Goal: Task Accomplishment & Management: Use online tool/utility

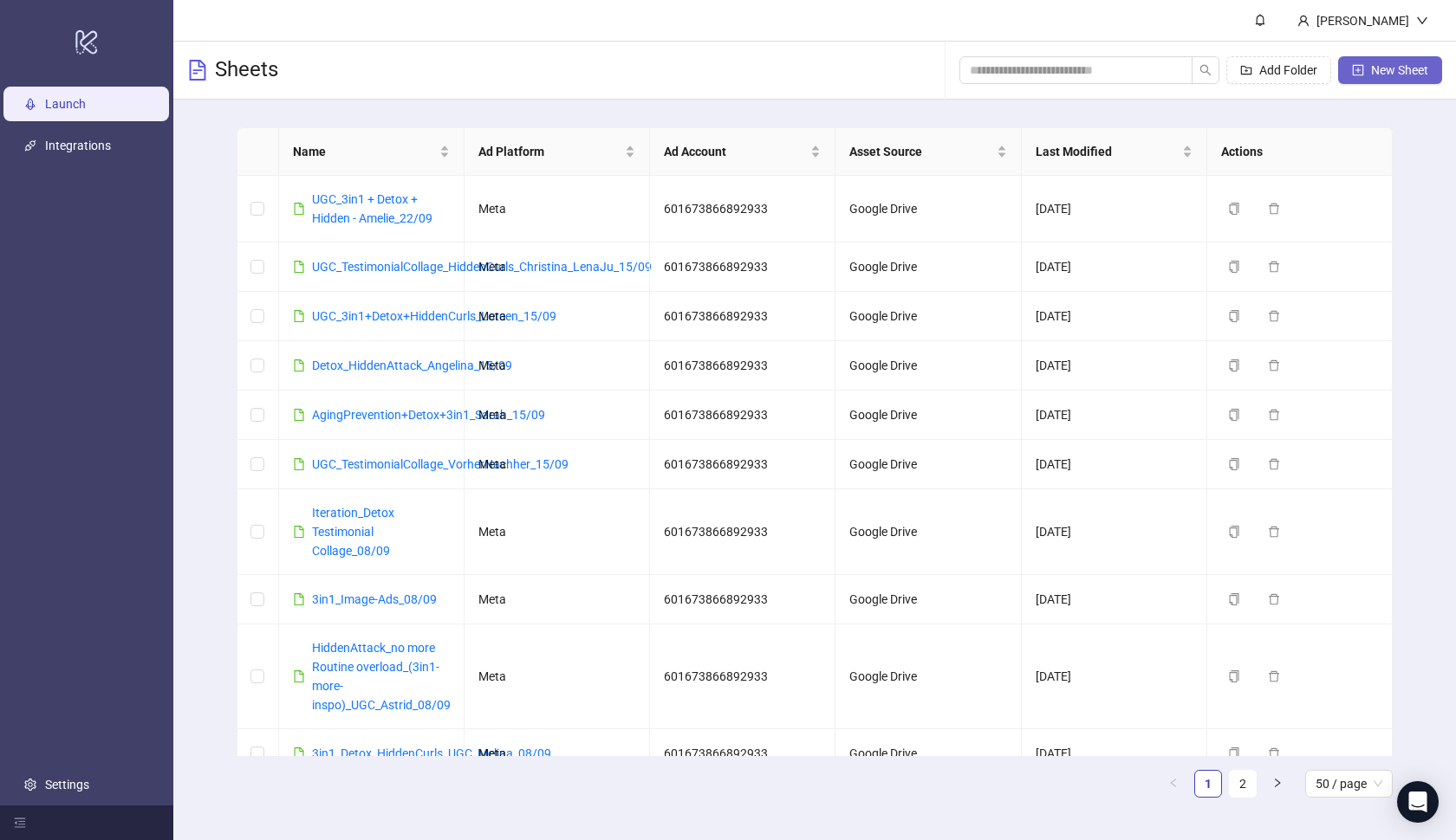
click at [1372, 67] on span "New Sheet" at bounding box center [1400, 70] width 57 height 14
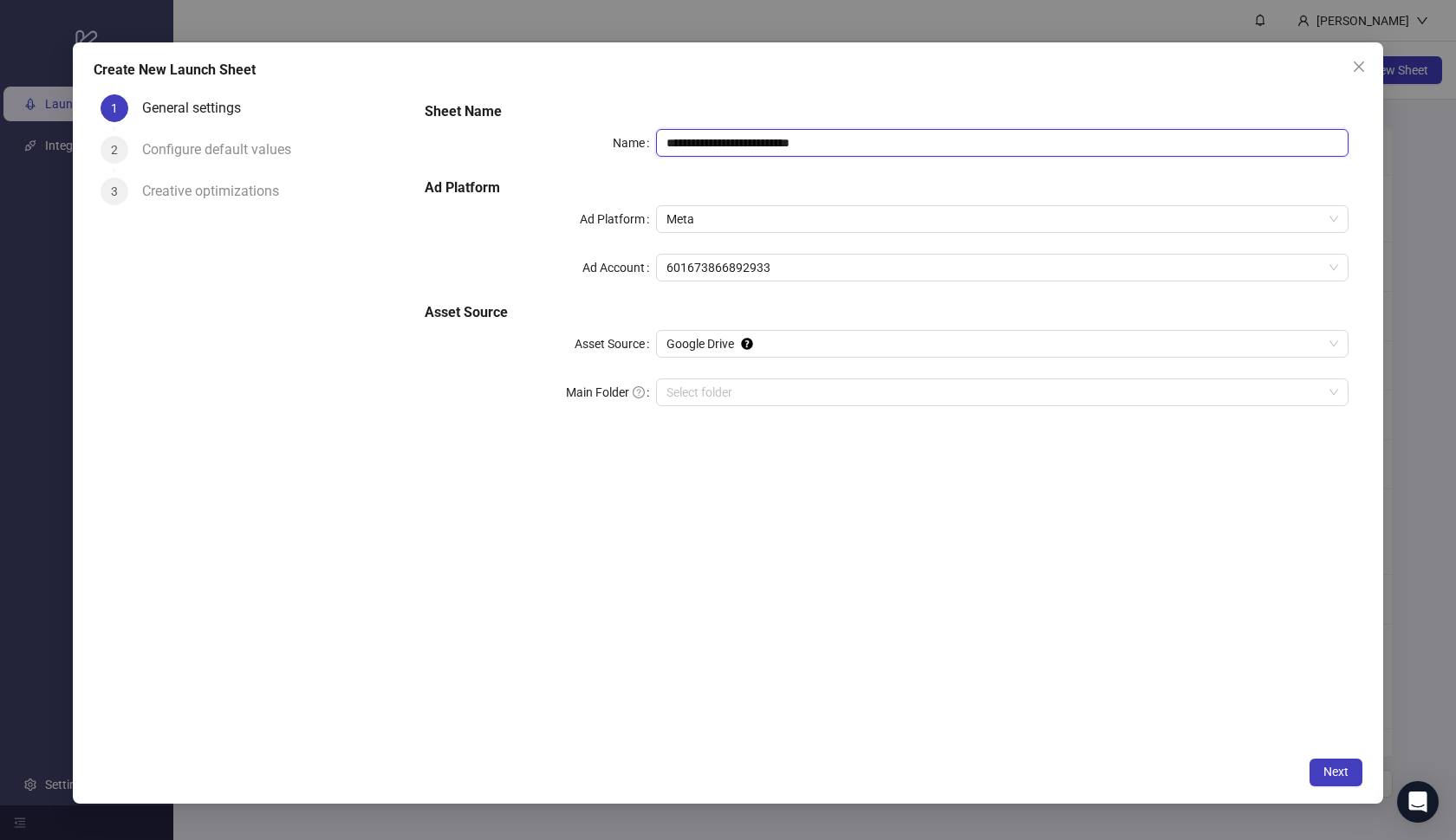
paste input "**********"
drag, startPoint x: 878, startPoint y: 141, endPoint x: 660, endPoint y: 138, distance: 218.0
click at [660, 138] on input "**********" at bounding box center [1002, 142] width 694 height 27
type input "**********"
click at [771, 388] on input "Main Folder" at bounding box center [995, 392] width 657 height 26
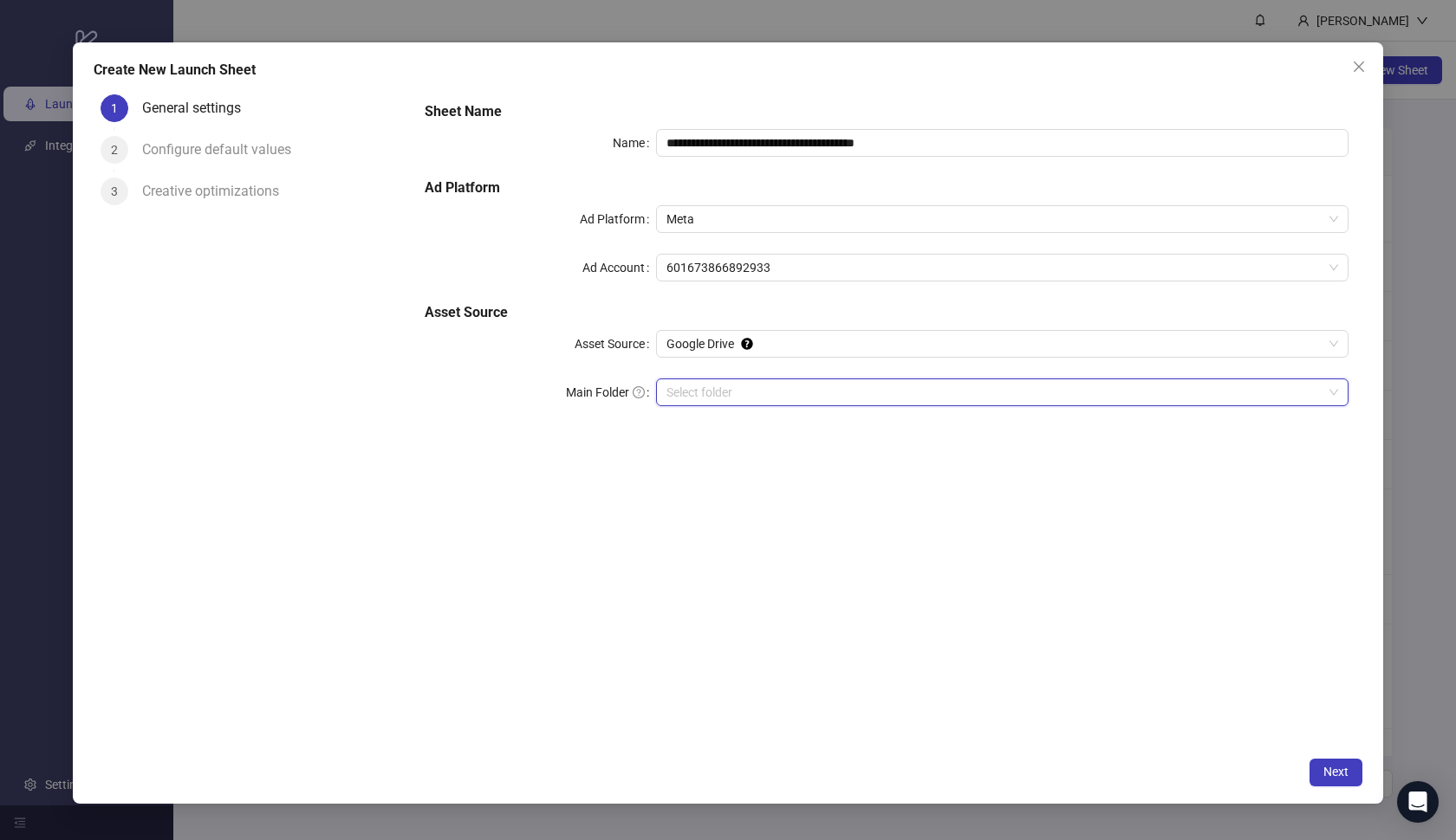
click at [821, 395] on input "Main Folder" at bounding box center [995, 392] width 657 height 26
click at [1333, 772] on span "Next" at bounding box center [1336, 771] width 25 height 14
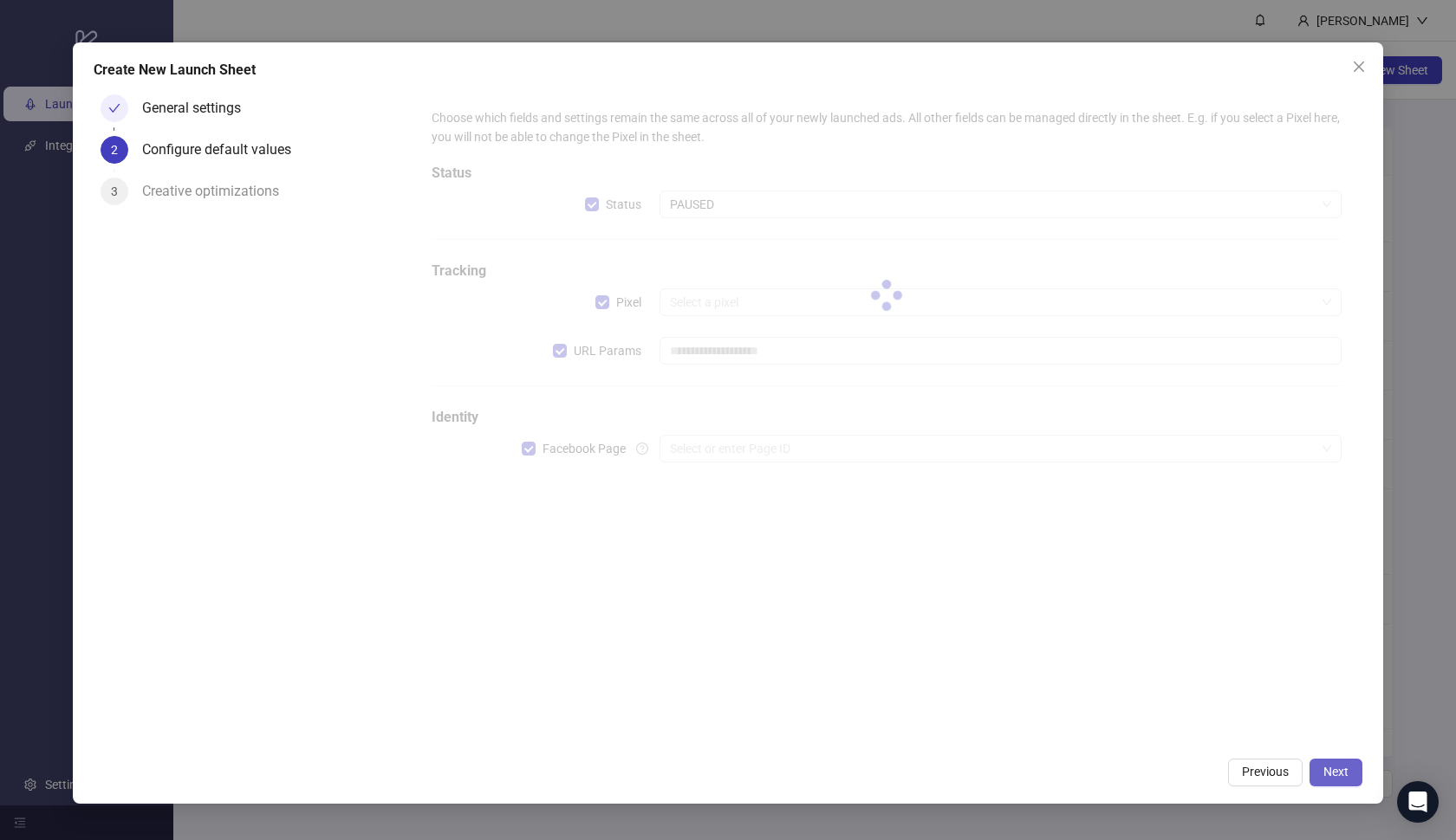
type input "**********"
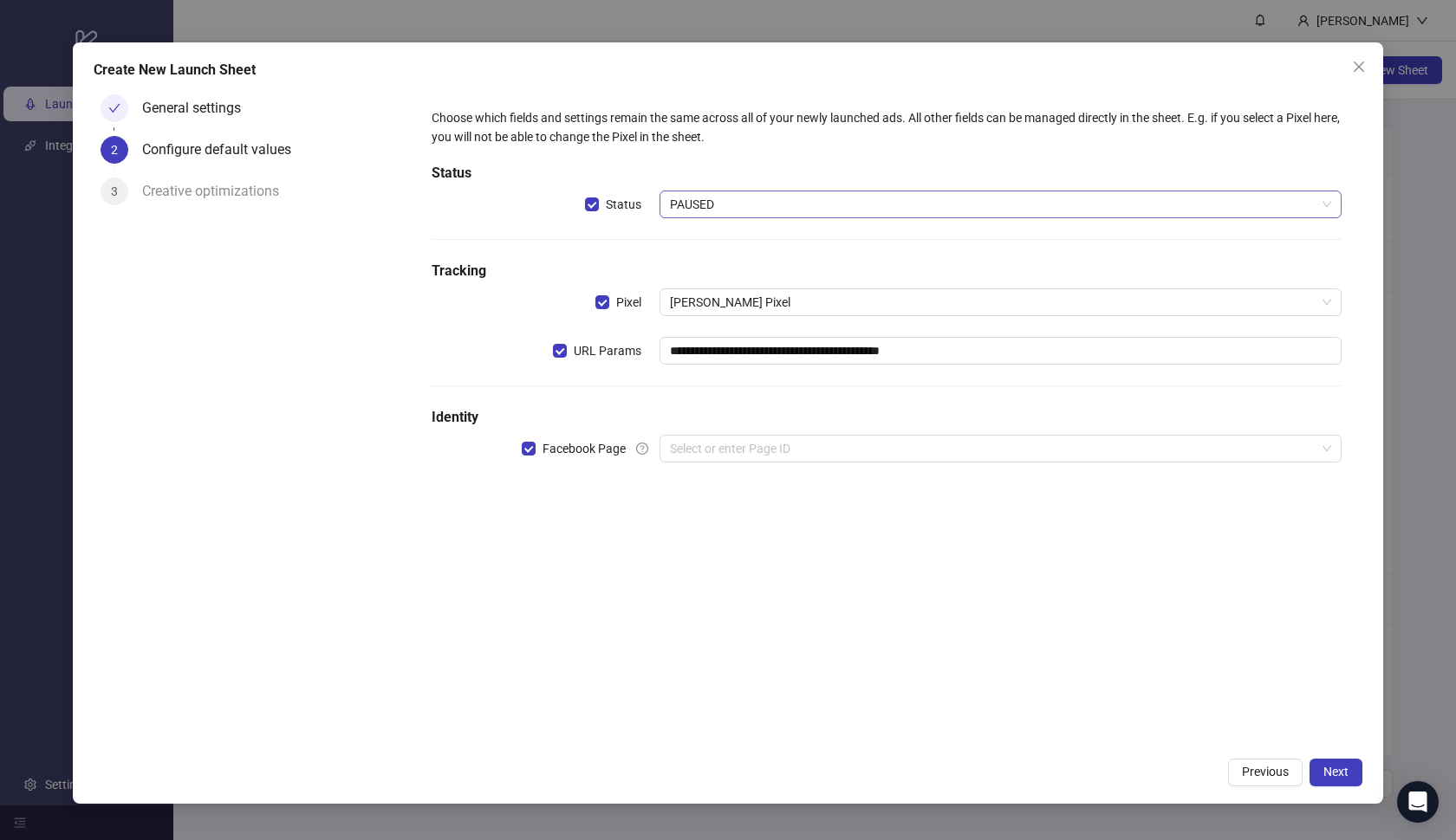
click at [869, 191] on div "PAUSED" at bounding box center [1001, 204] width 683 height 27
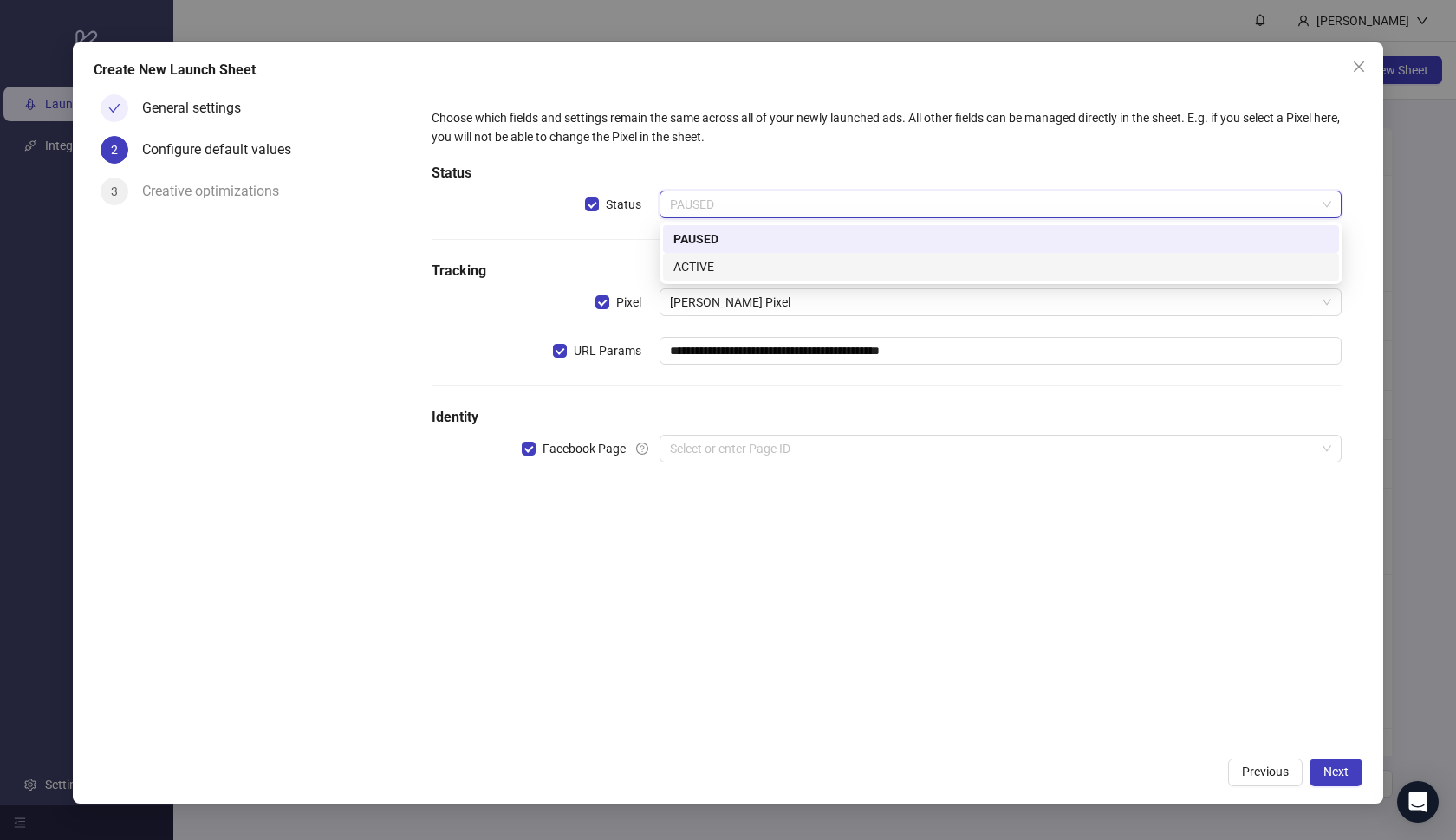
click at [811, 267] on div "ACTIVE" at bounding box center [1000, 266] width 655 height 19
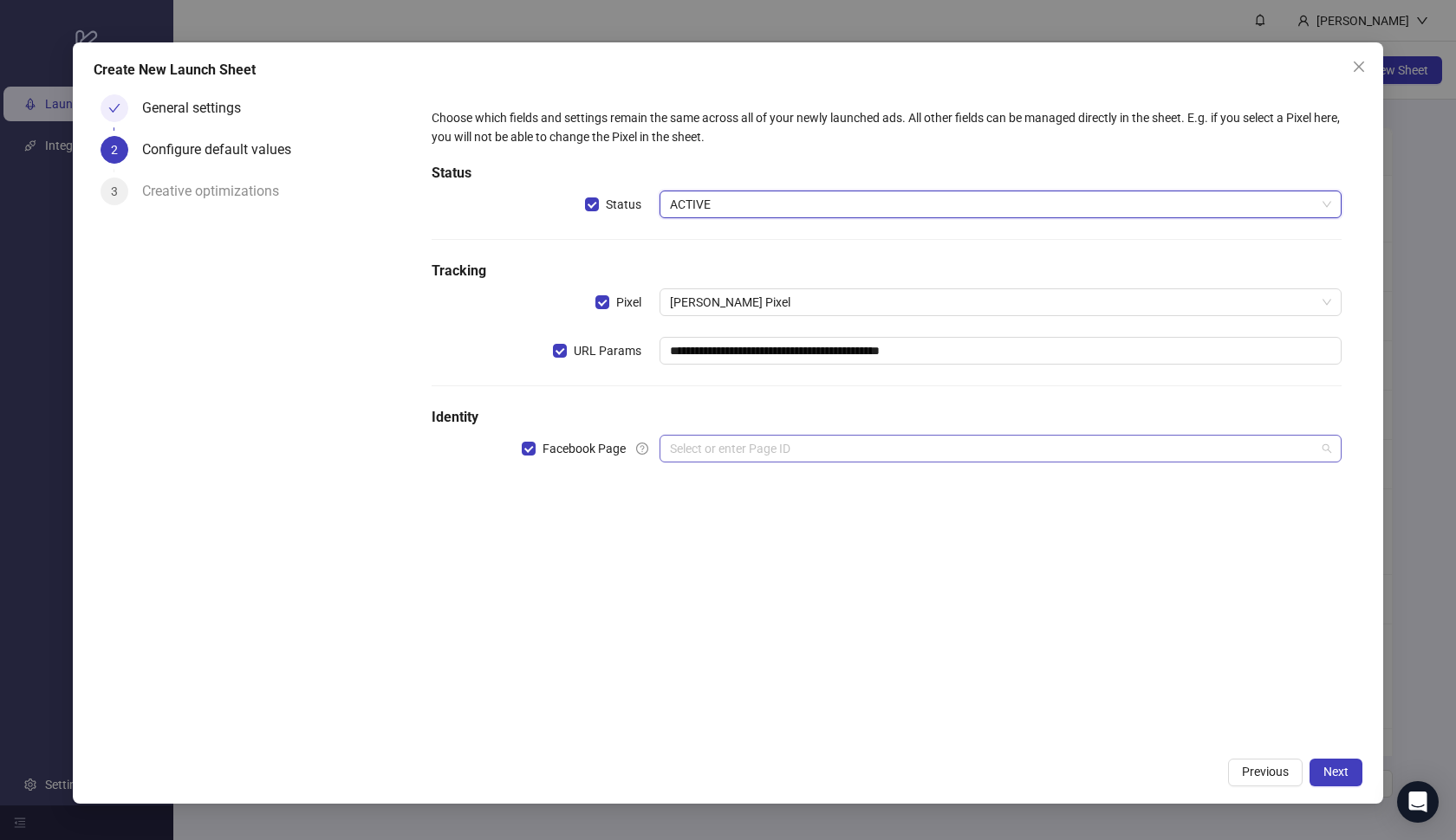
click at [786, 444] on input "search" at bounding box center [993, 449] width 647 height 26
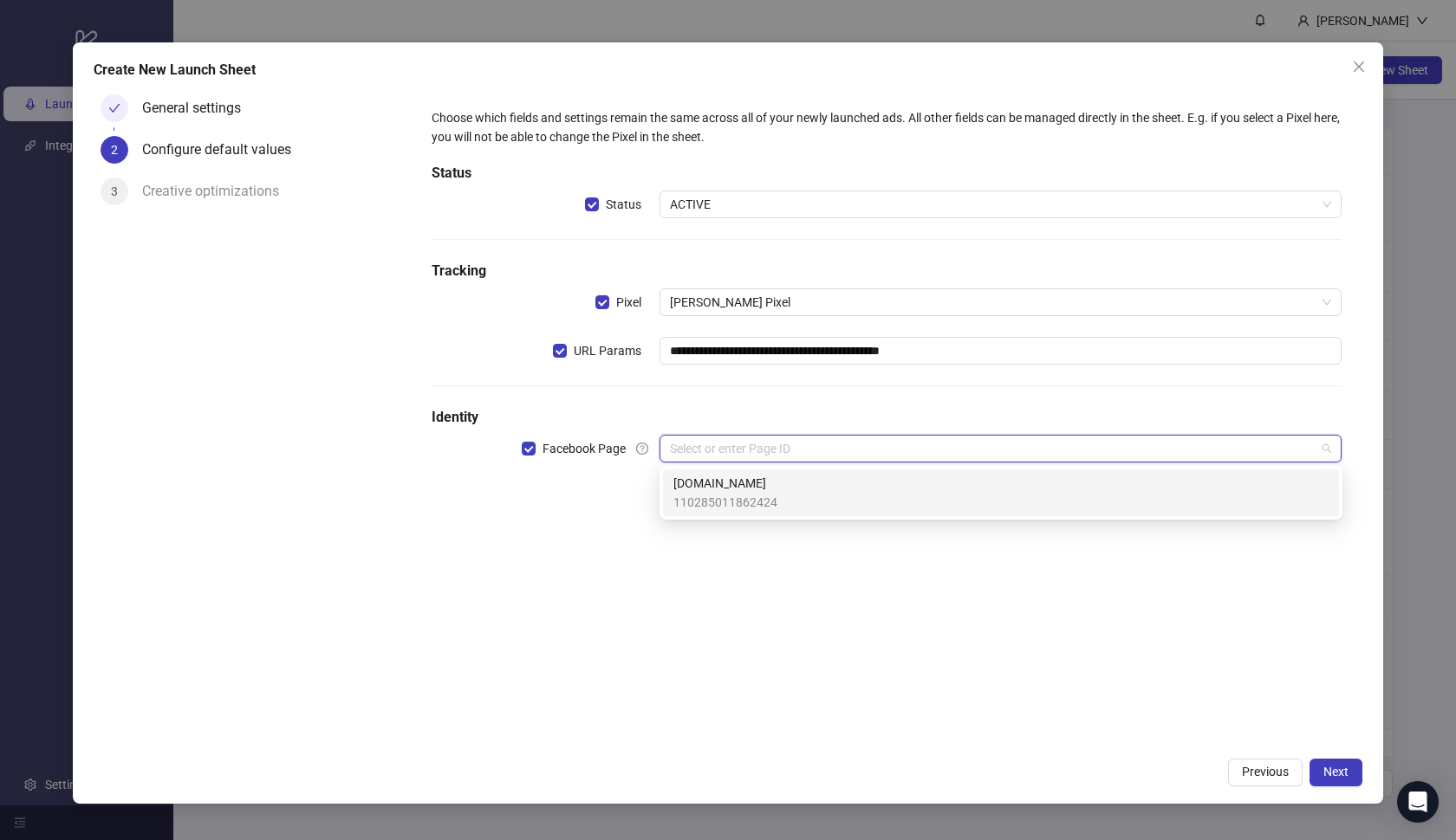
click at [789, 492] on div "[DOMAIN_NAME] 110285011862424" at bounding box center [1000, 493] width 655 height 39
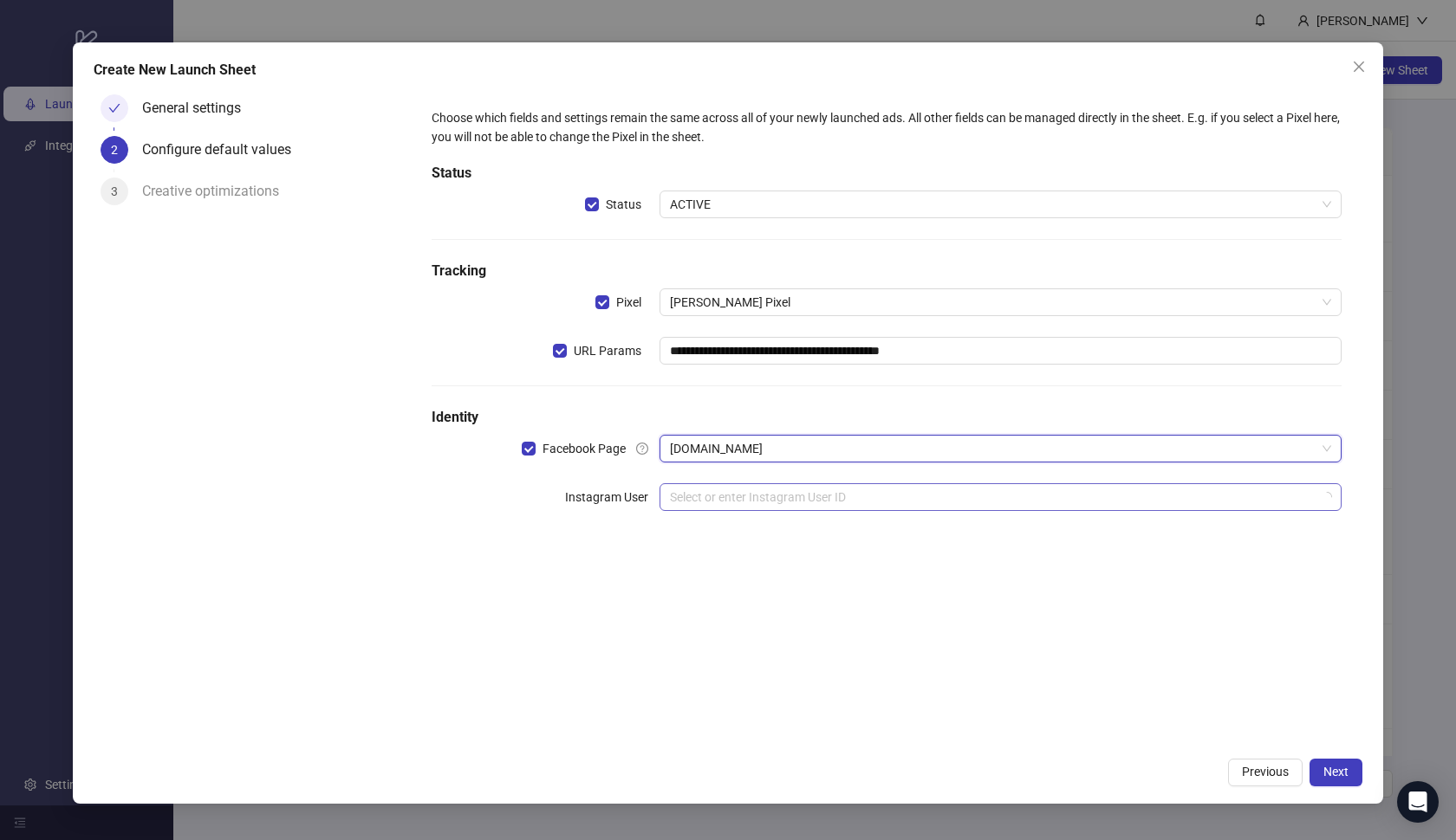
click at [769, 504] on input "search" at bounding box center [993, 498] width 647 height 26
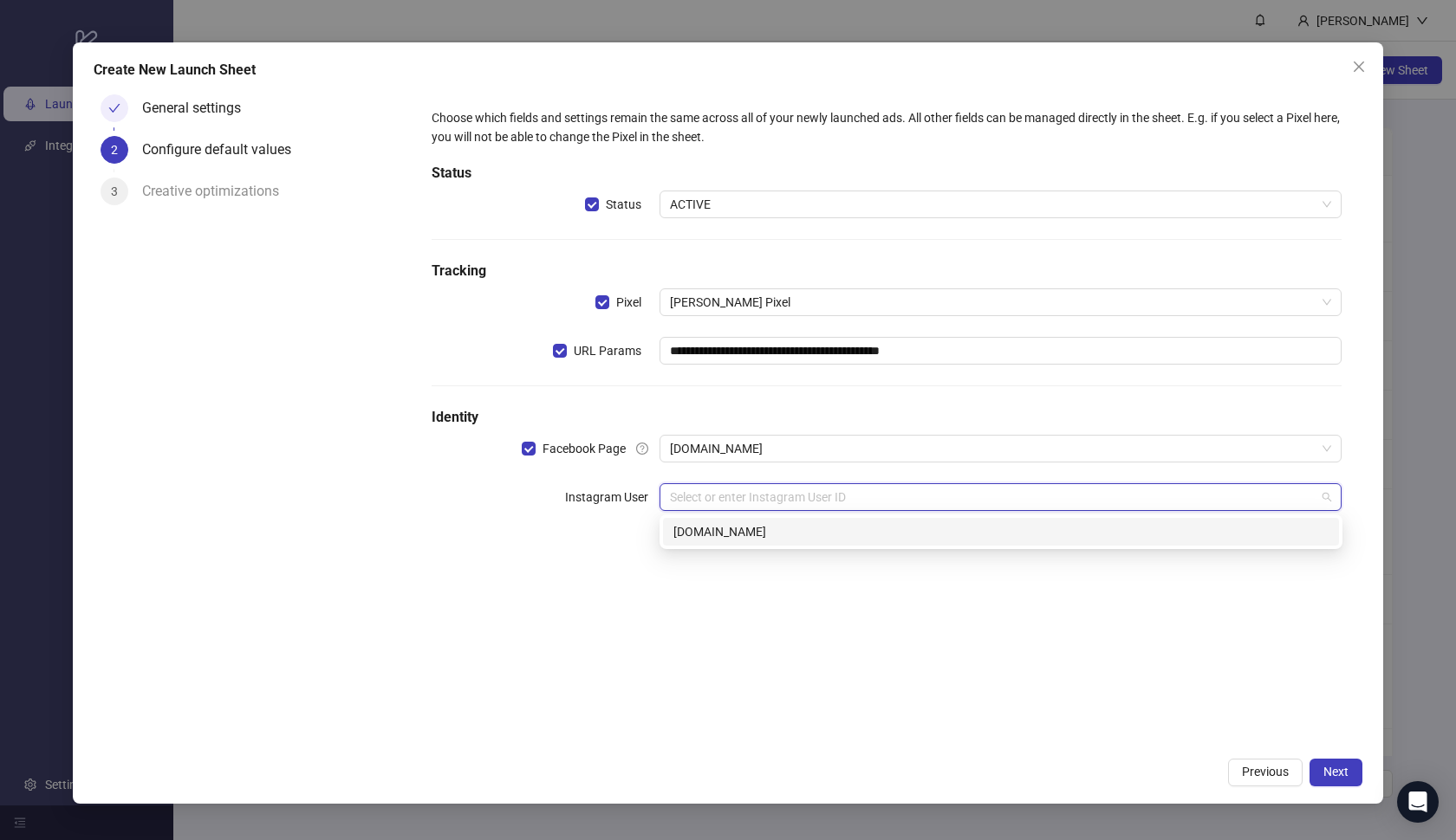
click at [752, 537] on div "[DOMAIN_NAME]" at bounding box center [1000, 531] width 655 height 19
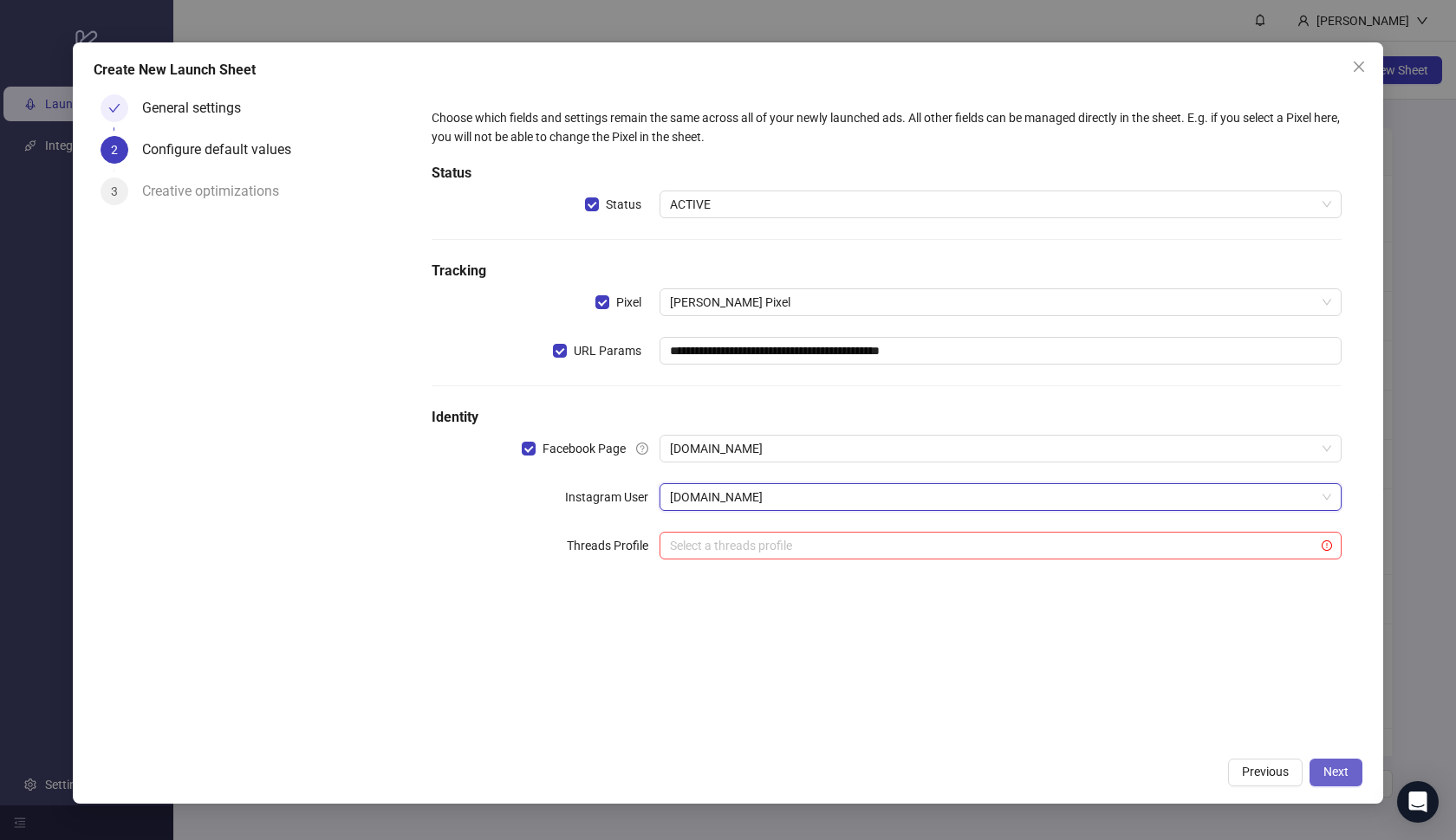
click at [1324, 767] on span "Next" at bounding box center [1336, 771] width 25 height 14
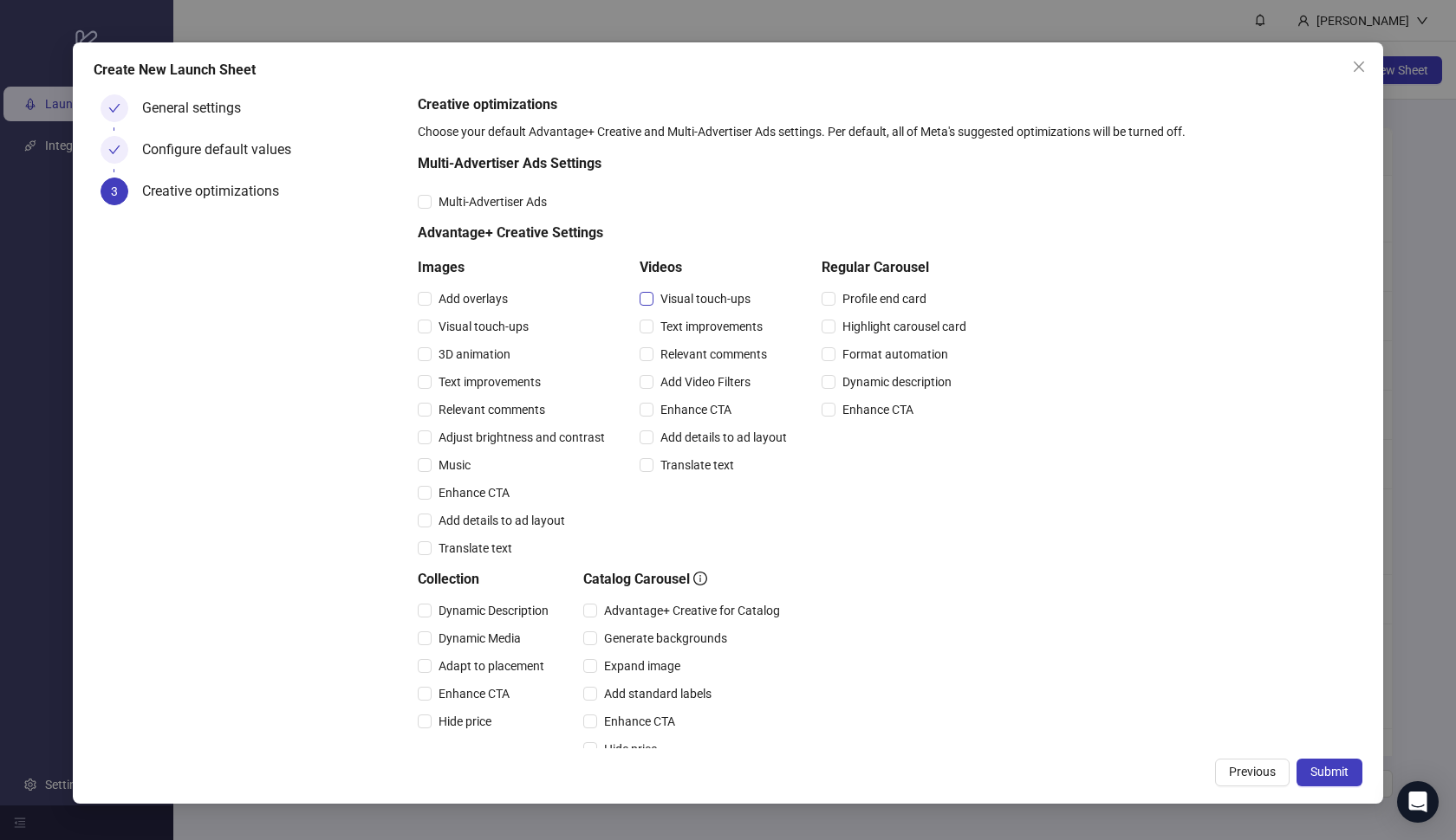
click at [668, 306] on span "Visual touch-ups" at bounding box center [705, 299] width 104 height 19
click at [670, 322] on span "Text improvements" at bounding box center [711, 326] width 116 height 19
click at [675, 354] on span "Relevant comments" at bounding box center [713, 354] width 120 height 19
click at [680, 374] on span "Add Video Filters" at bounding box center [705, 382] width 104 height 19
click at [685, 409] on span "Enhance CTA" at bounding box center [696, 409] width 85 height 19
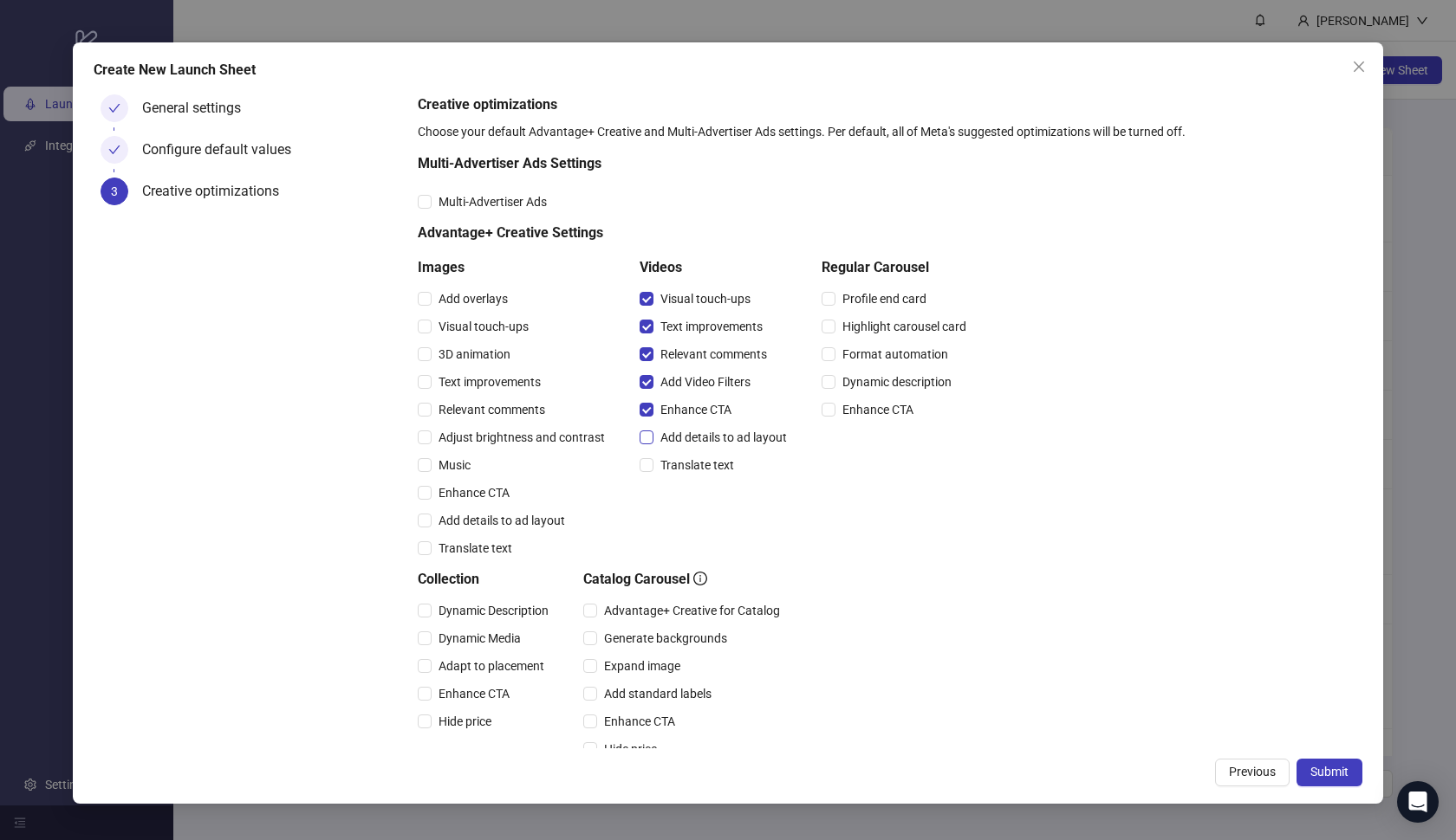
click at [686, 433] on span "Add details to ad layout" at bounding box center [723, 437] width 140 height 19
click at [688, 469] on span "Translate text" at bounding box center [696, 465] width 88 height 19
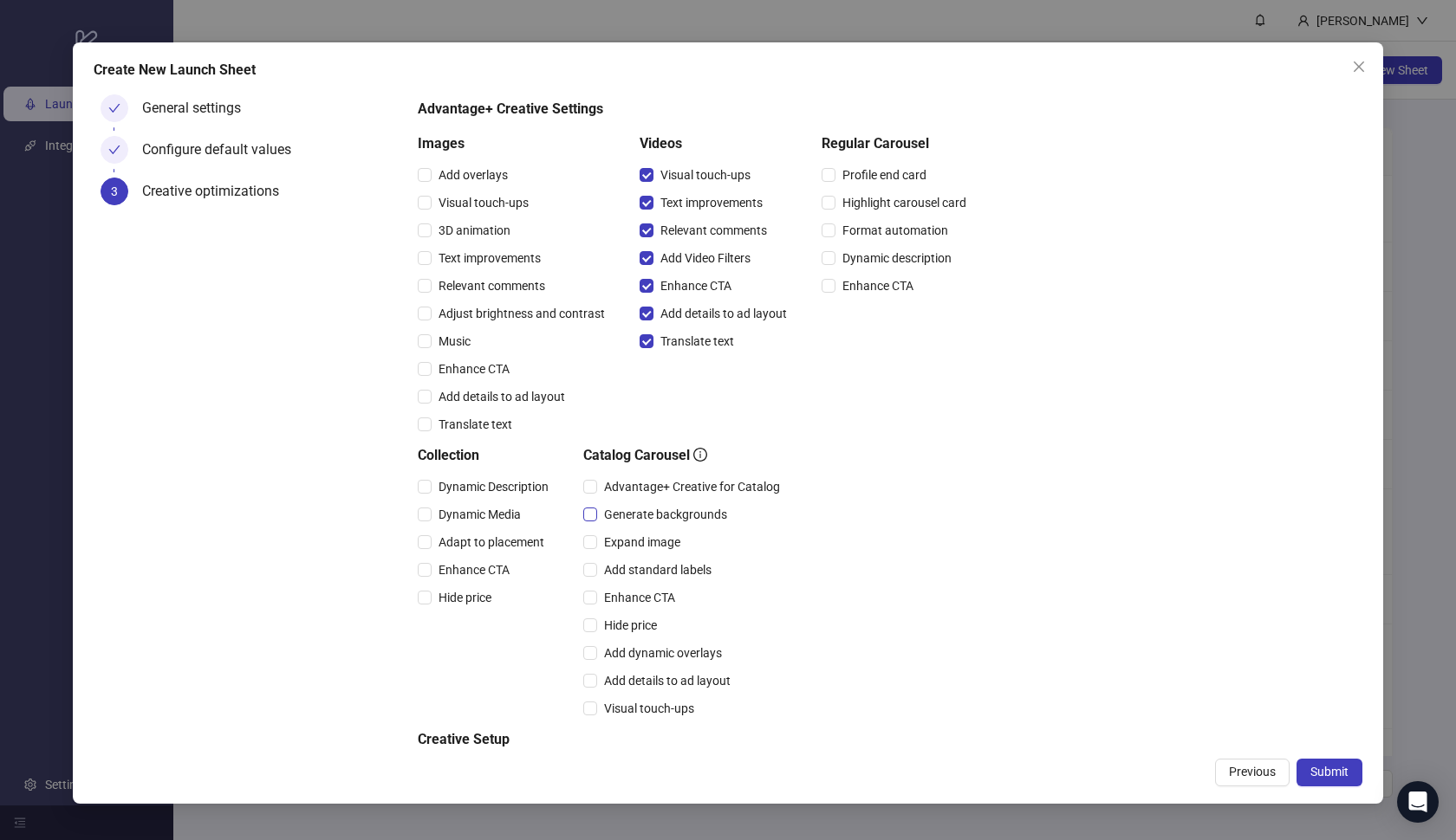
scroll to position [144, 0]
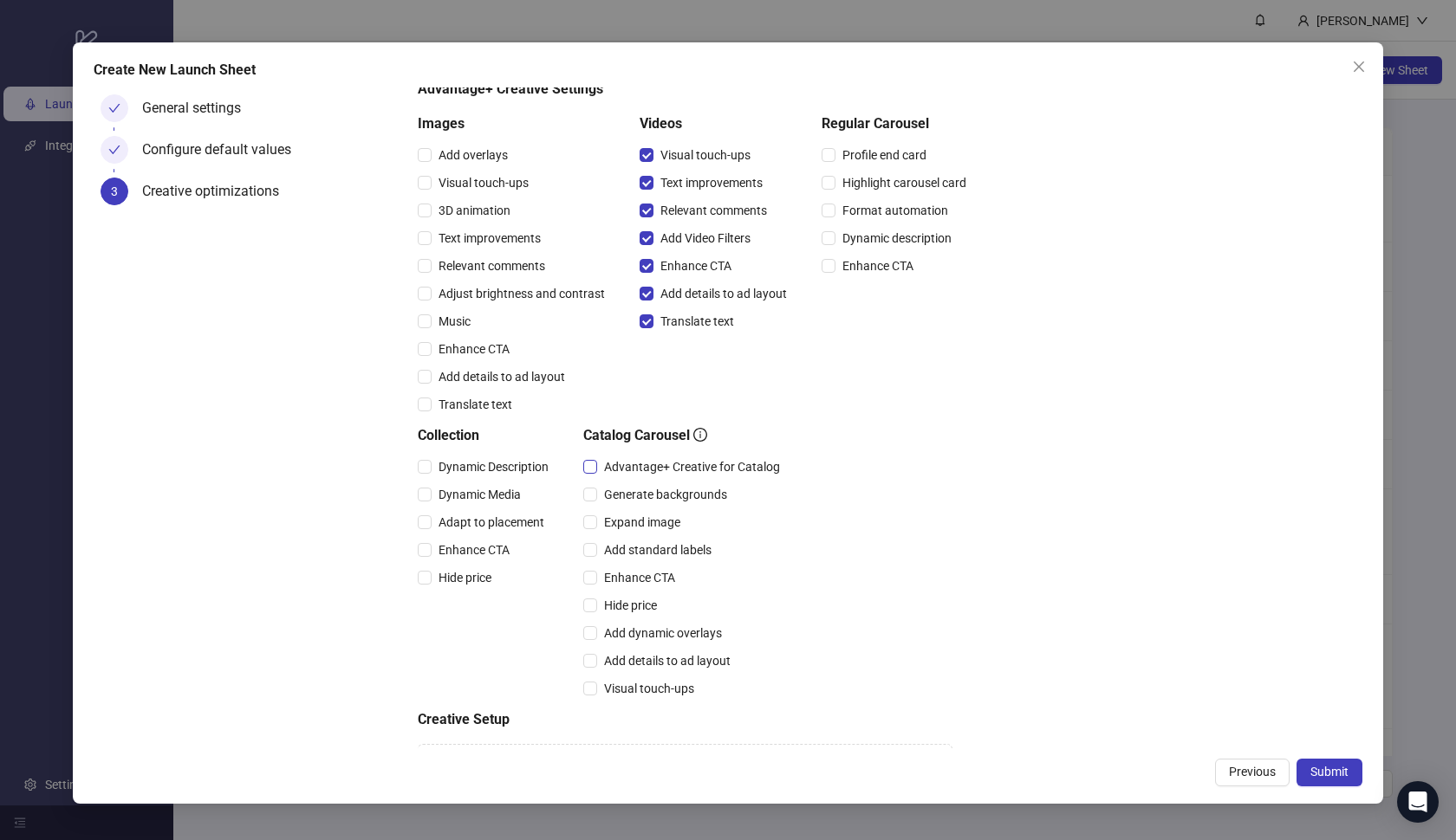
click at [658, 466] on span "Advantage+ Creative for Catalog" at bounding box center [692, 467] width 190 height 19
click at [647, 518] on span "Expand image" at bounding box center [642, 522] width 90 height 19
click at [647, 550] on span "Add standard labels" at bounding box center [657, 550] width 121 height 19
click at [644, 573] on span "Enhance CTA" at bounding box center [639, 578] width 85 height 19
click at [471, 473] on span "Dynamic Description" at bounding box center [494, 467] width 124 height 19
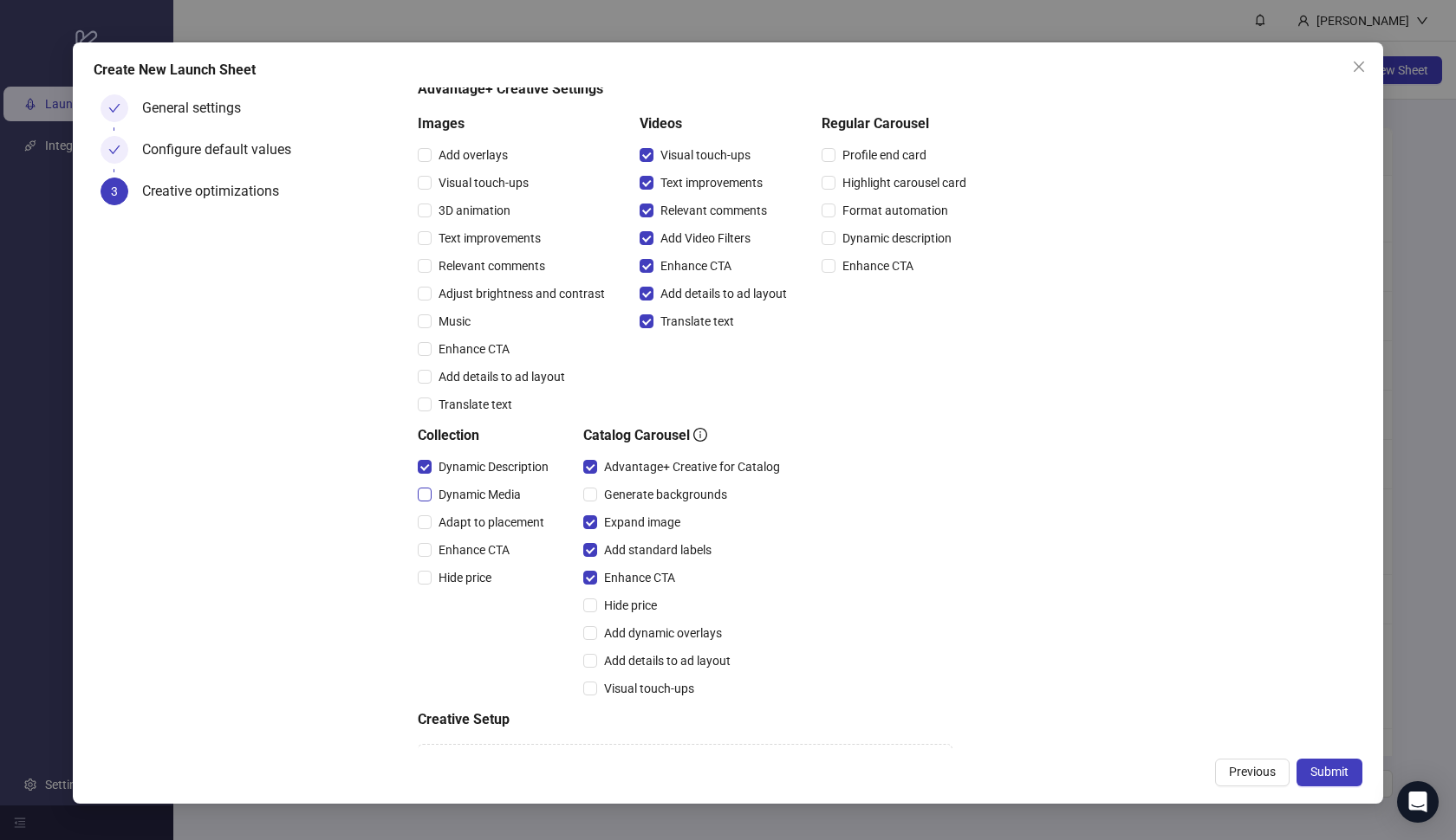
click at [471, 485] on span "Dynamic Media" at bounding box center [480, 495] width 96 height 19
click at [471, 513] on span "Adapt to placement" at bounding box center [491, 522] width 120 height 19
click at [471, 544] on span "Enhance CTA" at bounding box center [474, 550] width 85 height 19
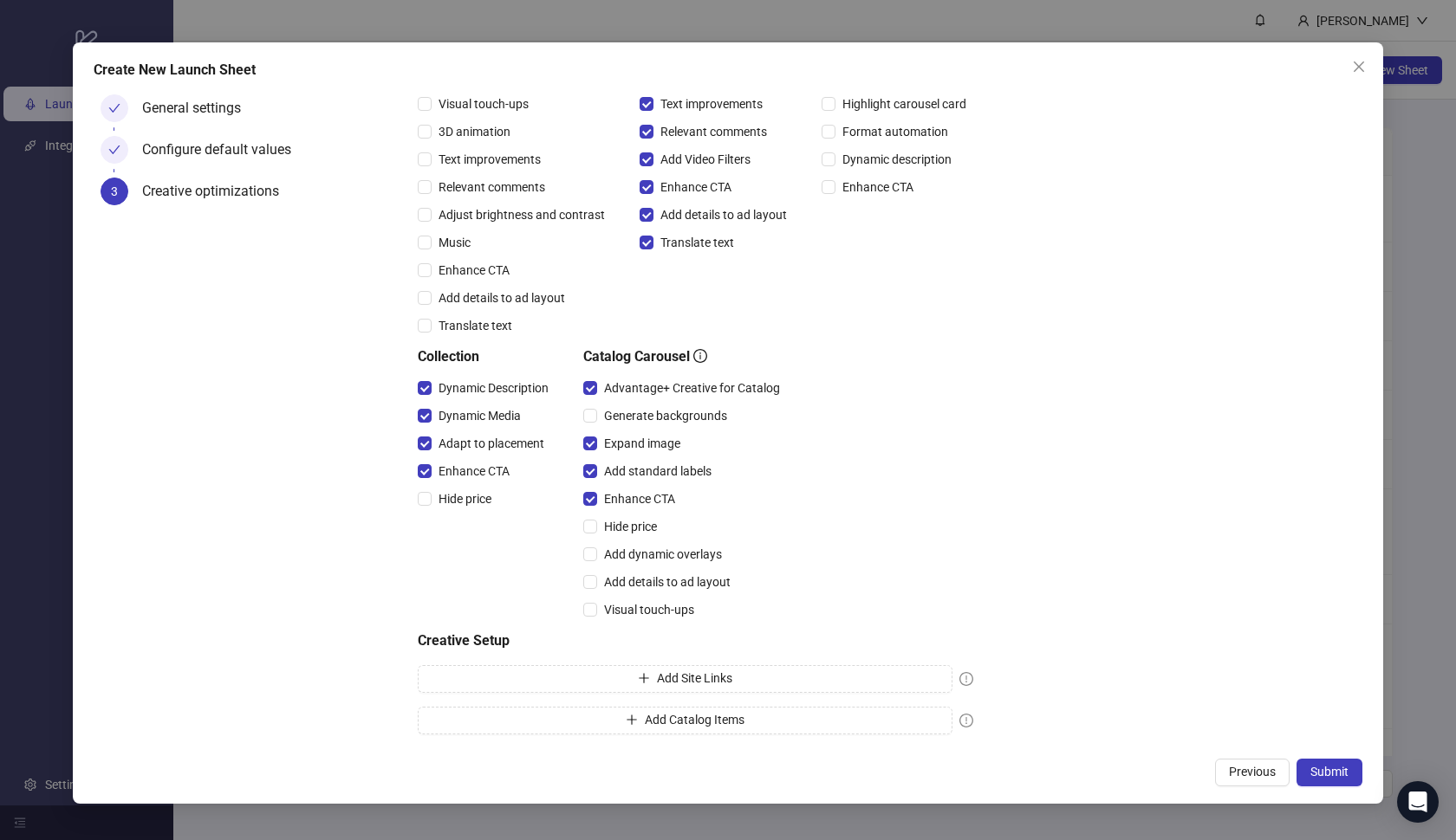
scroll to position [223, 0]
click at [1329, 772] on span "Submit" at bounding box center [1329, 771] width 39 height 14
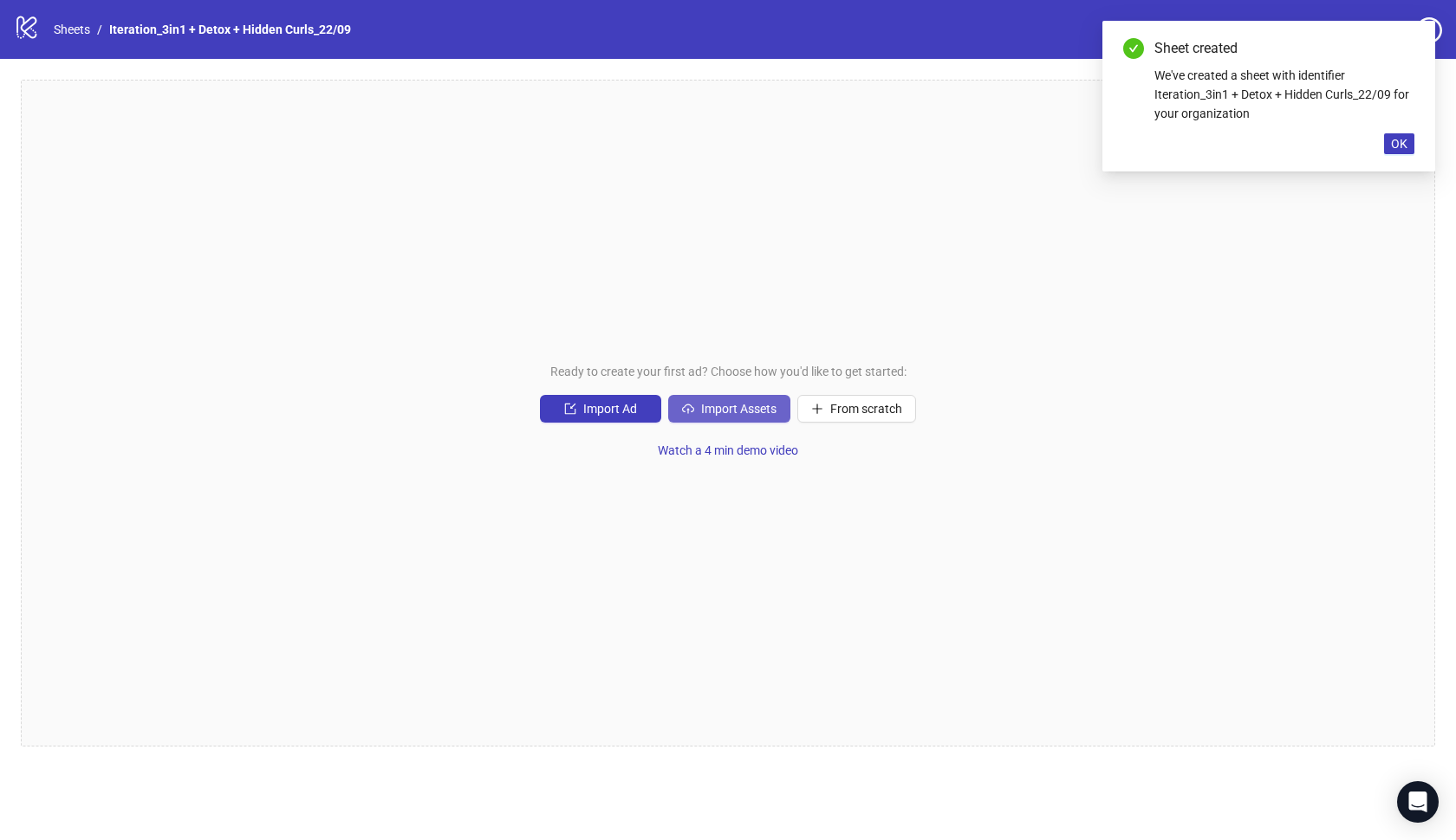
click at [749, 418] on button "Import Assets" at bounding box center [729, 408] width 122 height 27
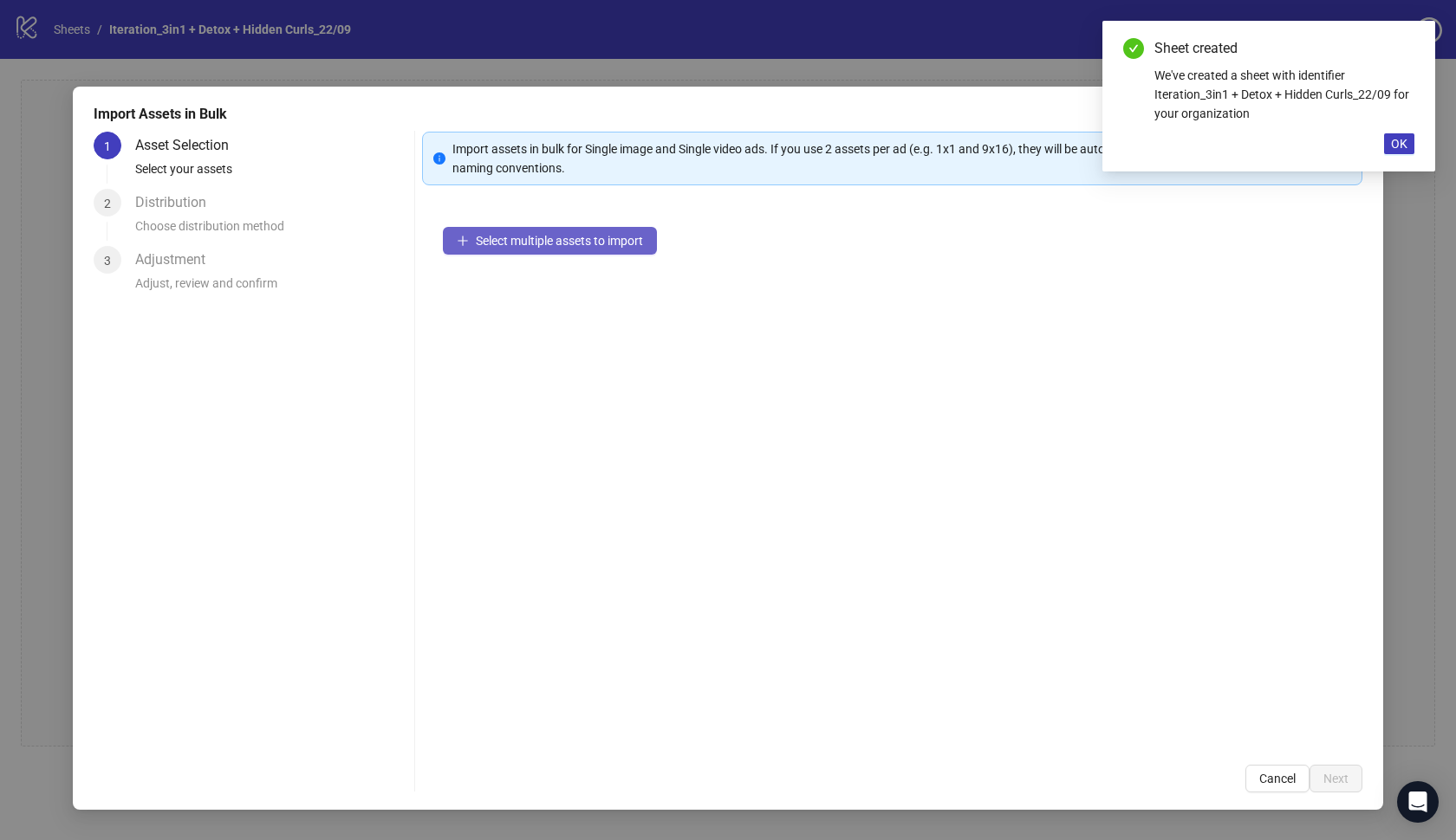
click at [624, 244] on span "Select multiple assets to import" at bounding box center [560, 241] width 168 height 14
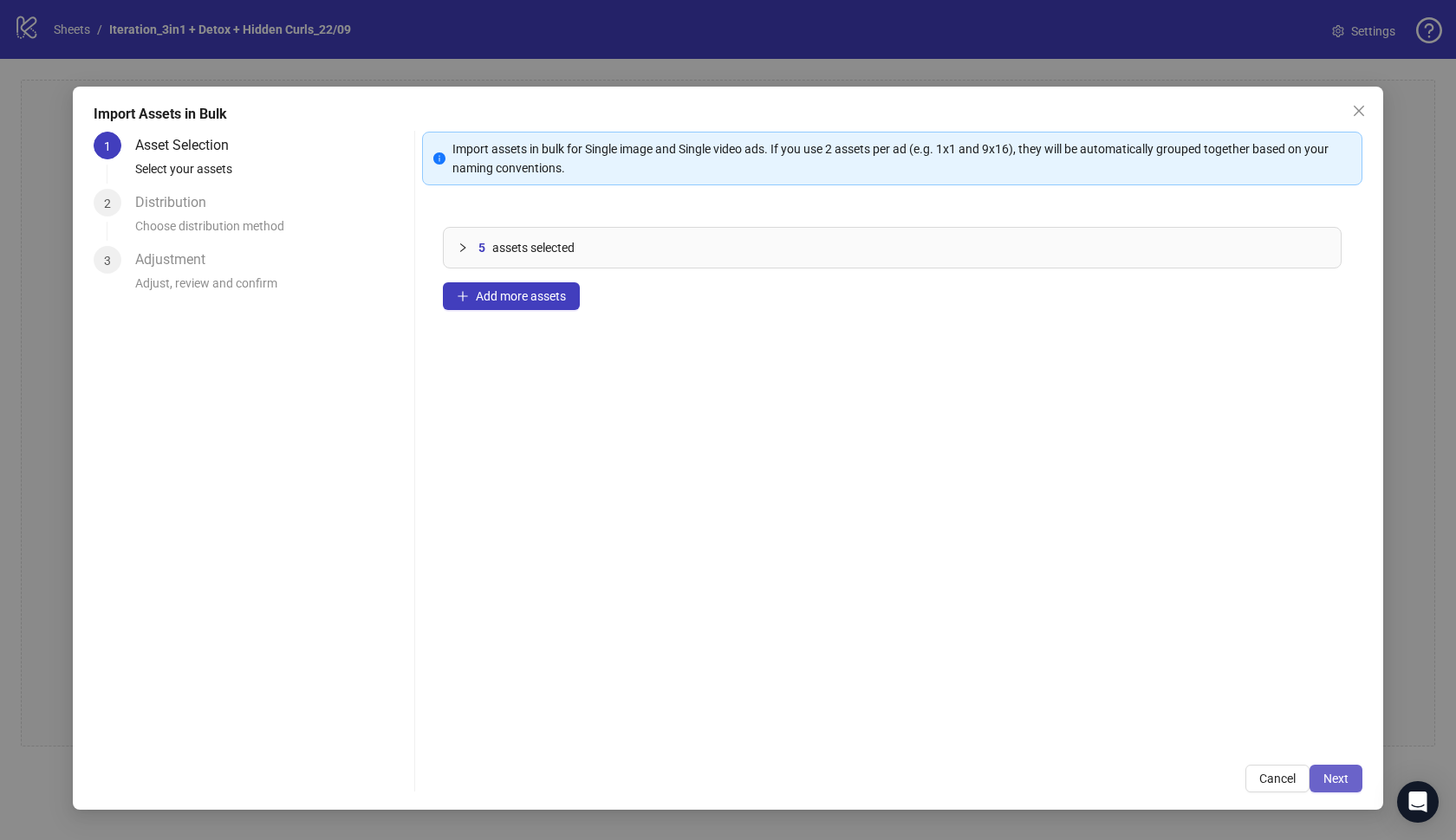
click at [1331, 774] on span "Next" at bounding box center [1336, 778] width 25 height 14
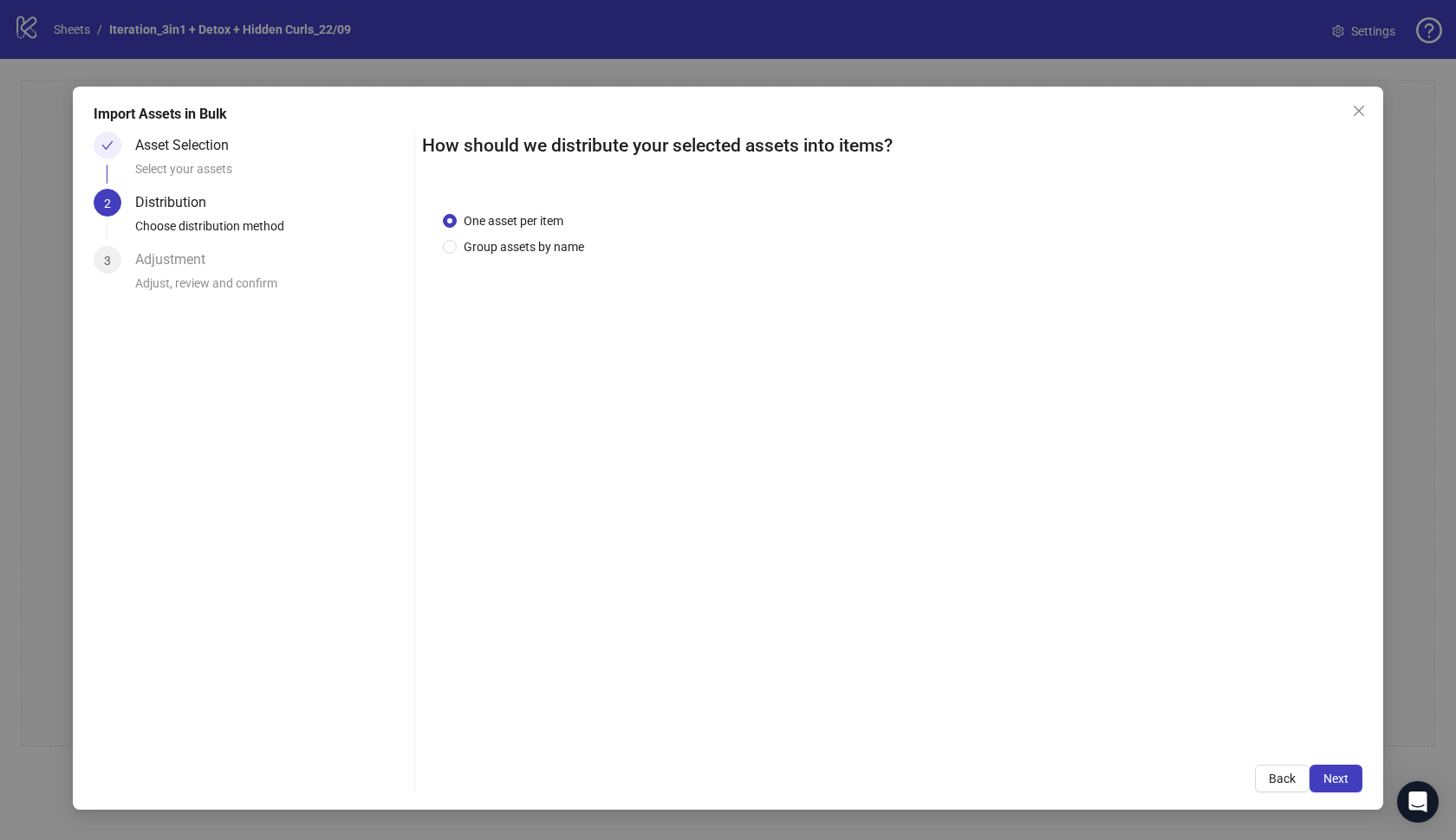
click at [1331, 774] on span "Next" at bounding box center [1336, 778] width 25 height 14
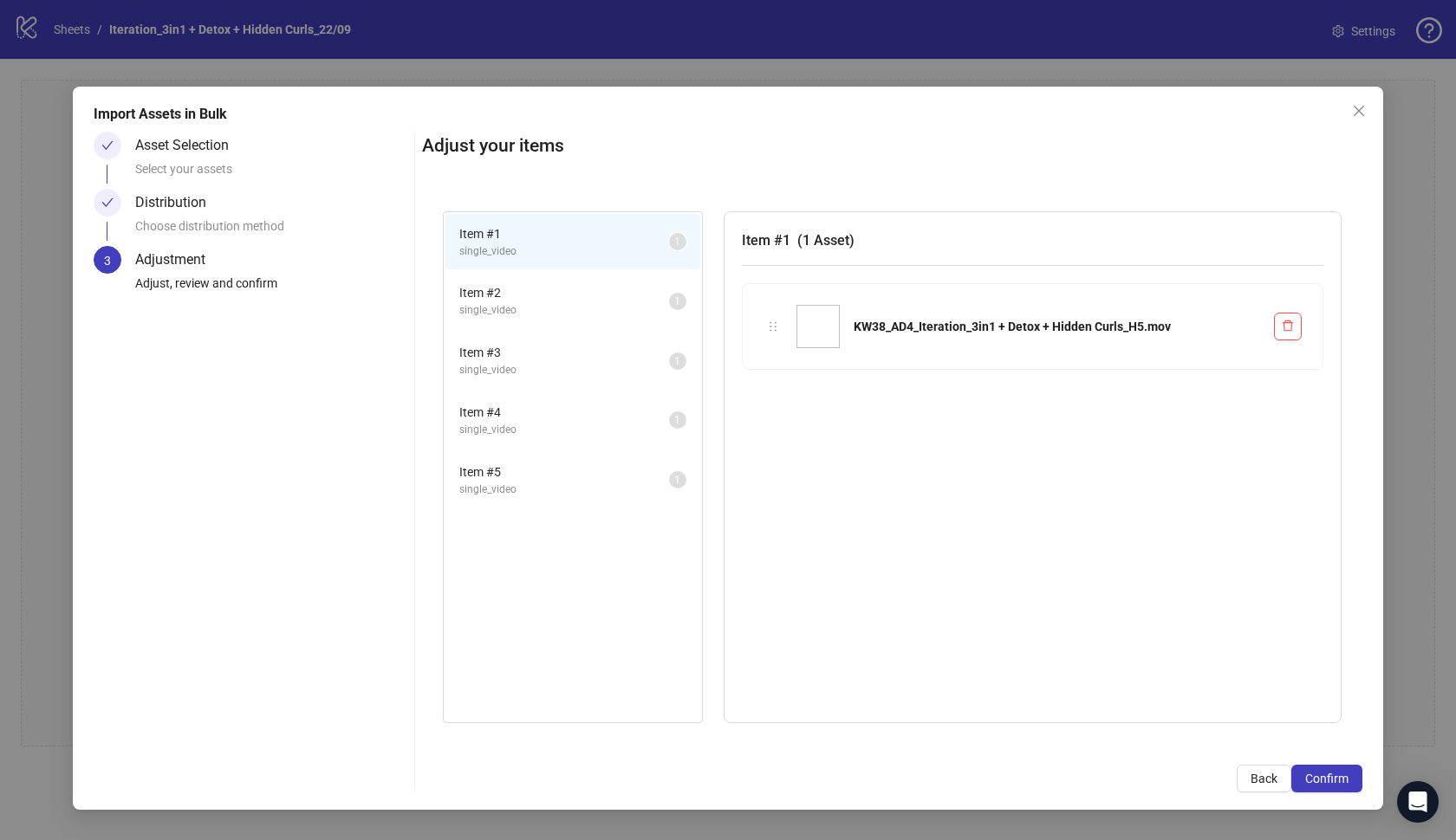
click at [1331, 774] on span "Confirm" at bounding box center [1327, 778] width 43 height 14
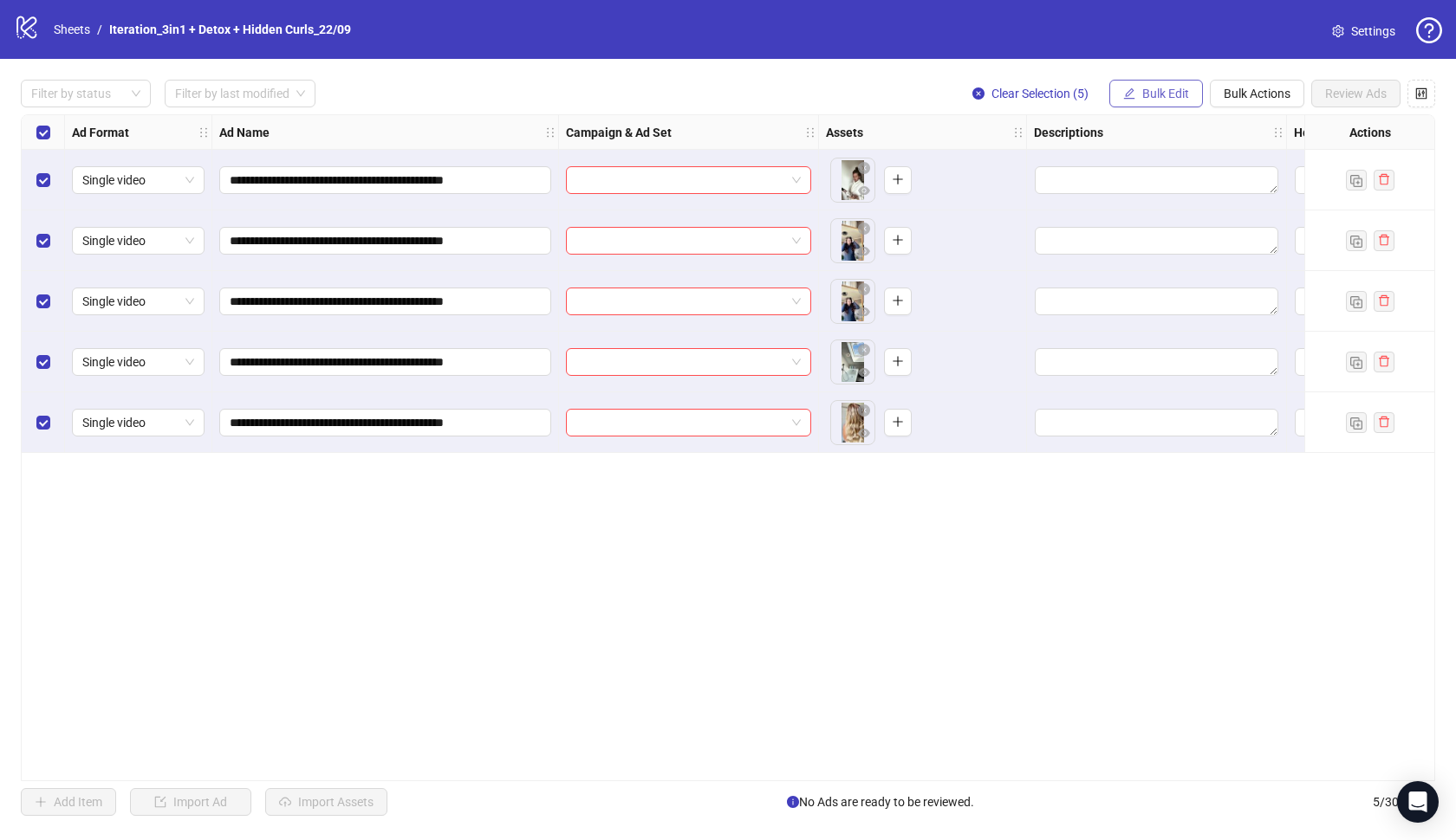
click at [1156, 100] on span "Bulk Edit" at bounding box center [1166, 93] width 47 height 14
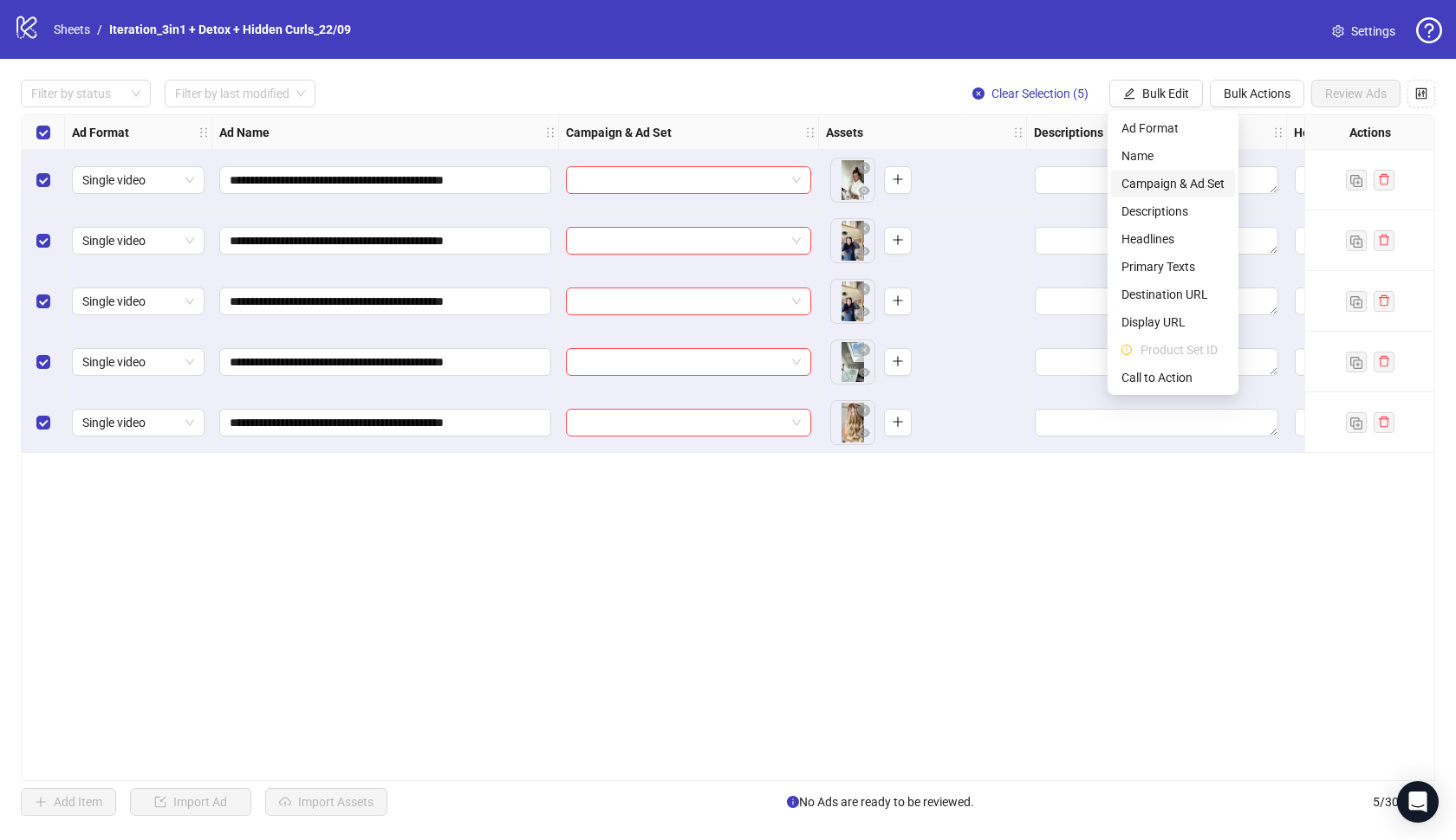
click at [1178, 186] on span "Campaign & Ad Set" at bounding box center [1173, 183] width 104 height 19
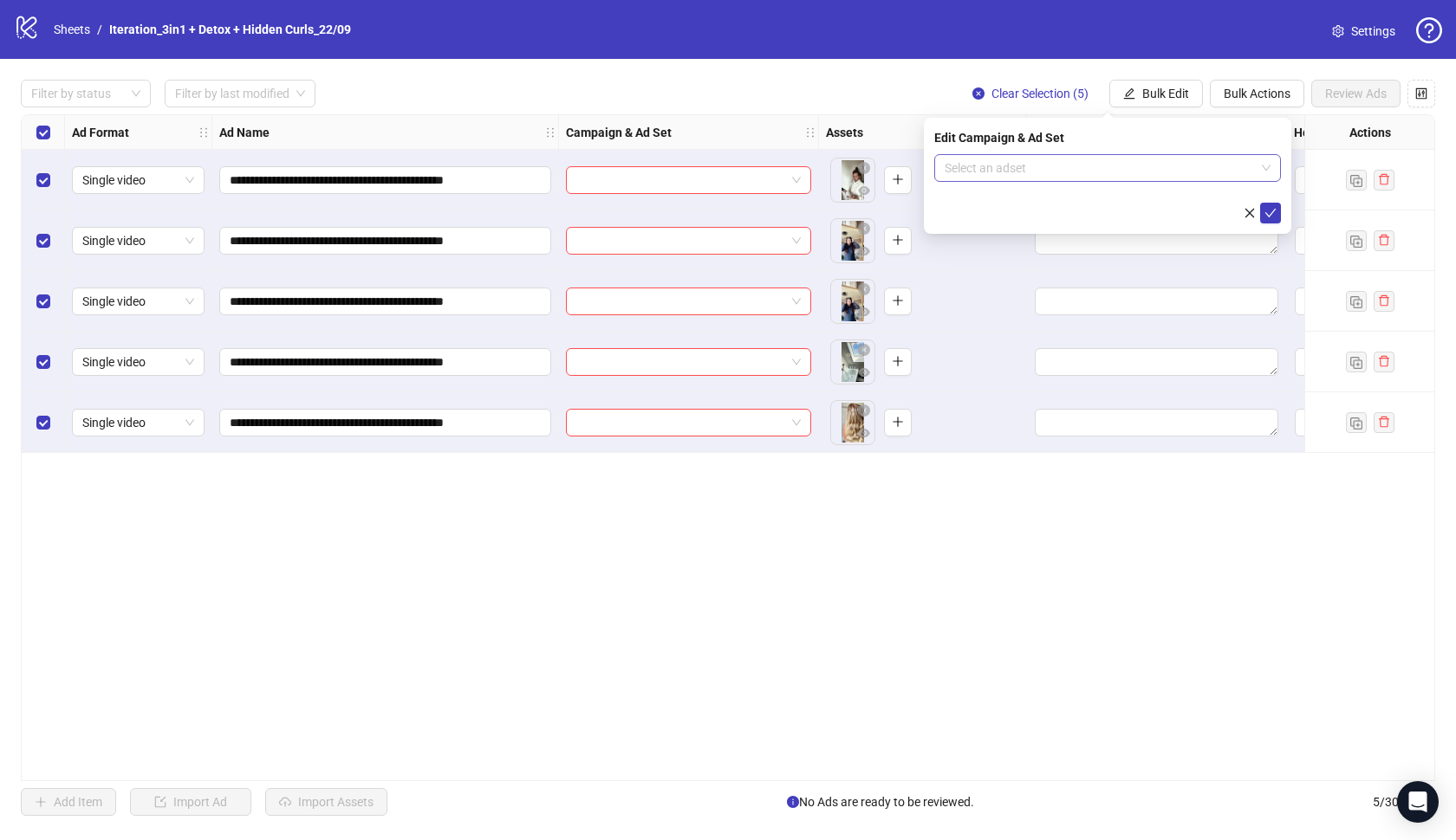
click at [1162, 178] on input "search" at bounding box center [1100, 168] width 311 height 26
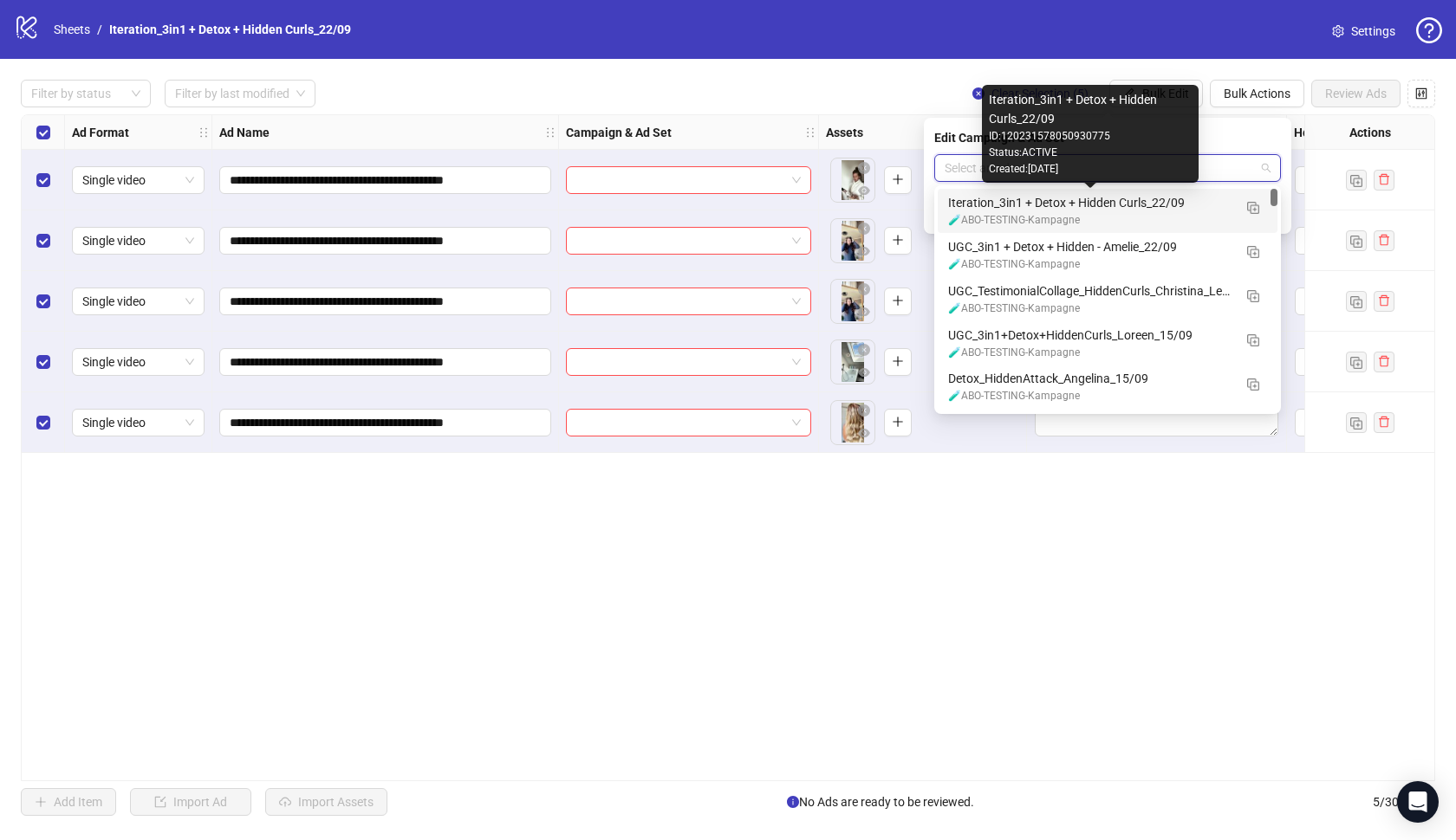
click at [1143, 200] on div "Iteration_3in1 + Detox + Hidden Curls_22/09" at bounding box center [1090, 202] width 284 height 19
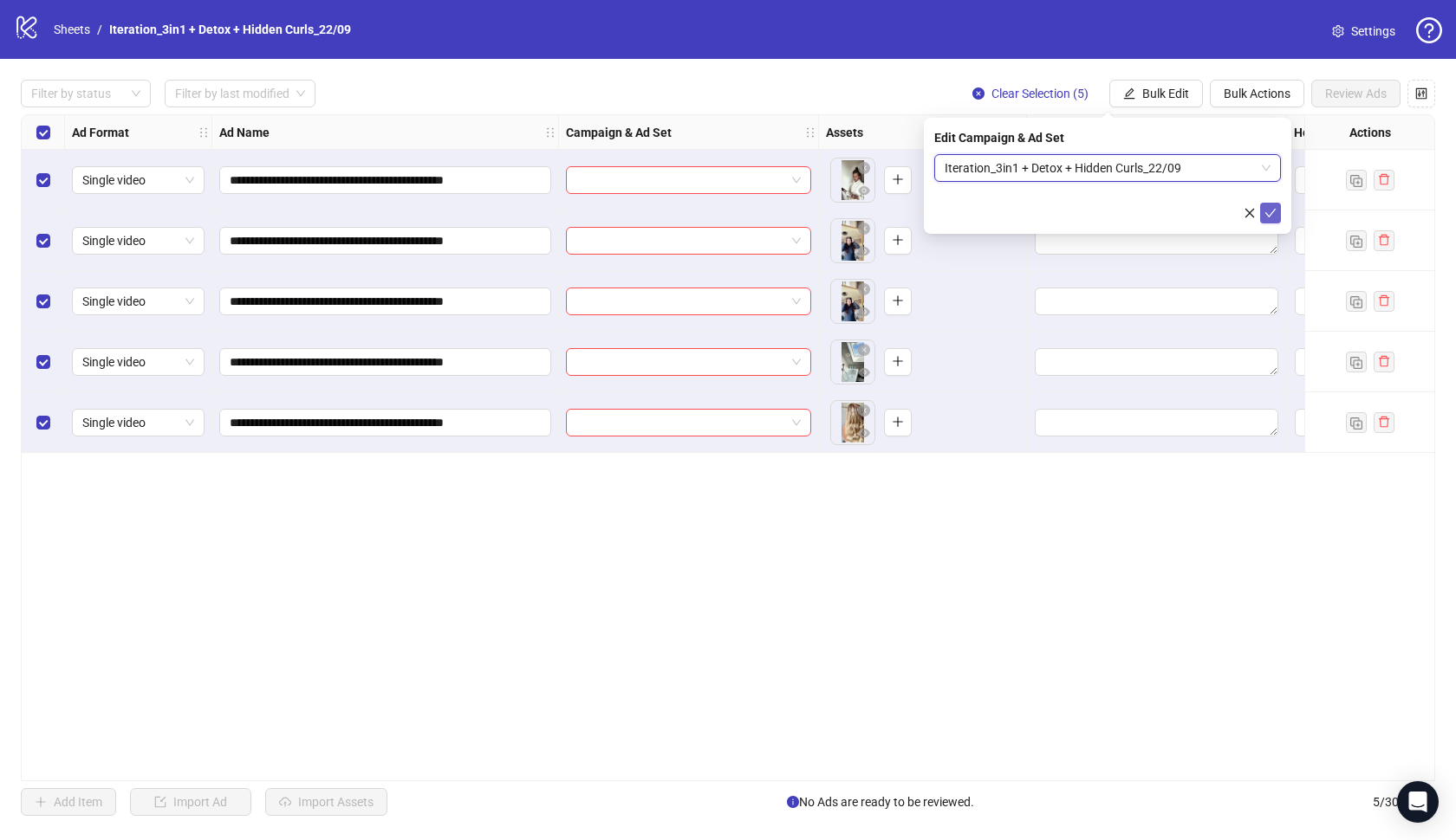
click at [1277, 214] on button "submit" at bounding box center [1271, 213] width 21 height 21
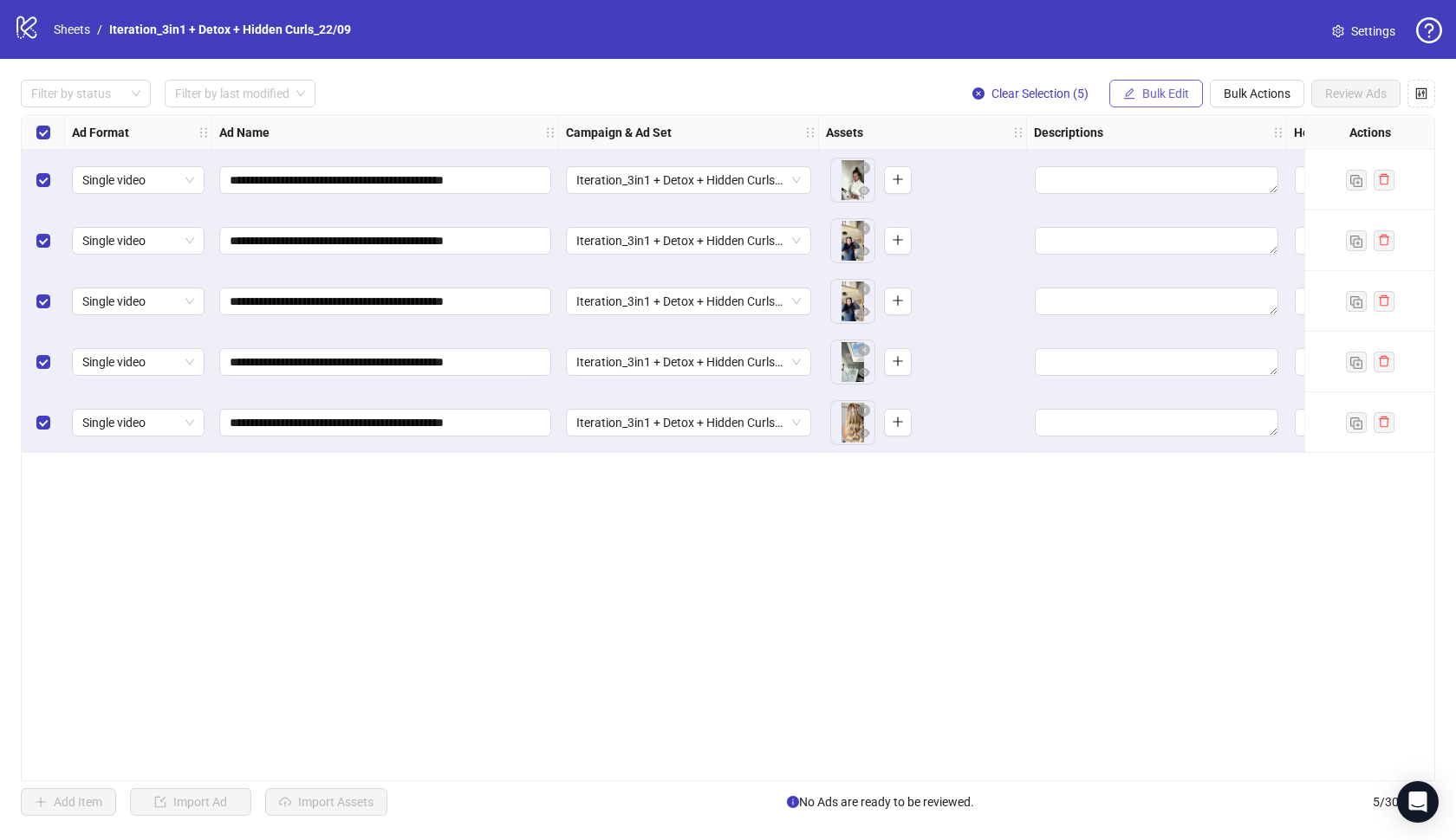
click at [1182, 92] on span "Bulk Edit" at bounding box center [1166, 93] width 47 height 14
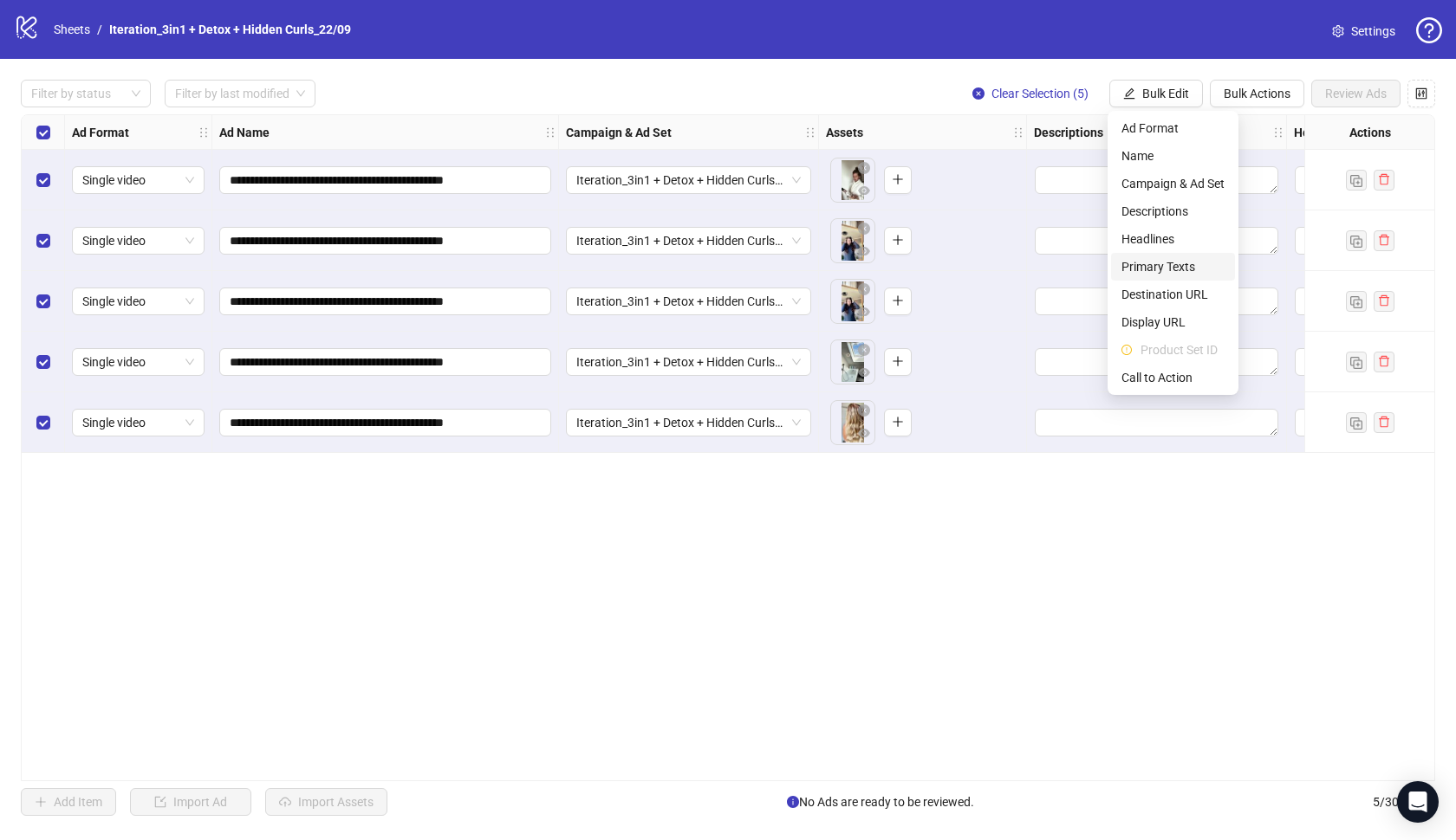
click at [1169, 264] on span "Primary Texts" at bounding box center [1173, 266] width 104 height 19
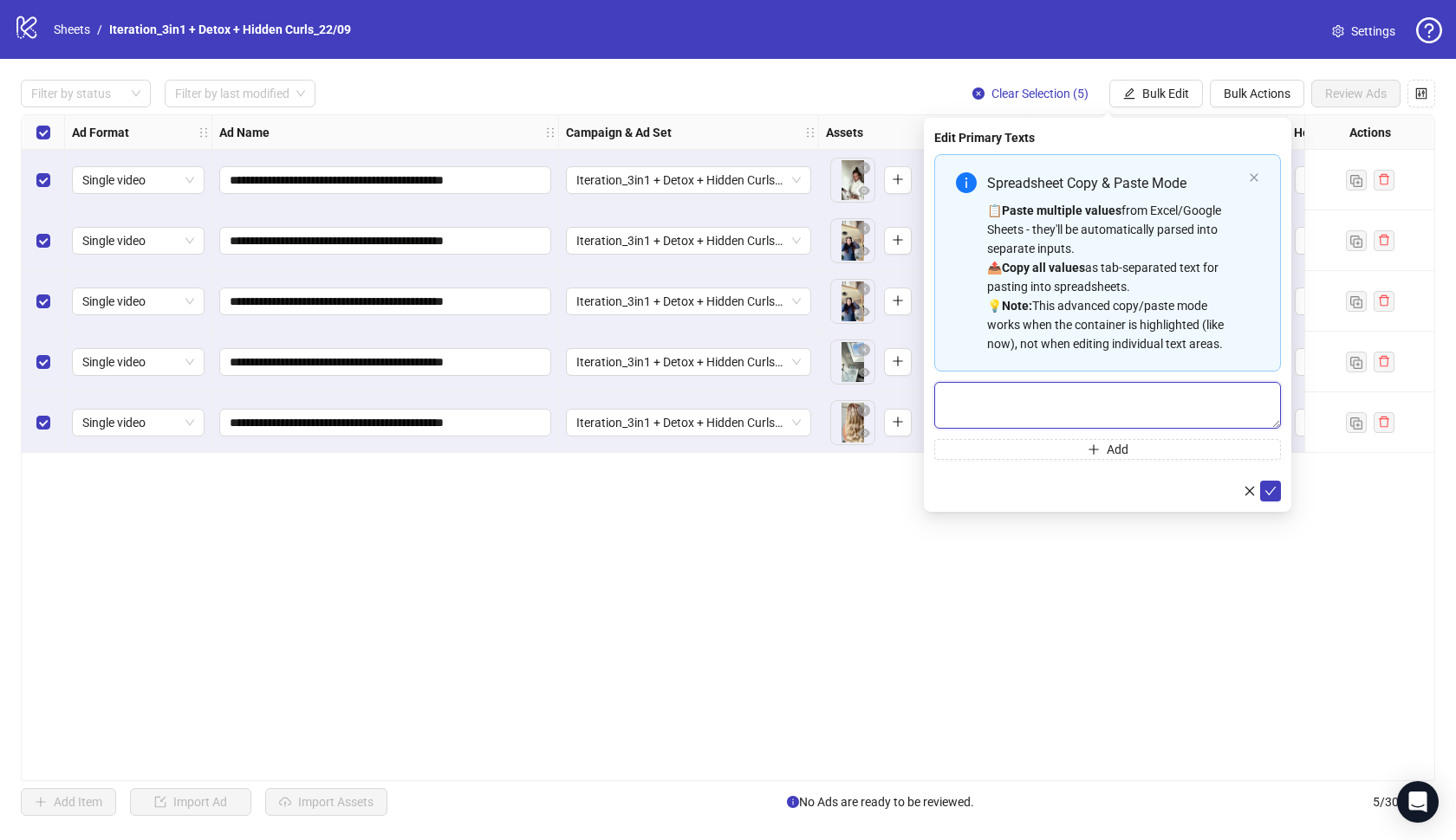
click at [1000, 397] on textarea "Multi-text input container - paste or copy values" at bounding box center [1108, 405] width 346 height 47
paste textarea "**********"
type textarea "**********"
click at [1269, 488] on icon "check" at bounding box center [1270, 491] width 12 height 12
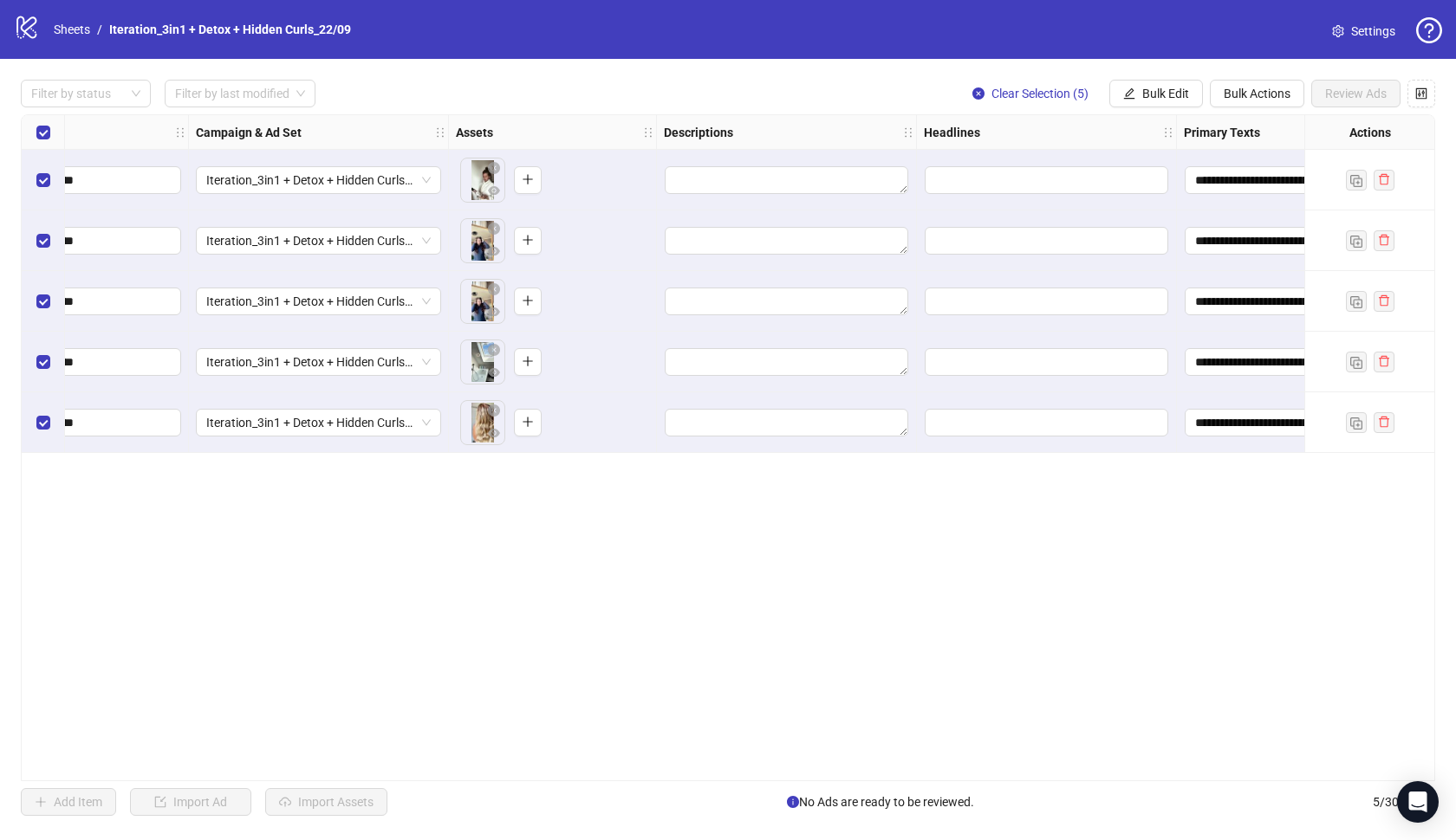
scroll to position [0, 302]
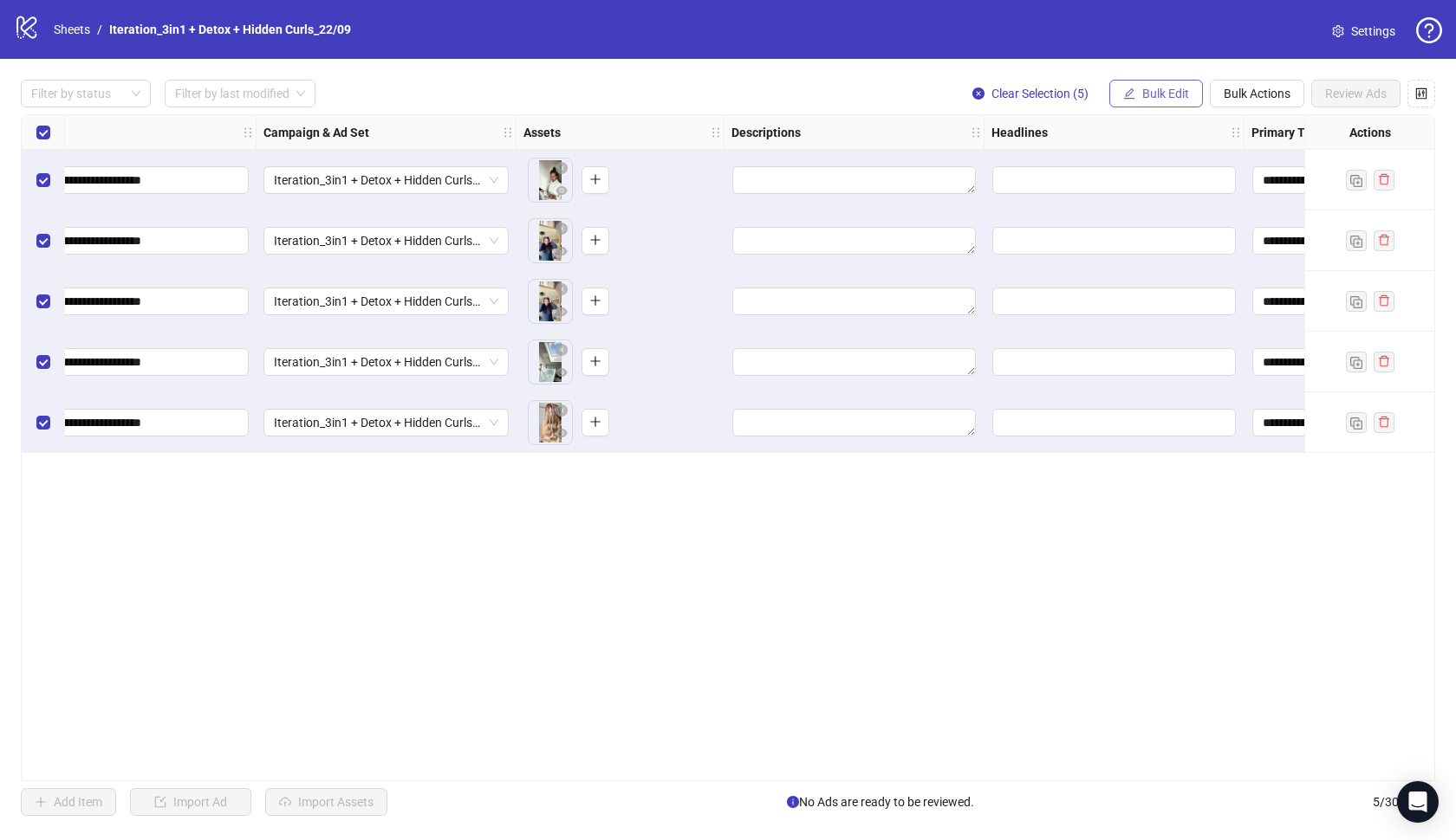
click at [1154, 93] on span "Bulk Edit" at bounding box center [1166, 93] width 47 height 14
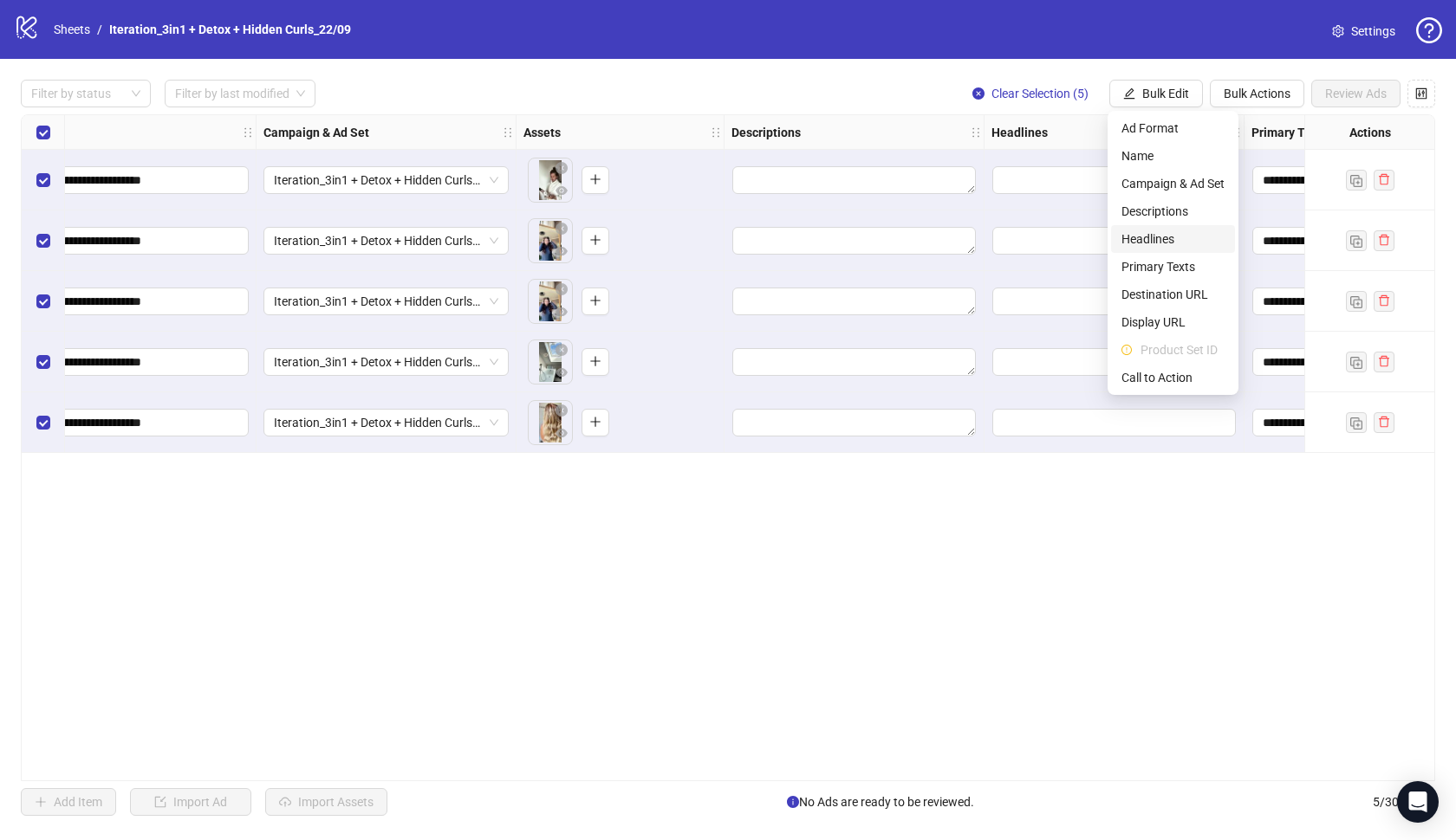
click at [1154, 229] on li "Headlines" at bounding box center [1173, 238] width 124 height 27
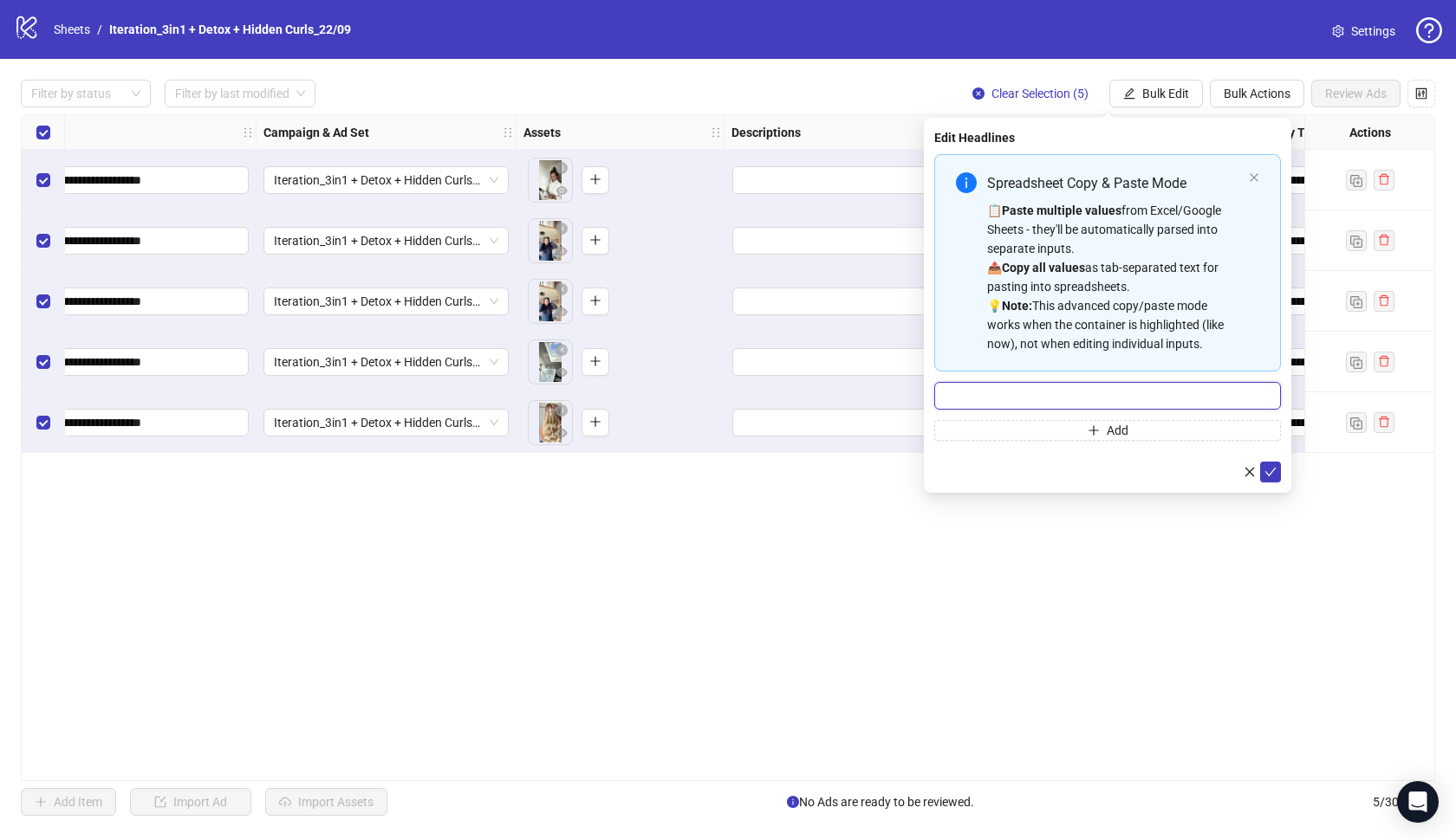
click at [1061, 390] on input "Multi-input container - paste or copy values" at bounding box center [1108, 395] width 346 height 27
paste input "**********"
type input "**********"
click at [1274, 467] on icon "check" at bounding box center [1270, 471] width 12 height 12
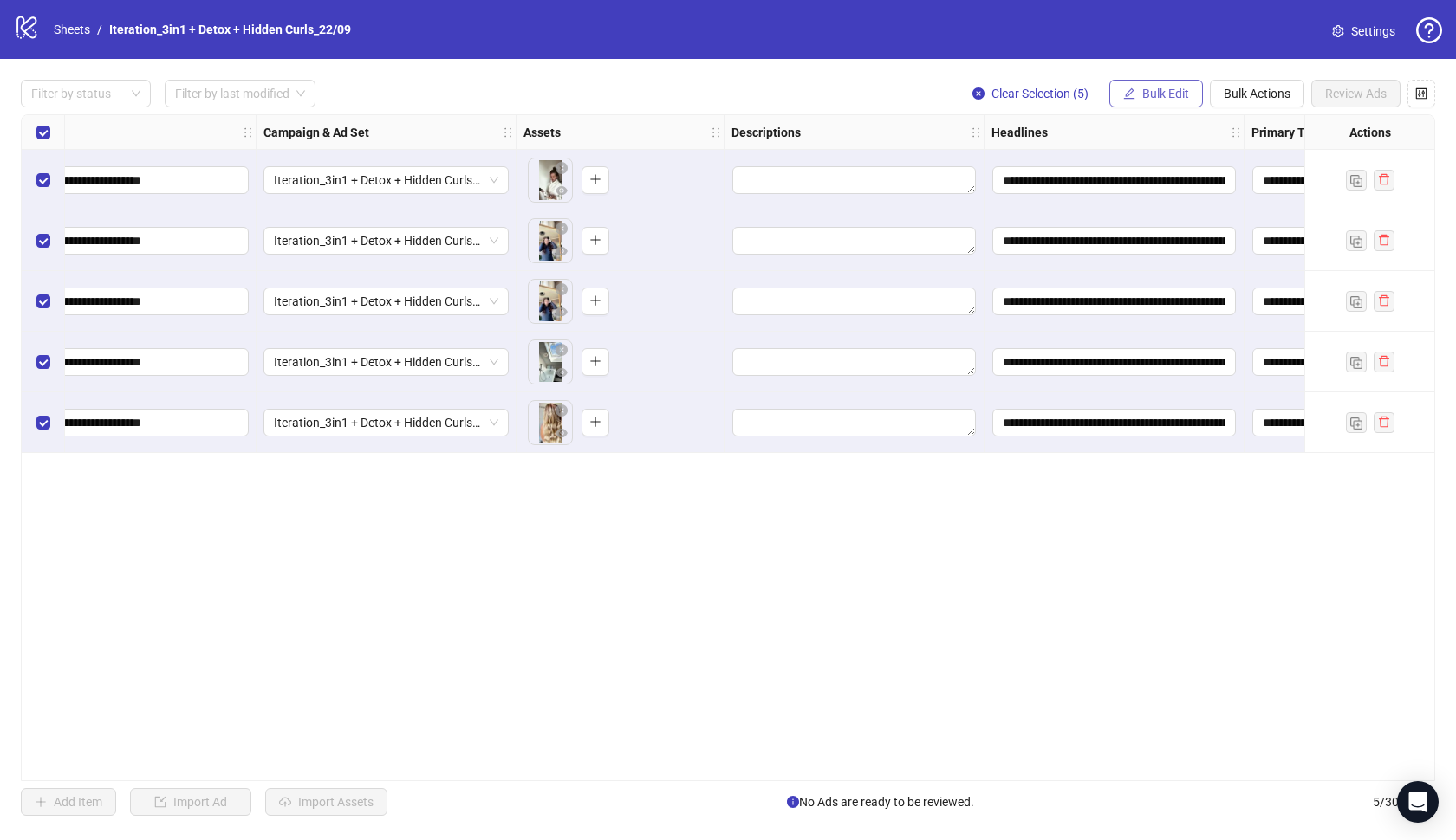
click at [1138, 90] on button "Bulk Edit" at bounding box center [1156, 93] width 93 height 27
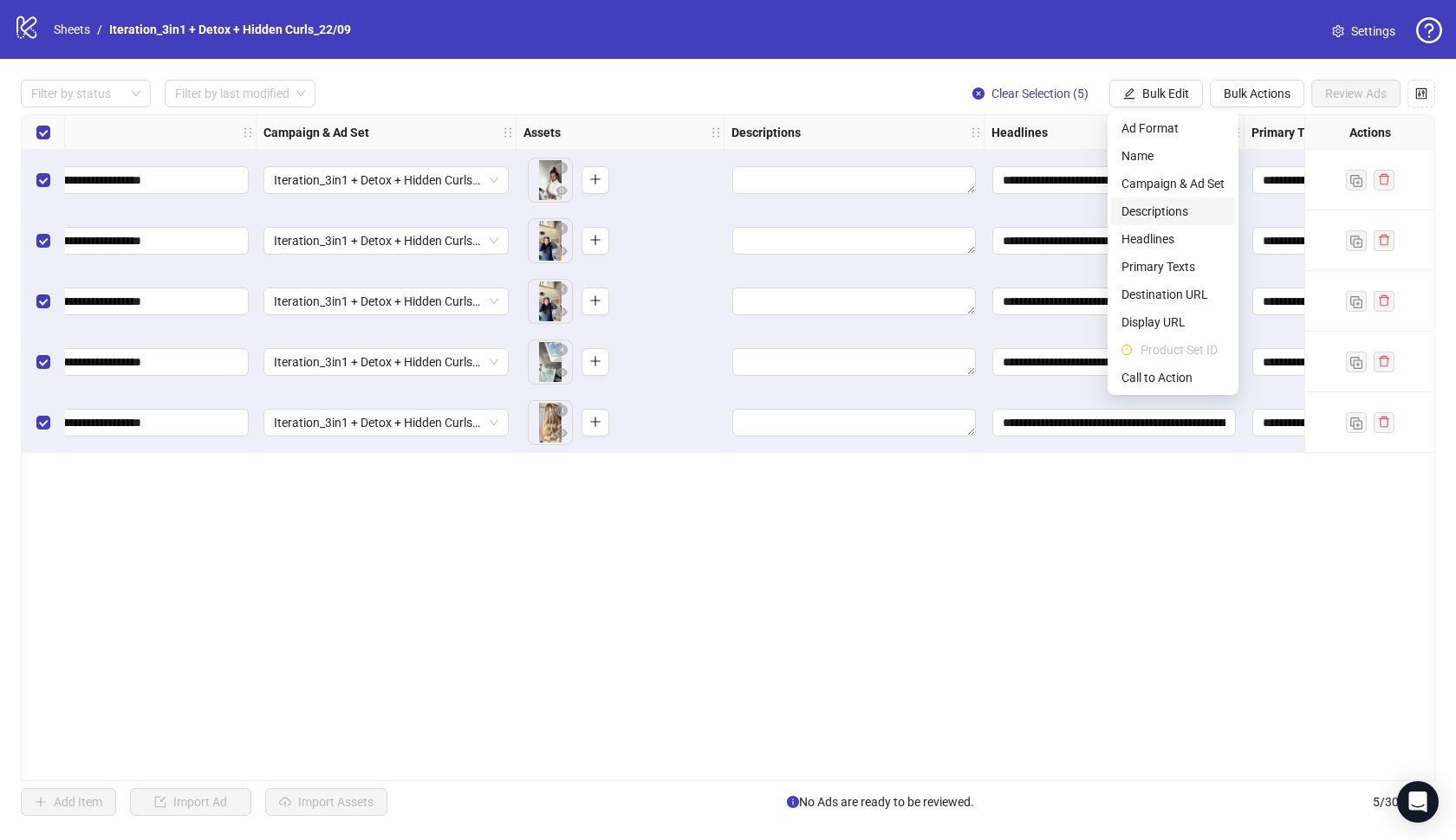
click at [1160, 212] on span "Descriptions" at bounding box center [1173, 212] width 104 height 19
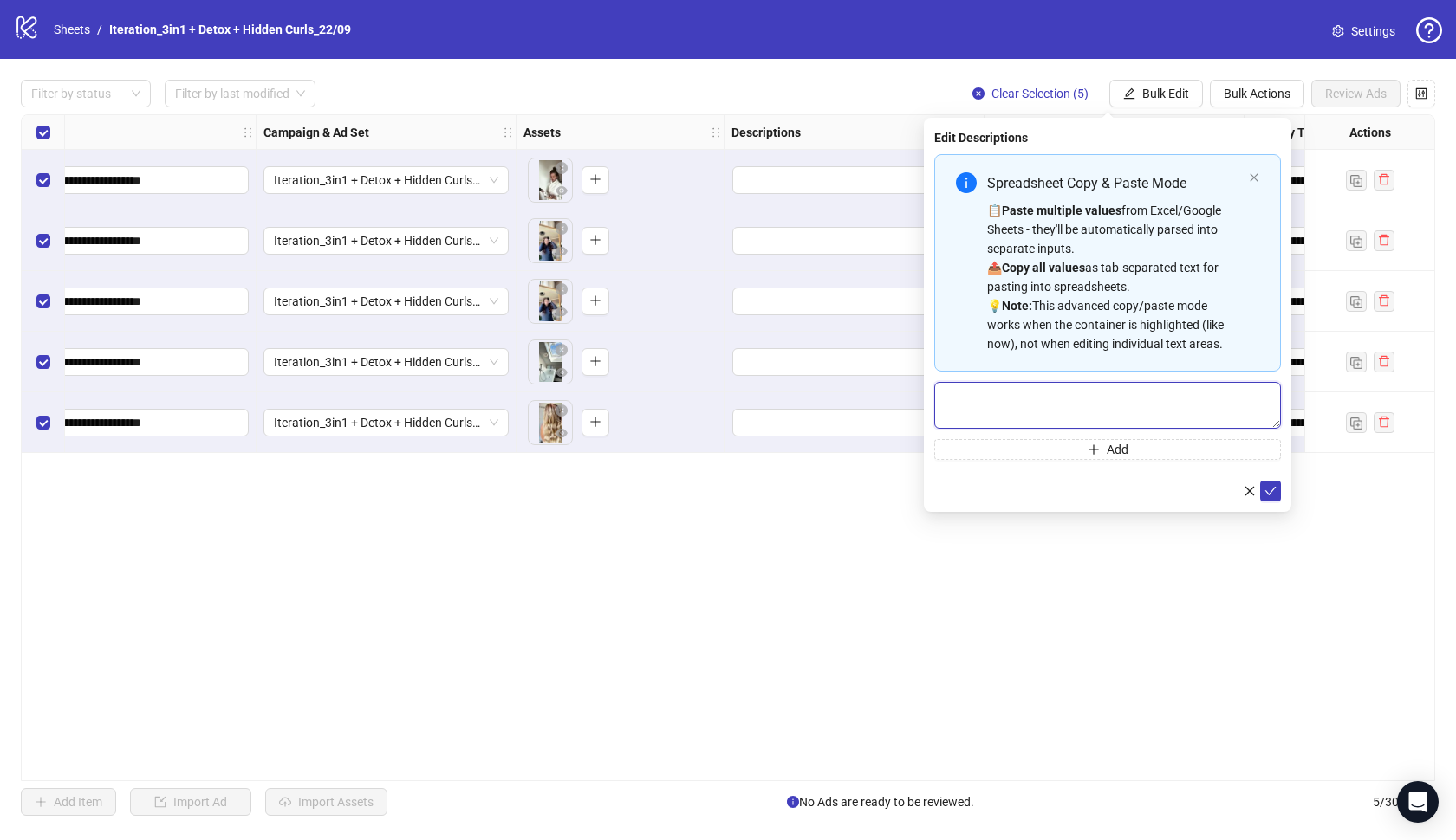
click at [1031, 399] on textarea "Multi-text input container - paste or copy values" at bounding box center [1108, 405] width 346 height 47
paste textarea "**********"
type textarea "**********"
click at [1273, 488] on icon "check" at bounding box center [1270, 491] width 12 height 12
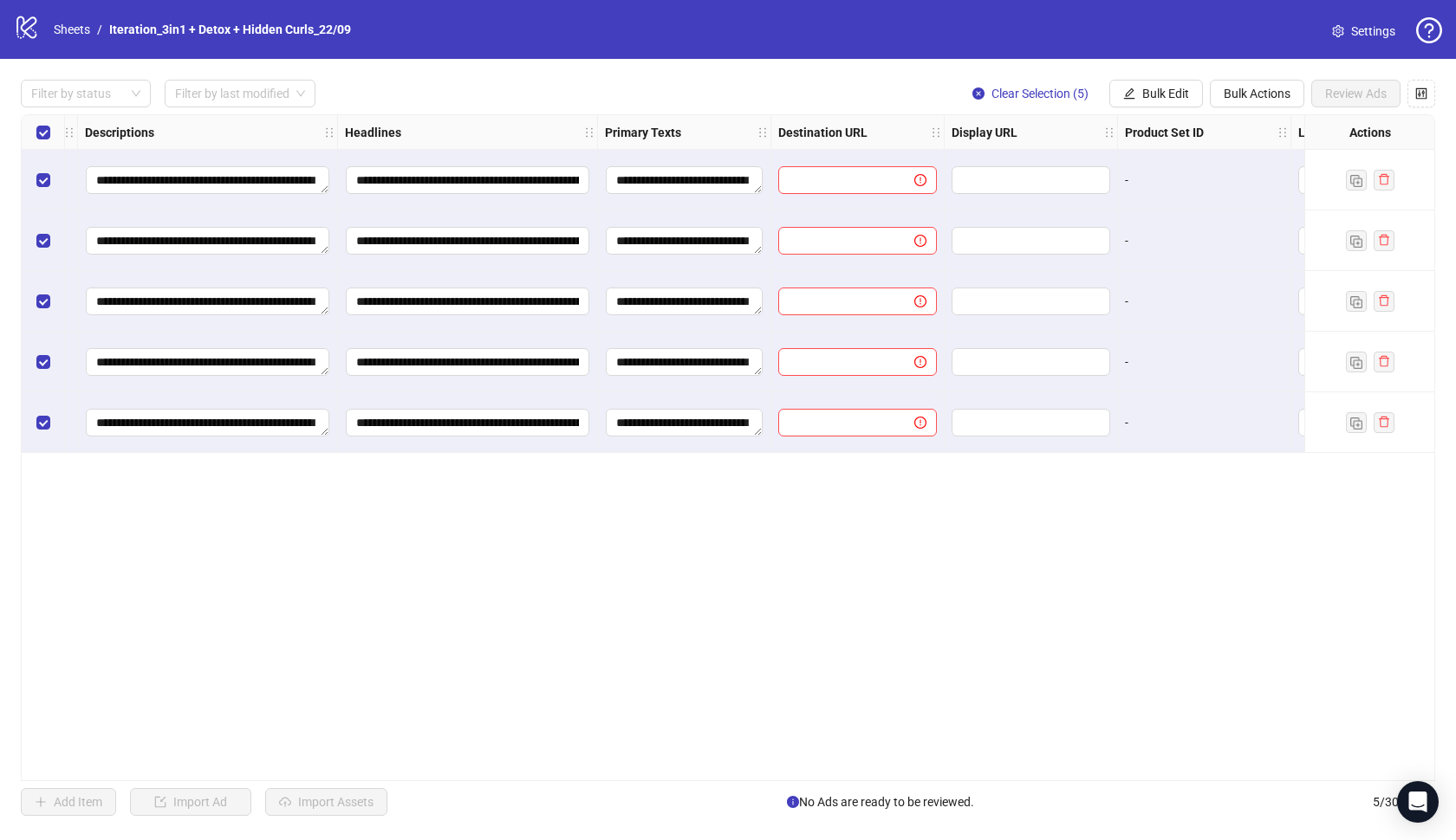
scroll to position [0, 1073]
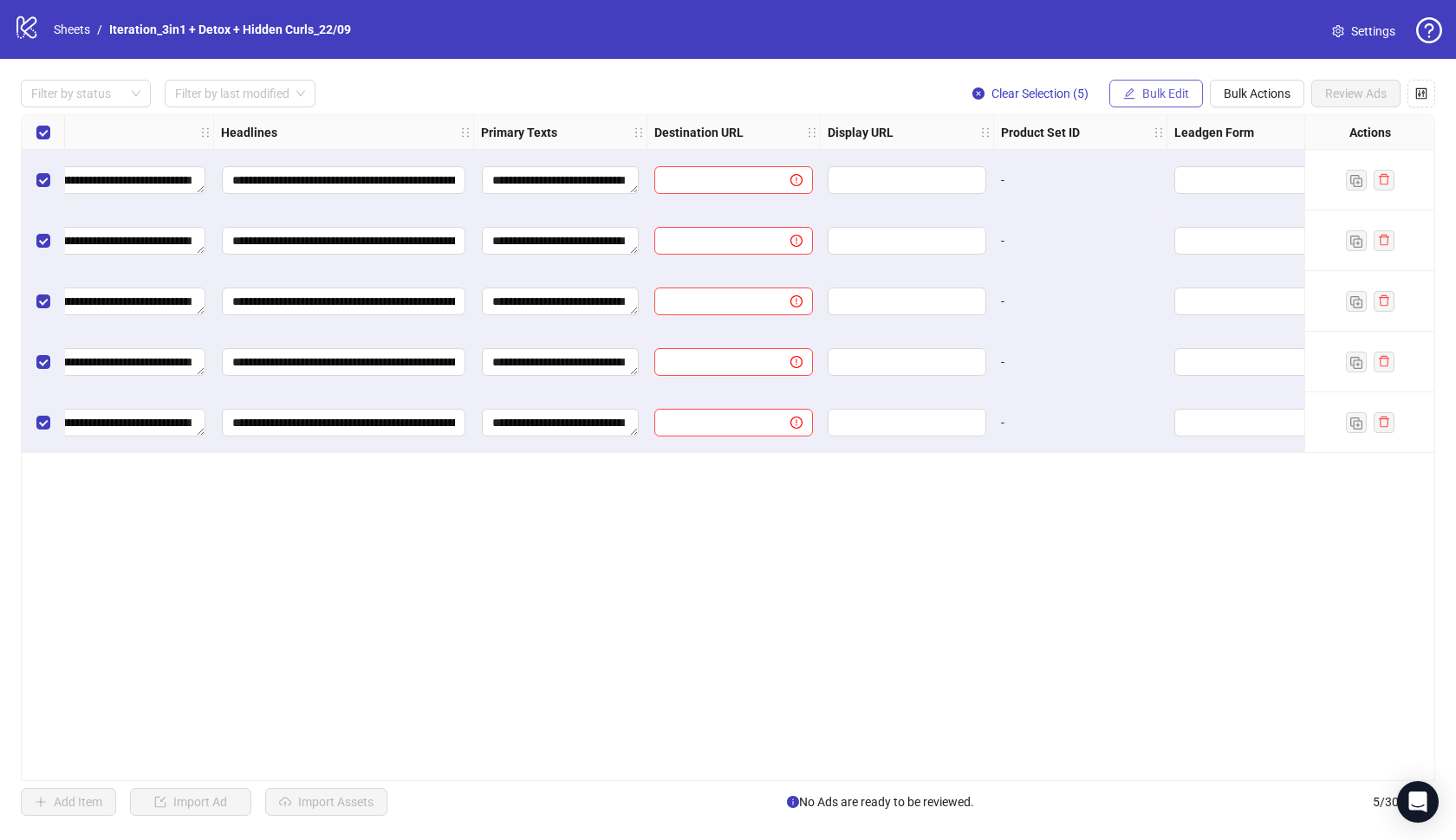
click at [1164, 105] on button "Bulk Edit" at bounding box center [1156, 93] width 93 height 27
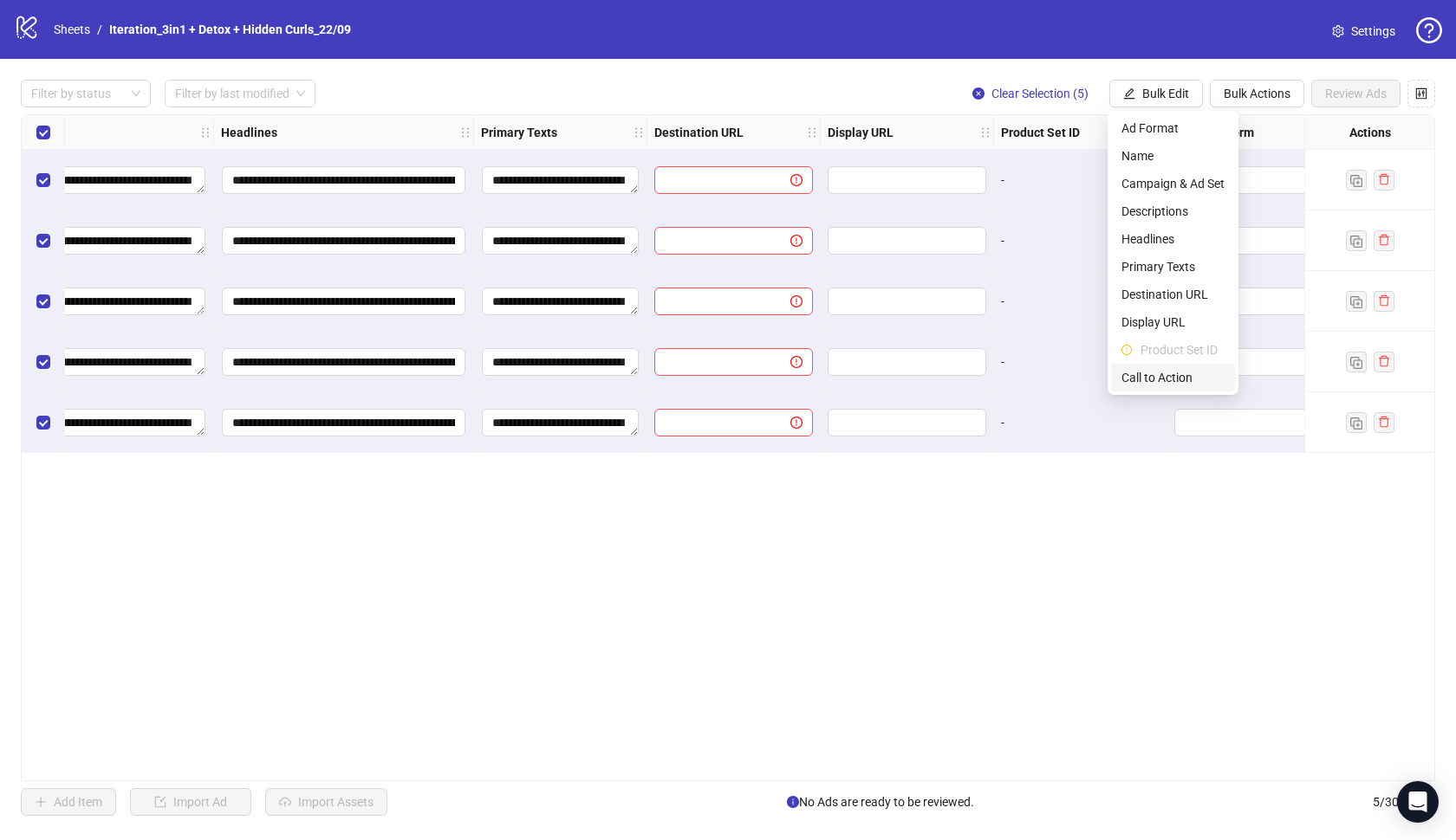
click at [1161, 377] on span "Call to Action" at bounding box center [1173, 377] width 104 height 19
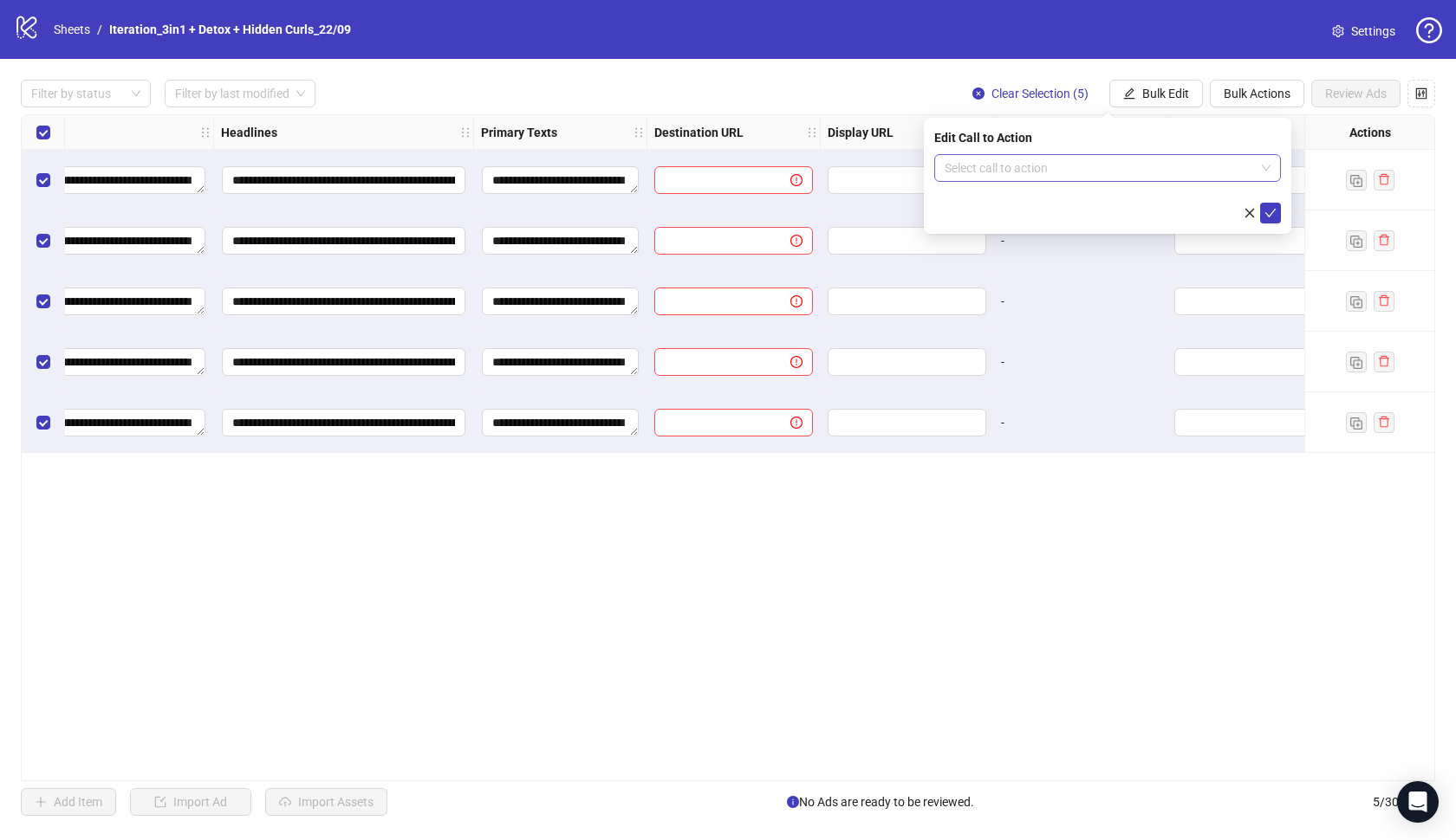
click at [1086, 160] on input "search" at bounding box center [1100, 168] width 311 height 26
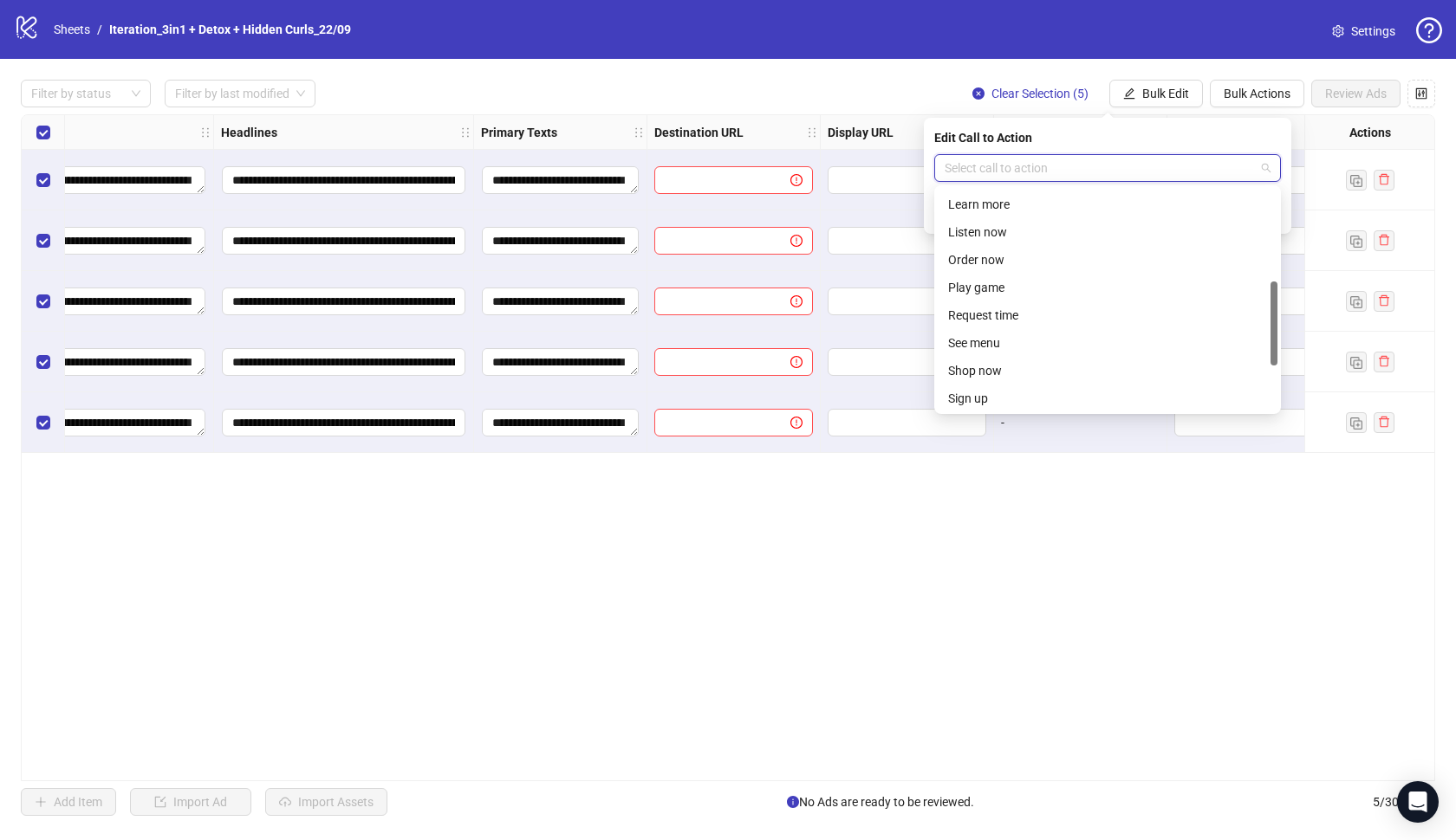
scroll to position [242, 0]
click at [996, 215] on div "Learn more" at bounding box center [1107, 211] width 319 height 19
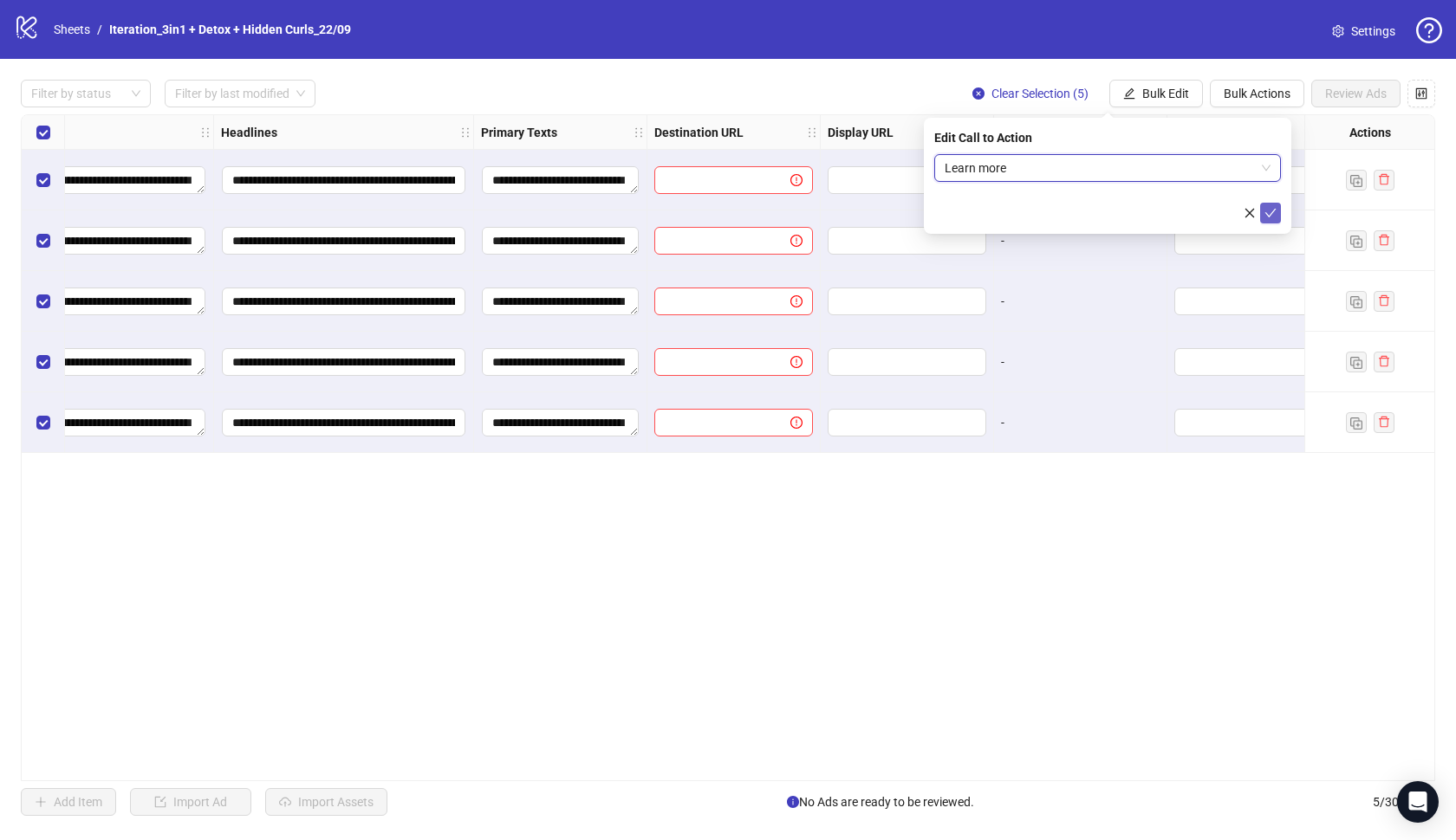
click at [1268, 218] on icon "check" at bounding box center [1270, 213] width 12 height 12
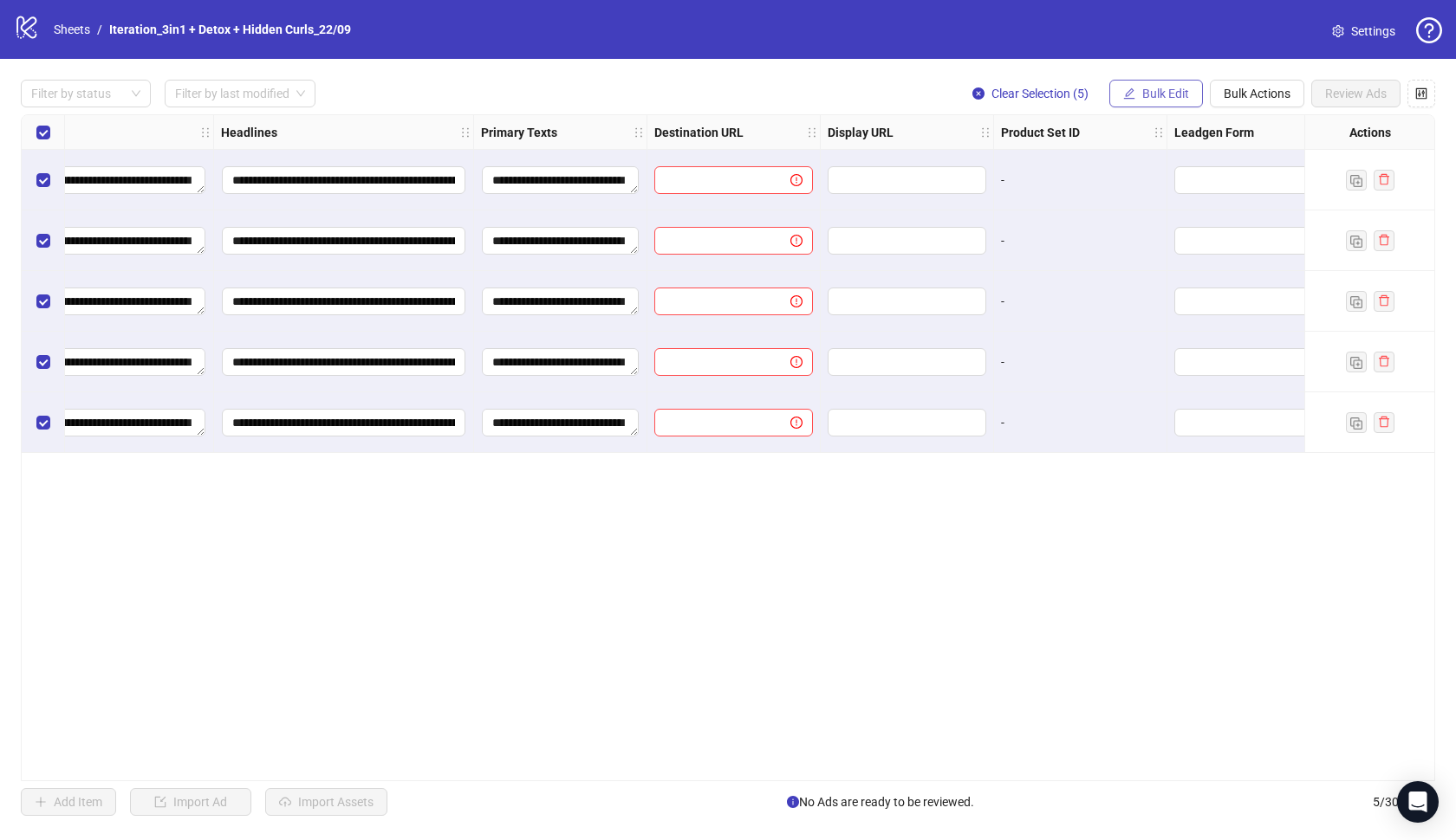
click at [1143, 95] on span "Bulk Edit" at bounding box center [1166, 93] width 47 height 14
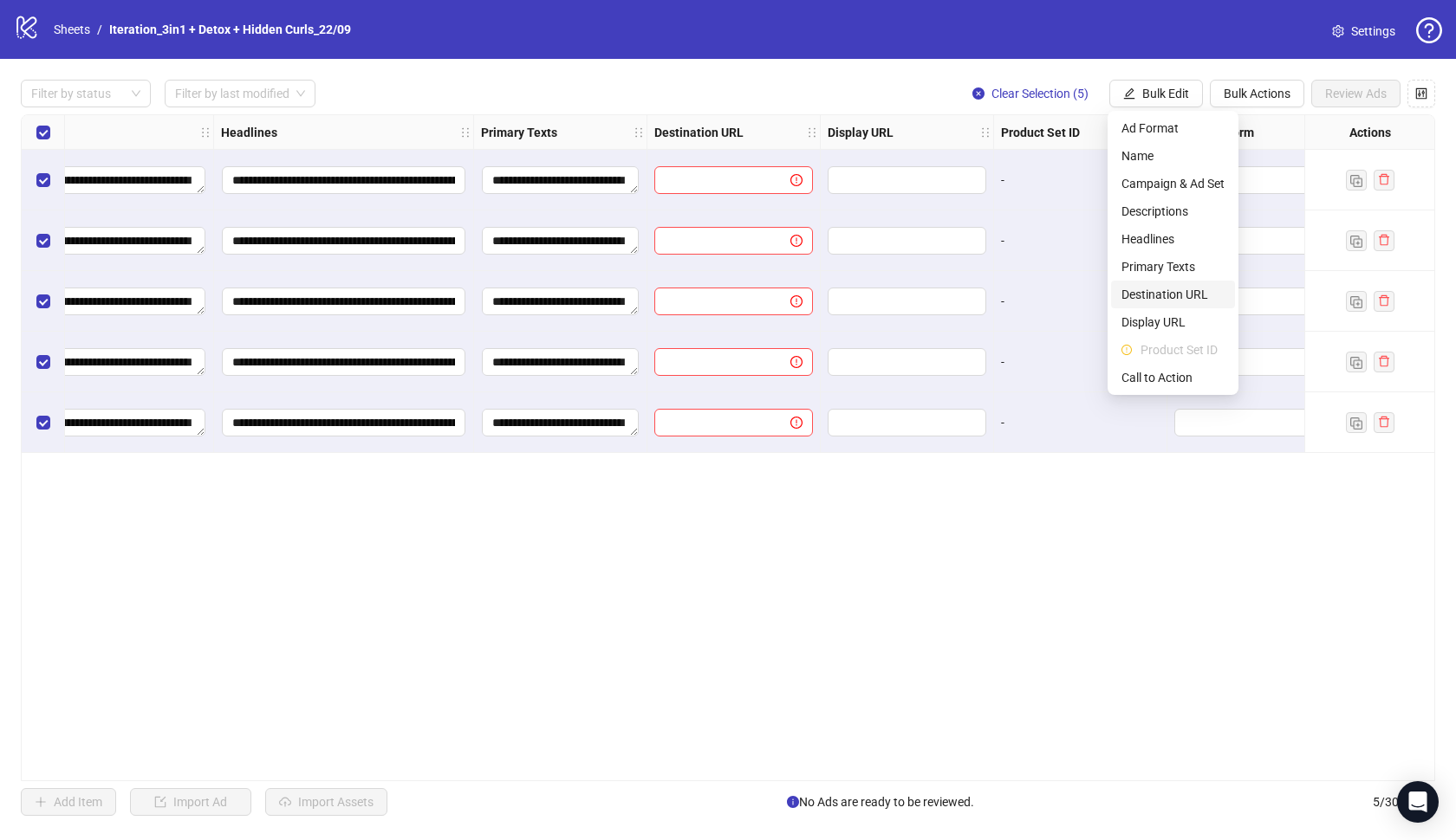
click at [1143, 290] on span "Destination URL" at bounding box center [1173, 294] width 104 height 19
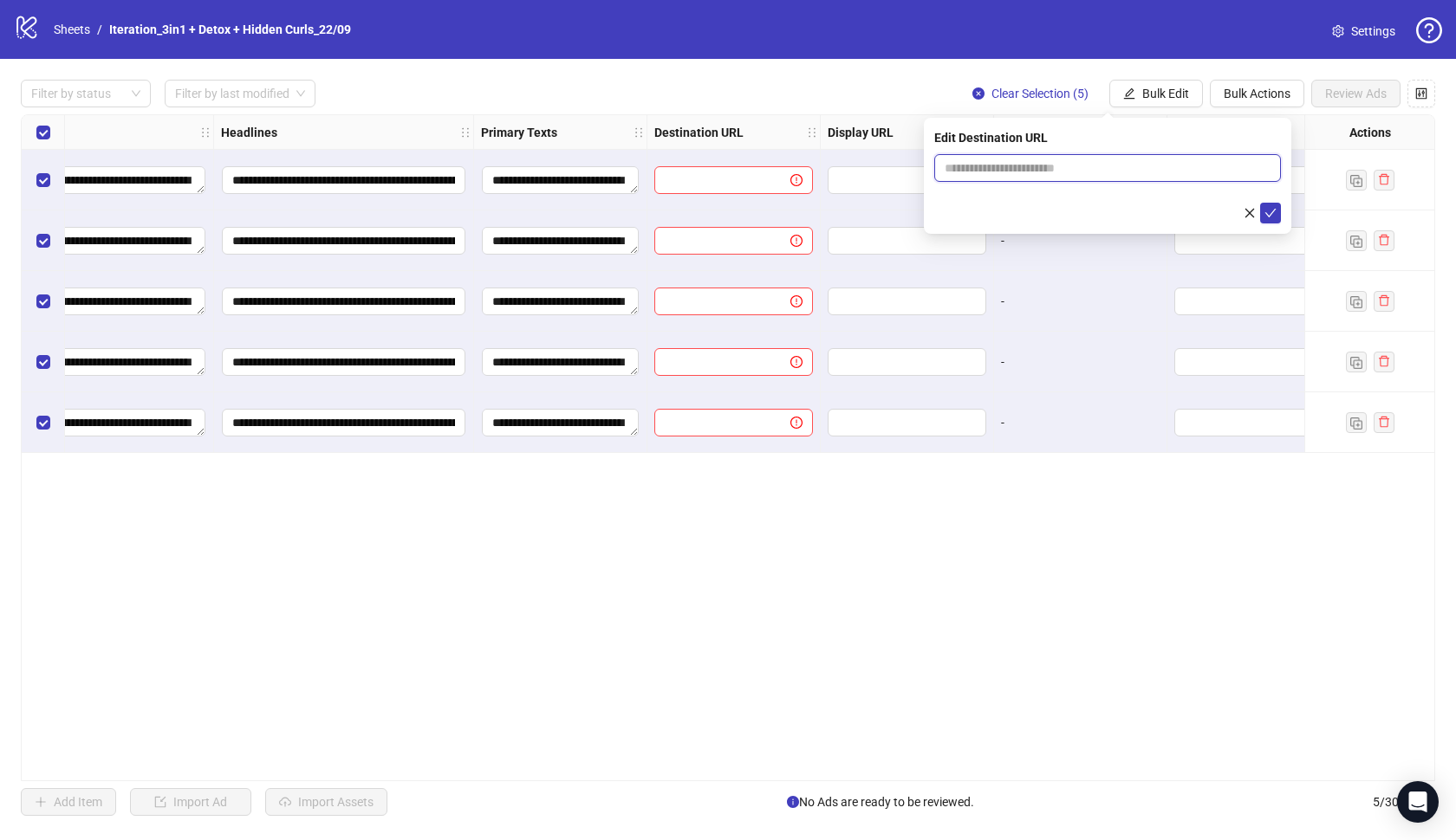
click at [1083, 172] on input "text" at bounding box center [1100, 168] width 312 height 19
paste input "**********"
type input "**********"
click at [1267, 214] on icon "check" at bounding box center [1270, 213] width 12 height 12
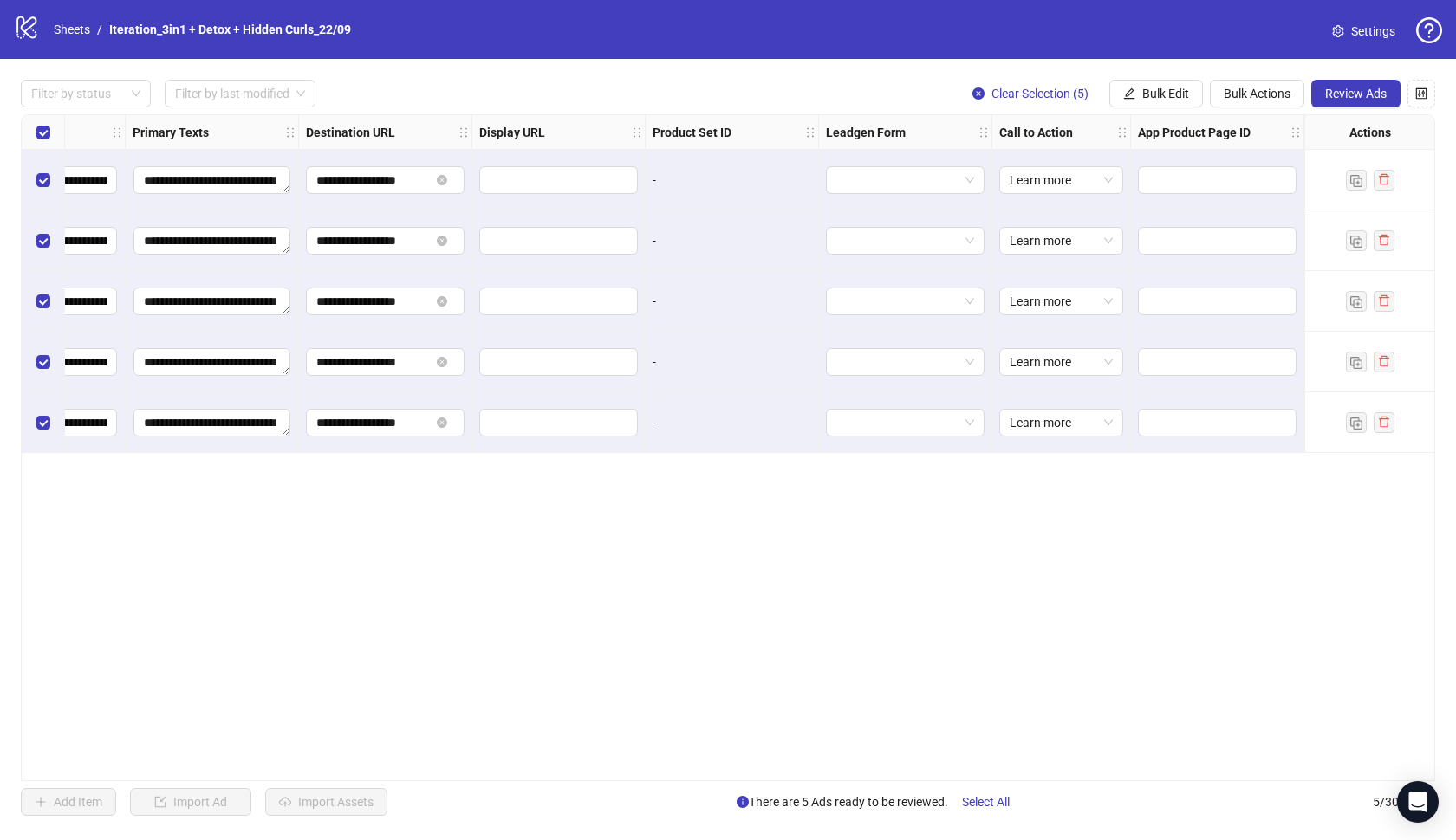
scroll to position [0, 1421]
click at [1340, 91] on span "Review Ads" at bounding box center [1355, 93] width 61 height 14
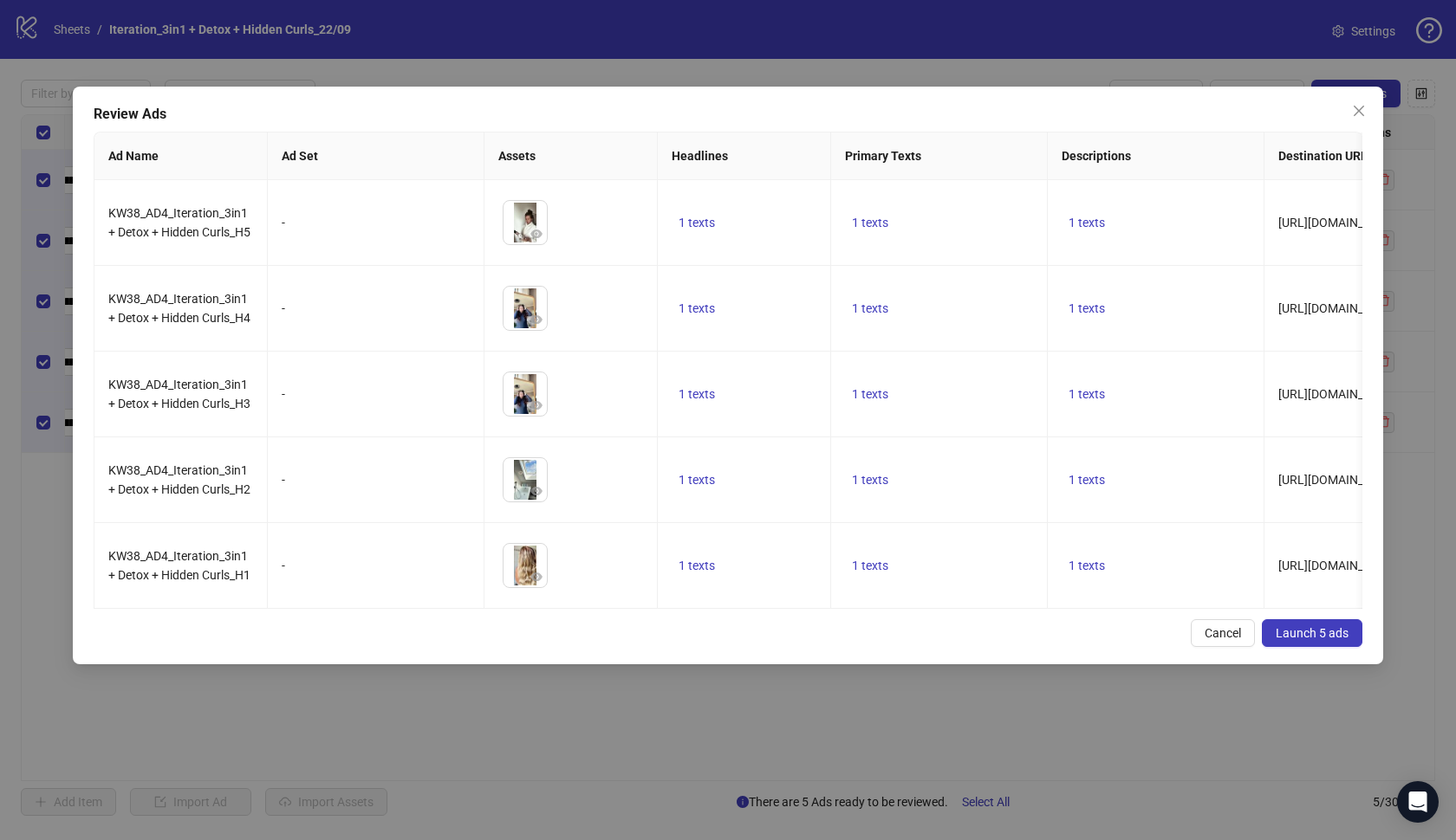
click at [1314, 625] on button "Launch 5 ads" at bounding box center [1312, 632] width 101 height 27
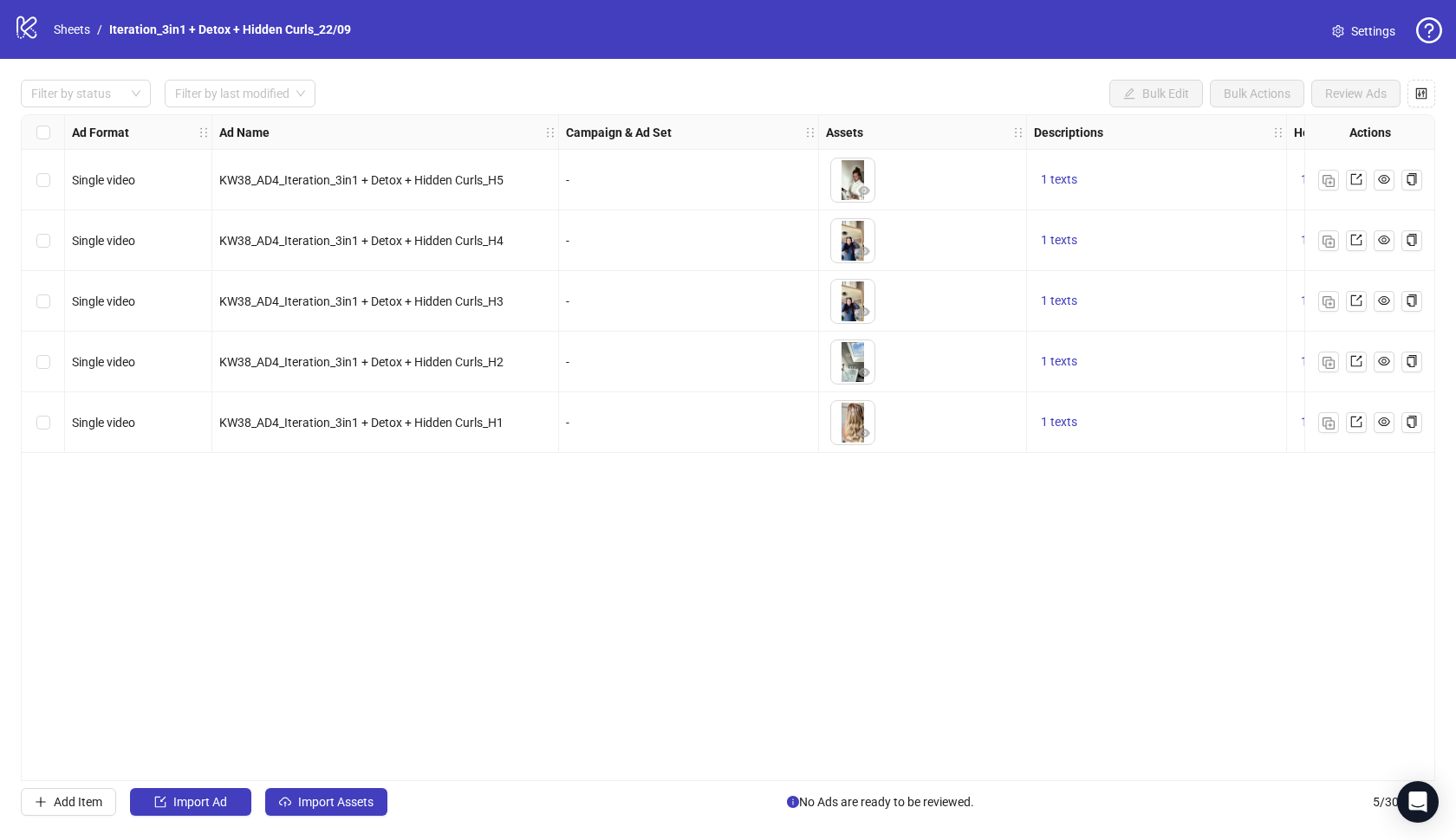
scroll to position [0, 0]
click at [69, 32] on link "Sheets" at bounding box center [72, 29] width 43 height 19
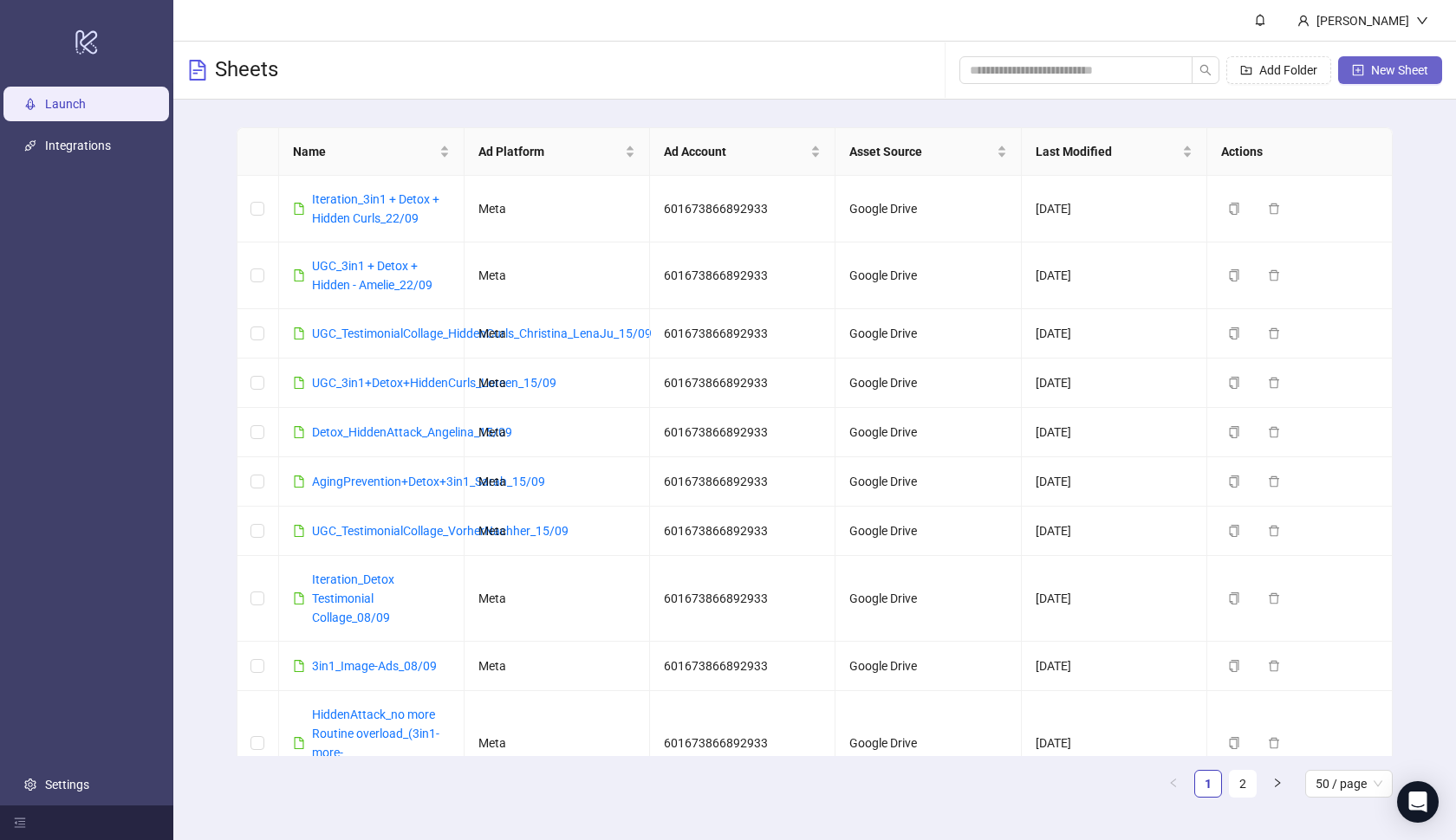
click at [1372, 76] on span "New Sheet" at bounding box center [1400, 70] width 57 height 14
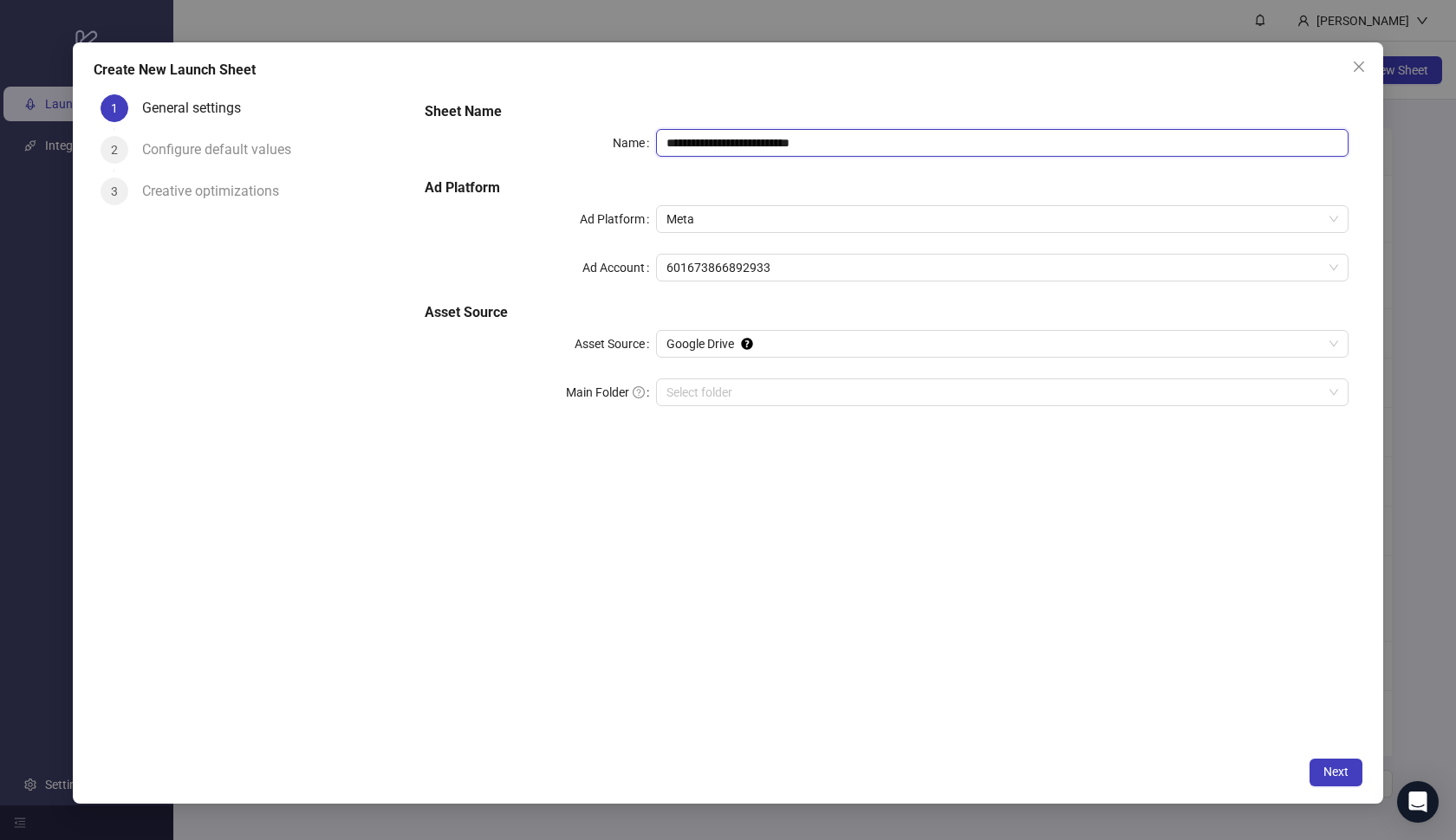
paste input "*********"
drag, startPoint x: 868, startPoint y: 148, endPoint x: 651, endPoint y: 136, distance: 217.3
click at [651, 136] on div "**********" at bounding box center [887, 142] width 924 height 27
type input "**********"
click at [725, 382] on input "Main Folder" at bounding box center [995, 392] width 657 height 26
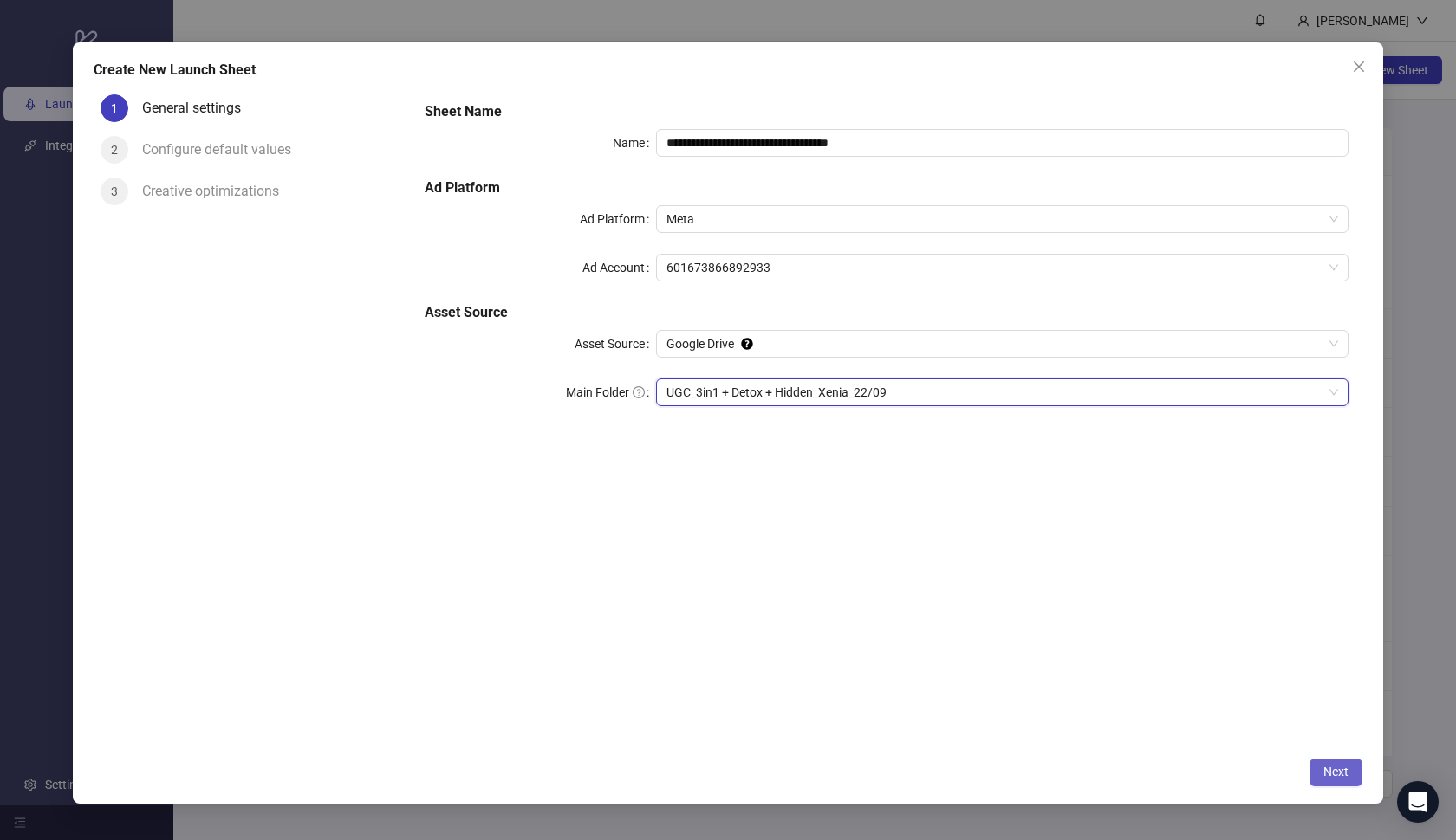
click at [1322, 773] on button "Next" at bounding box center [1336, 772] width 53 height 27
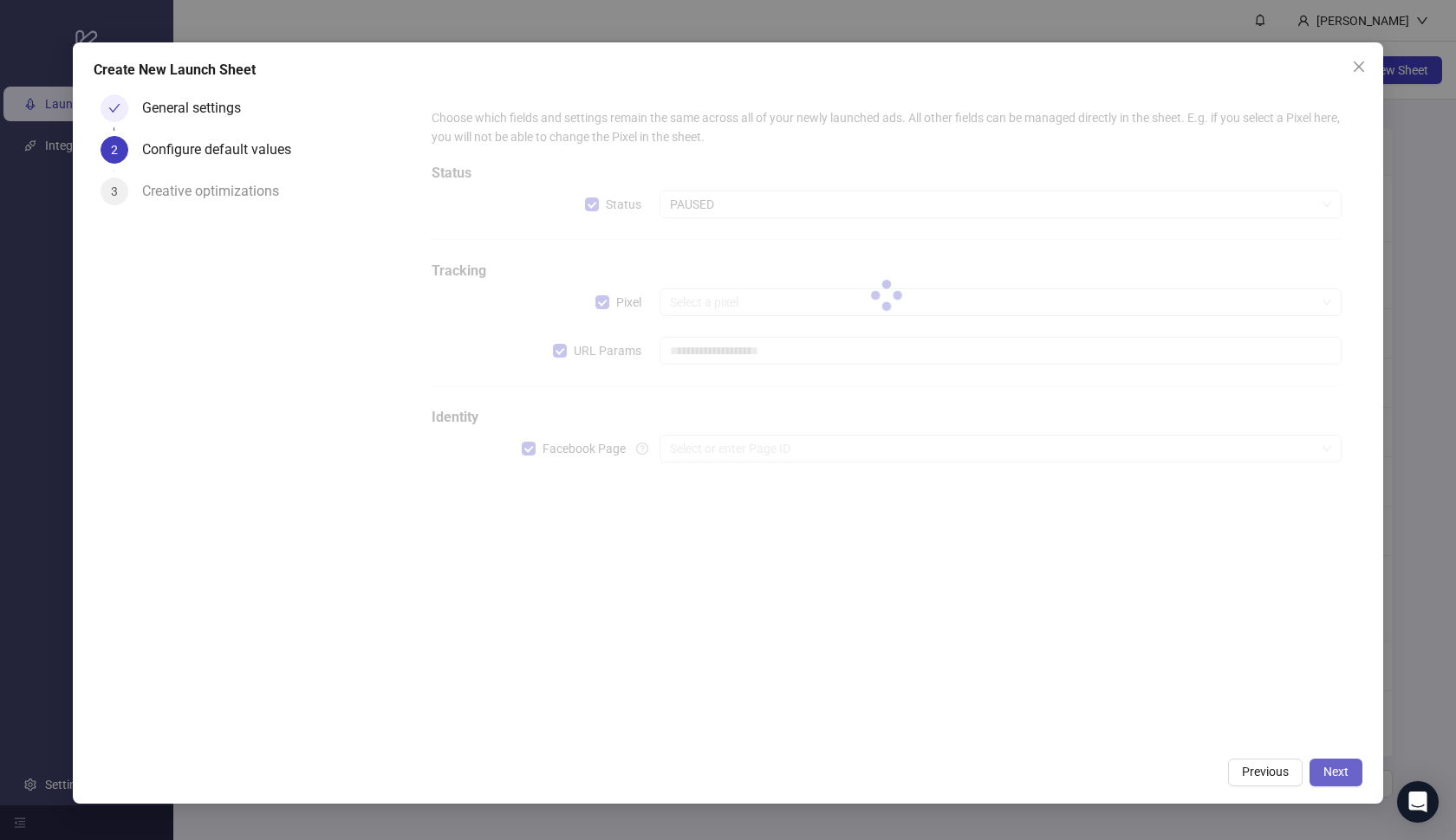
type input "**********"
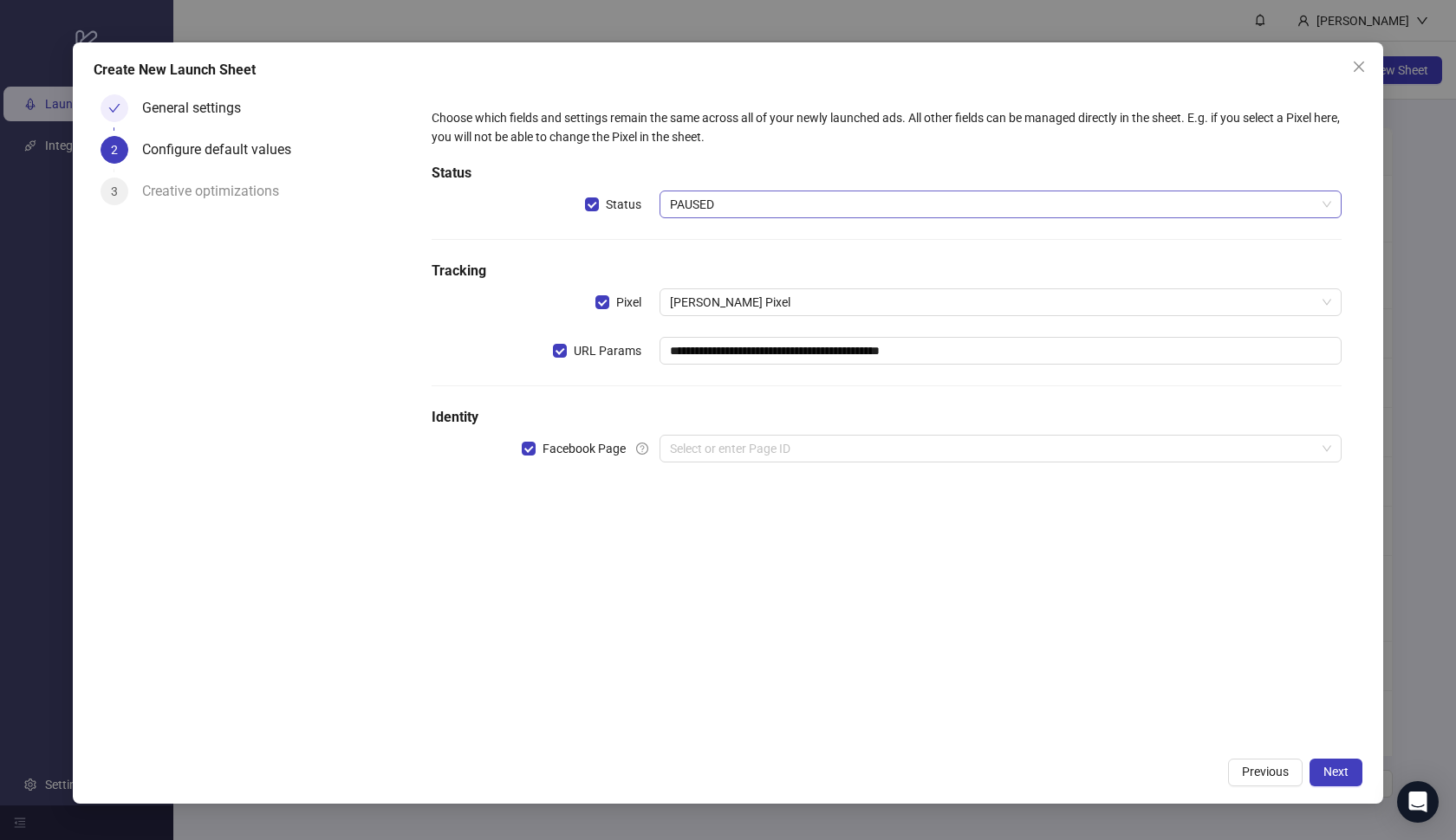
click at [957, 206] on span "PAUSED" at bounding box center [1000, 204] width 662 height 26
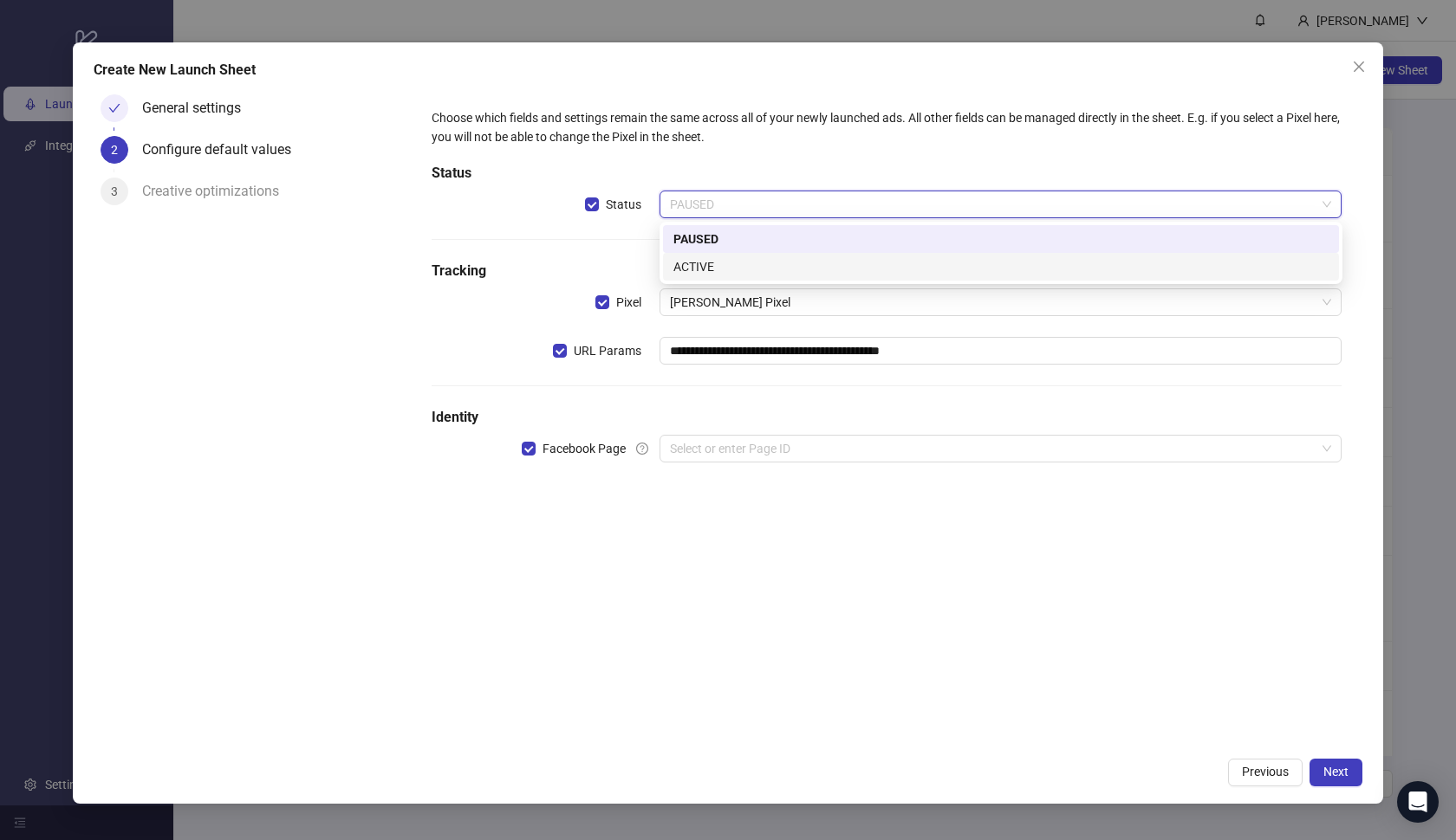
click at [856, 258] on div "ACTIVE" at bounding box center [1000, 266] width 655 height 19
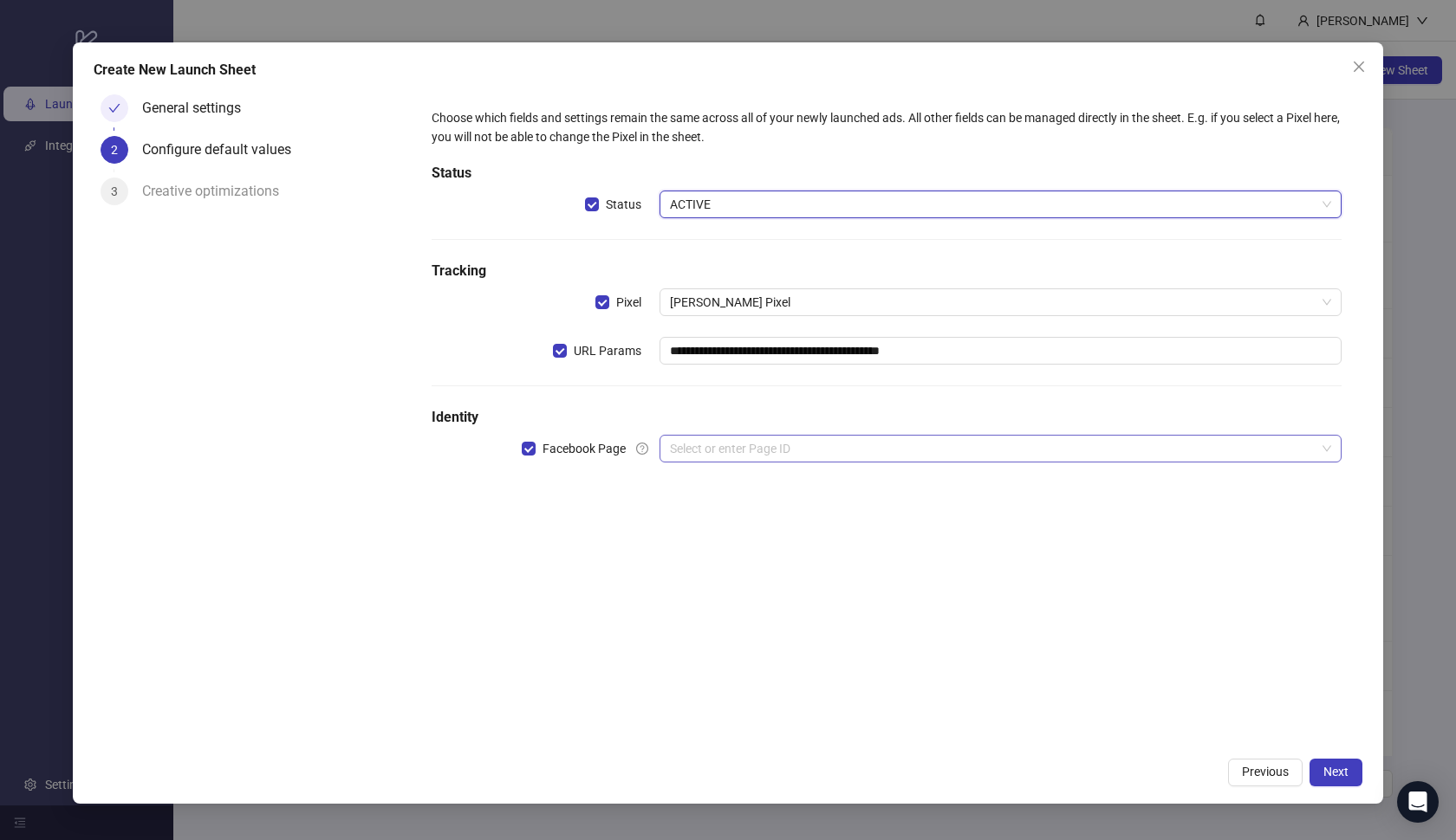
click at [779, 443] on input "search" at bounding box center [993, 449] width 647 height 26
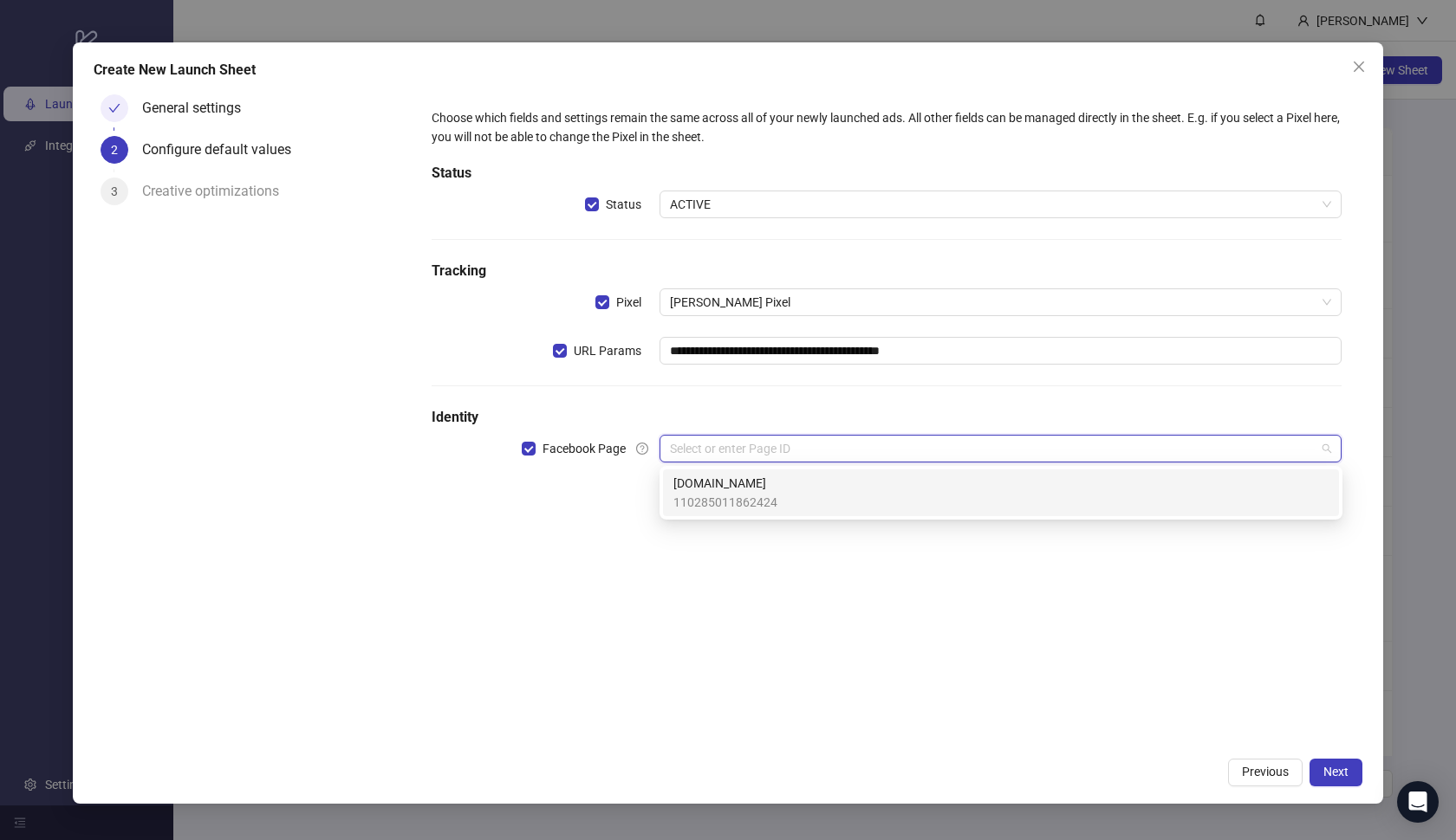
click at [761, 476] on span "[DOMAIN_NAME]" at bounding box center [725, 483] width 104 height 19
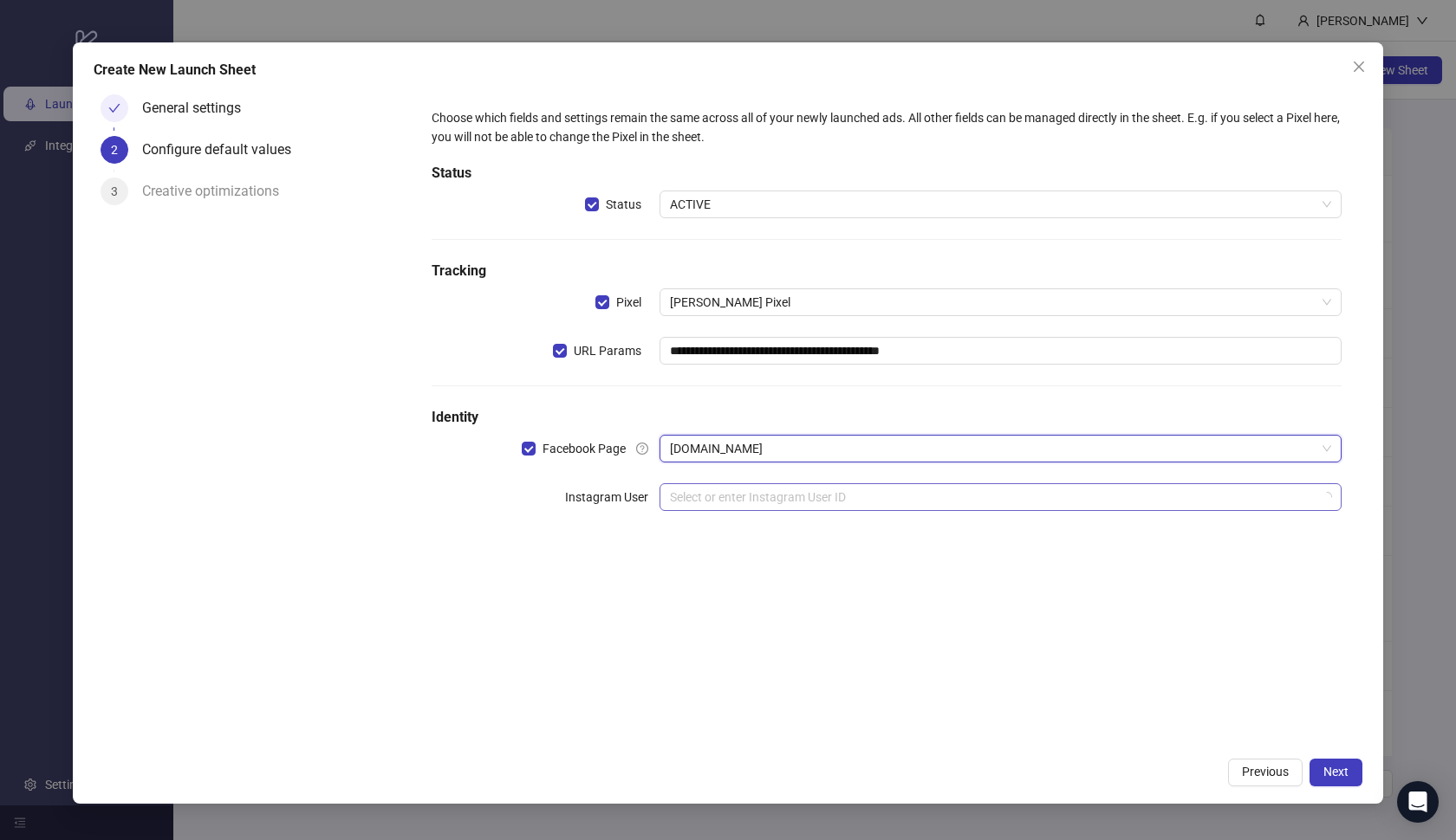
click at [744, 491] on input "search" at bounding box center [993, 498] width 647 height 26
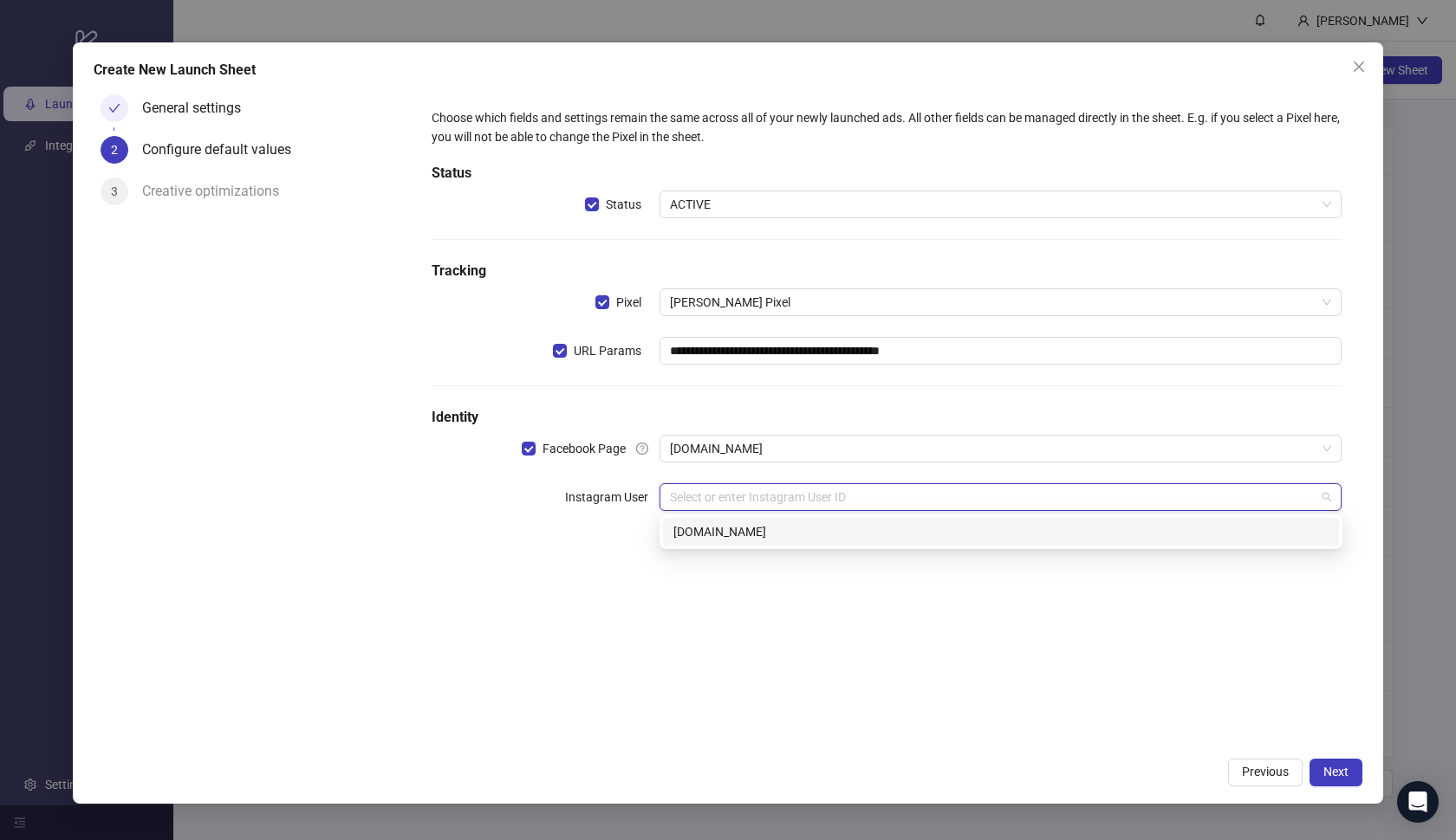
click at [729, 529] on div "[DOMAIN_NAME]" at bounding box center [1000, 531] width 655 height 19
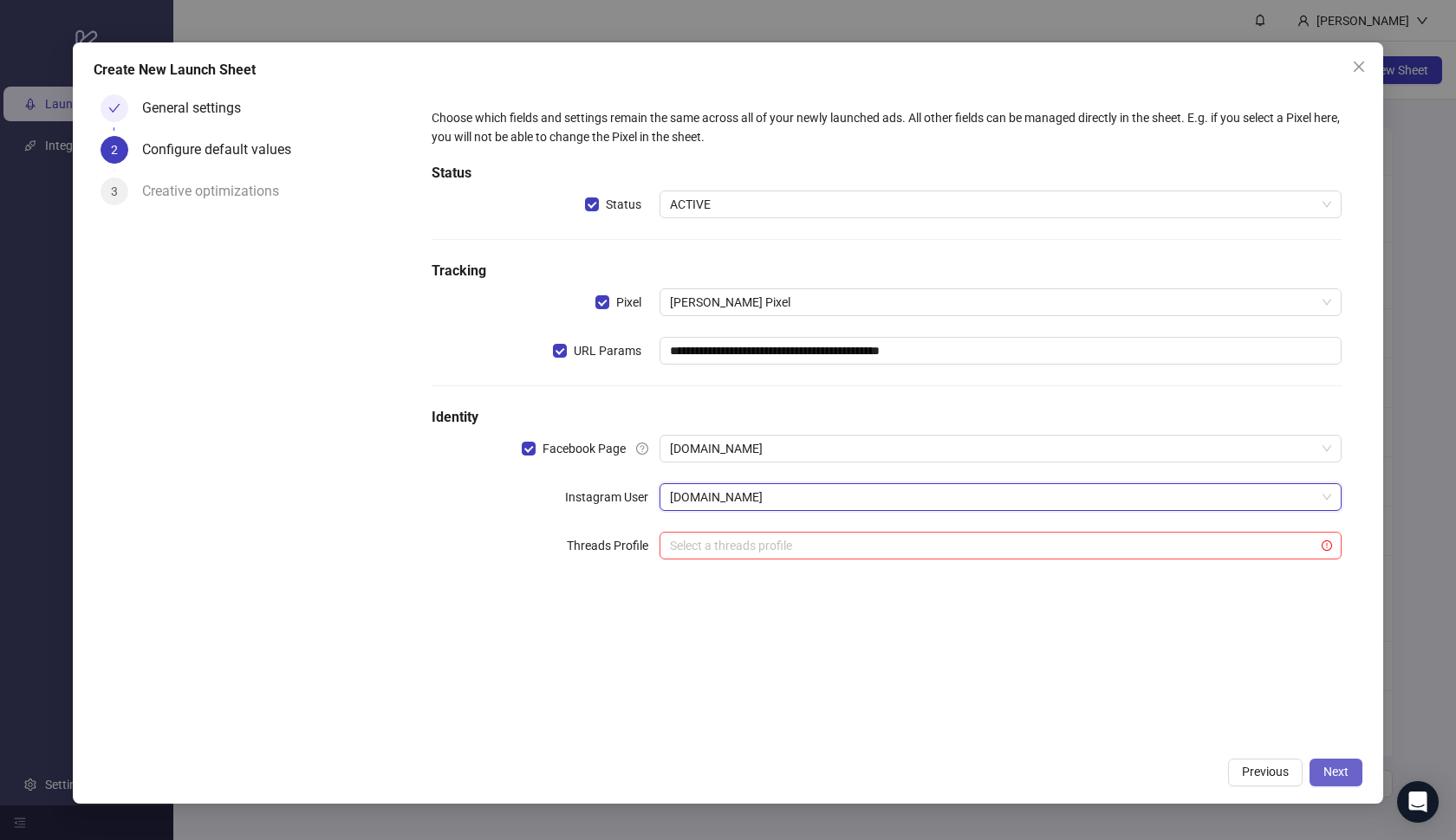
click at [1334, 776] on span "Next" at bounding box center [1336, 771] width 25 height 14
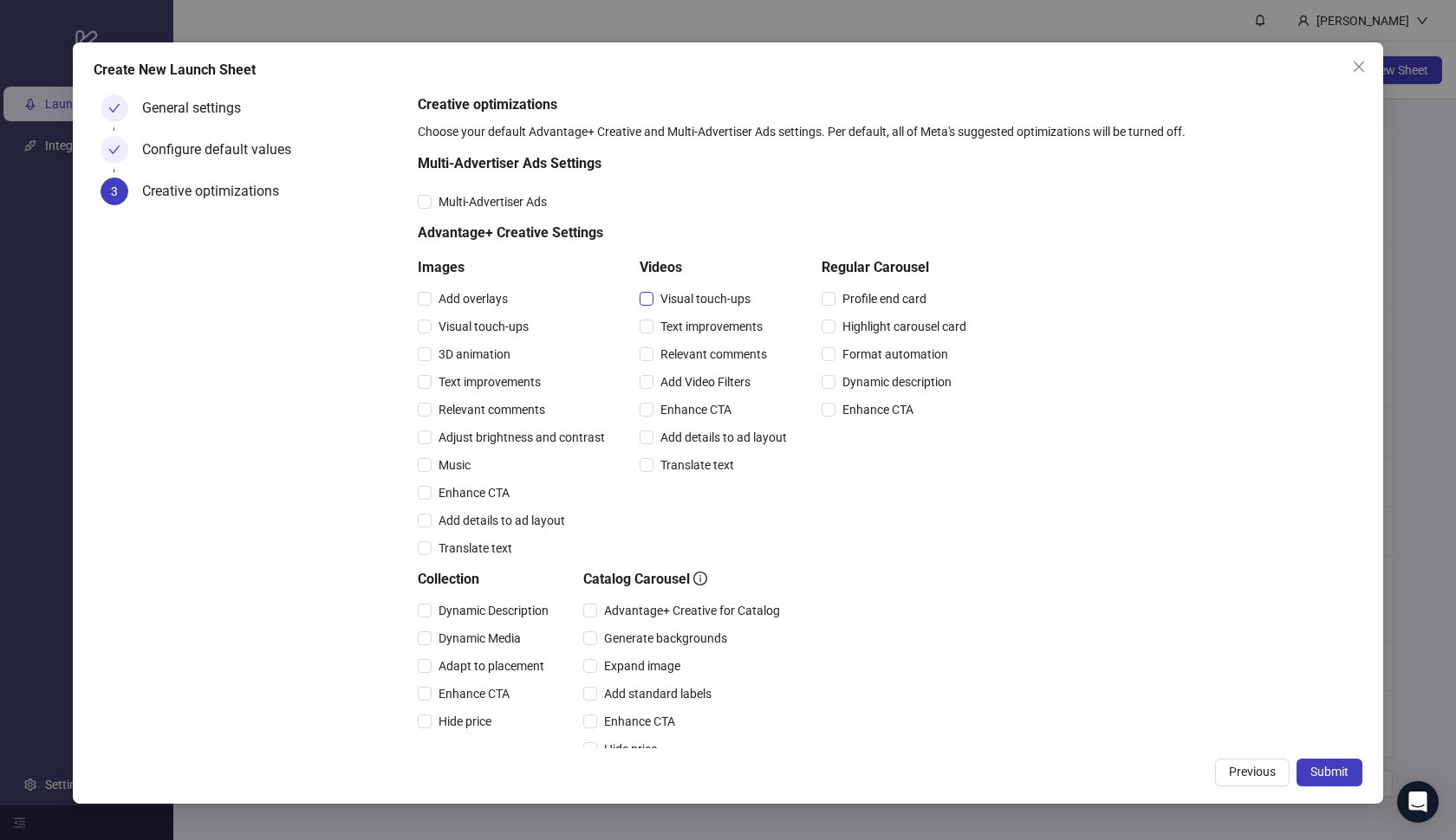
click at [664, 301] on span "Visual touch-ups" at bounding box center [705, 299] width 104 height 19
click at [669, 319] on span "Text improvements" at bounding box center [711, 326] width 116 height 19
click at [669, 350] on span "Relevant comments" at bounding box center [713, 354] width 120 height 19
click at [669, 368] on div "Add Video Filters" at bounding box center [717, 381] width 154 height 27
click at [672, 404] on span "Enhance CTA" at bounding box center [696, 409] width 85 height 19
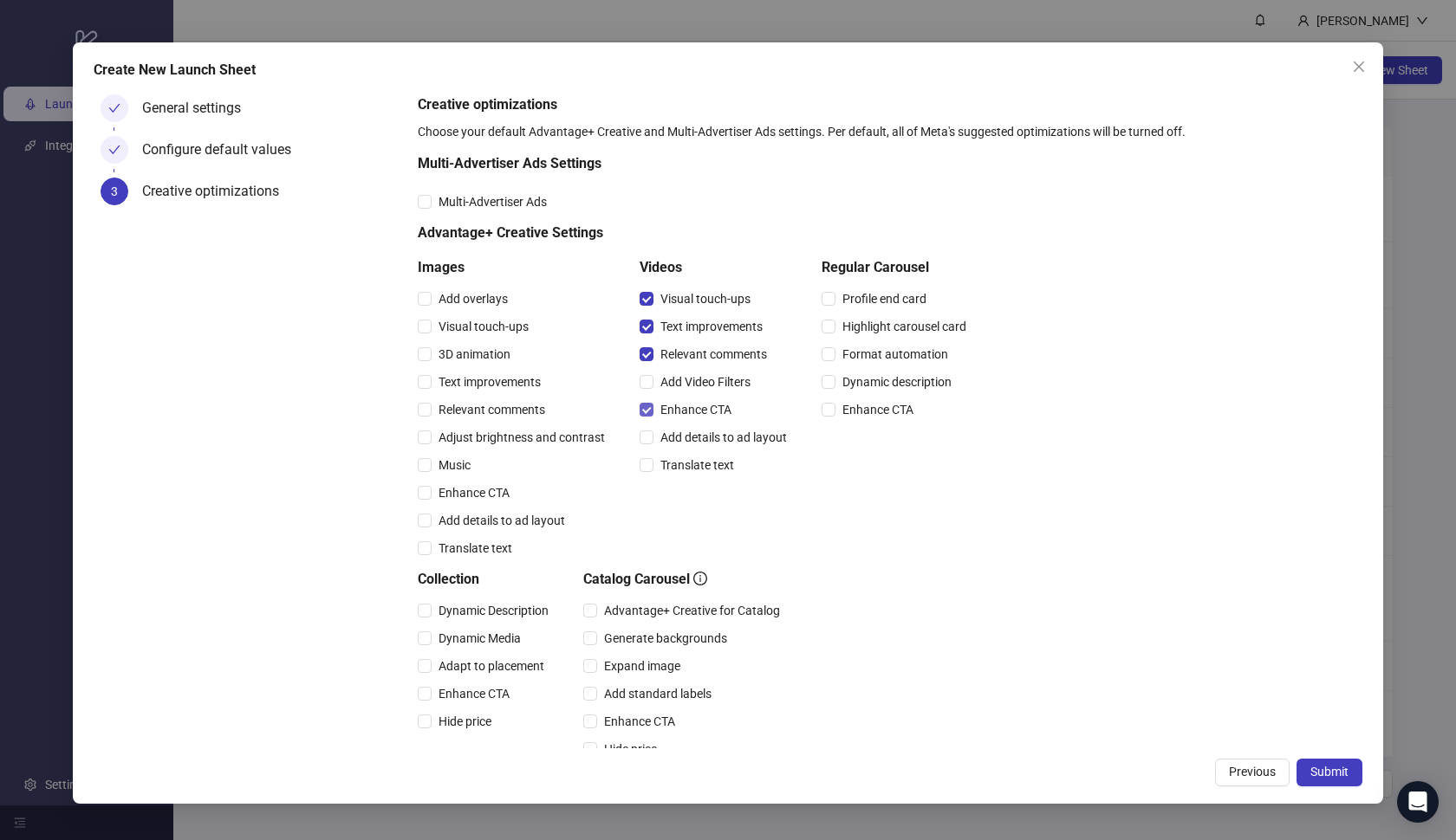
click at [672, 417] on span "Enhance CTA" at bounding box center [696, 409] width 85 height 19
click at [673, 438] on span "Add details to ad layout" at bounding box center [723, 437] width 140 height 19
click at [676, 463] on span "Translate text" at bounding box center [696, 465] width 88 height 19
click at [684, 396] on div "Enhance CTA" at bounding box center [717, 409] width 154 height 27
click at [680, 376] on span "Add Video Filters" at bounding box center [705, 382] width 104 height 19
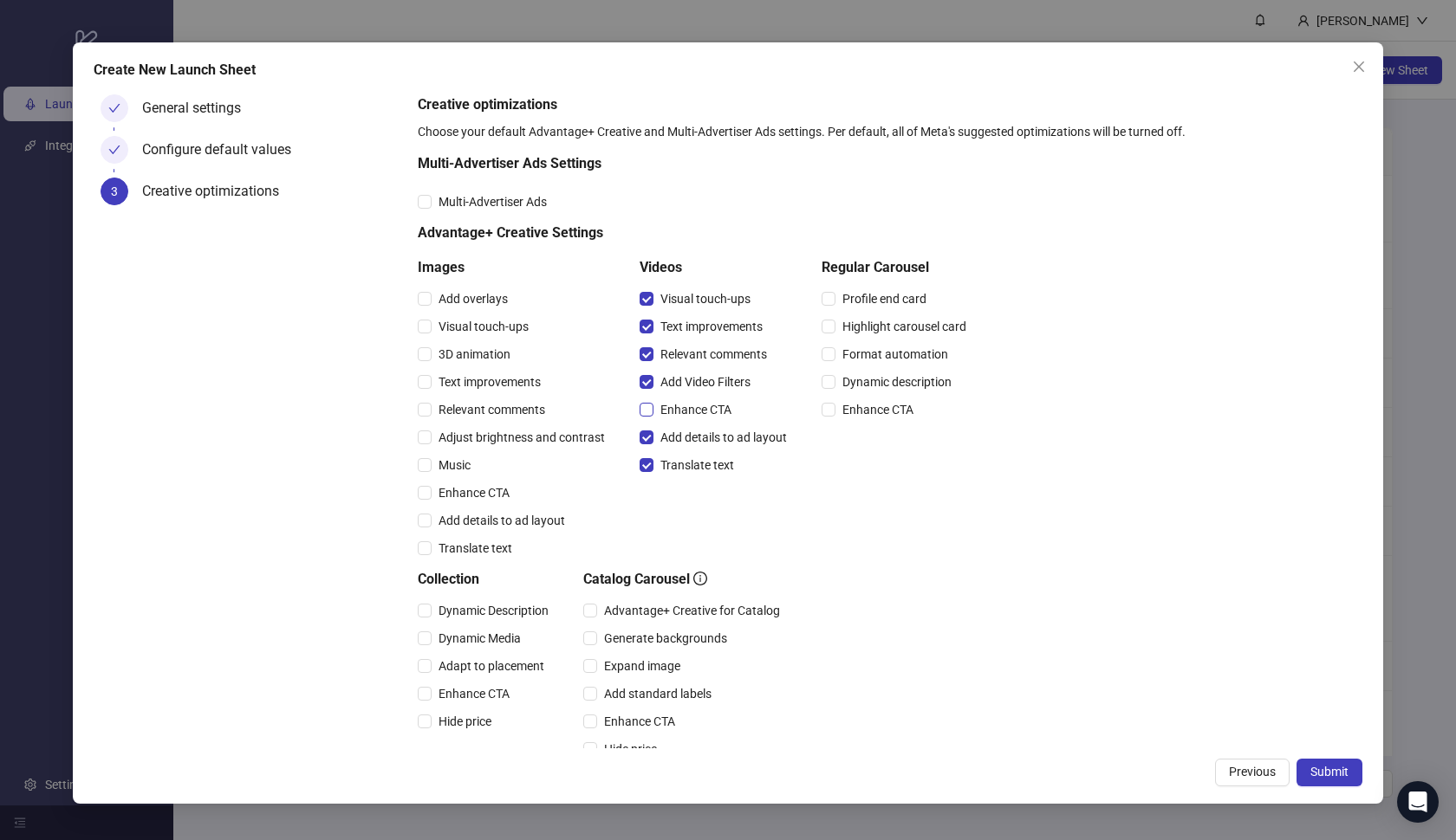
click at [679, 417] on span "Enhance CTA" at bounding box center [696, 409] width 85 height 19
click at [479, 610] on span "Dynamic Description" at bounding box center [494, 610] width 124 height 19
click at [474, 628] on span "Dynamic Media" at bounding box center [480, 638] width 96 height 19
click at [465, 663] on span "Adapt to placement" at bounding box center [491, 666] width 120 height 19
click at [465, 684] on span "Enhance CTA" at bounding box center [474, 693] width 85 height 19
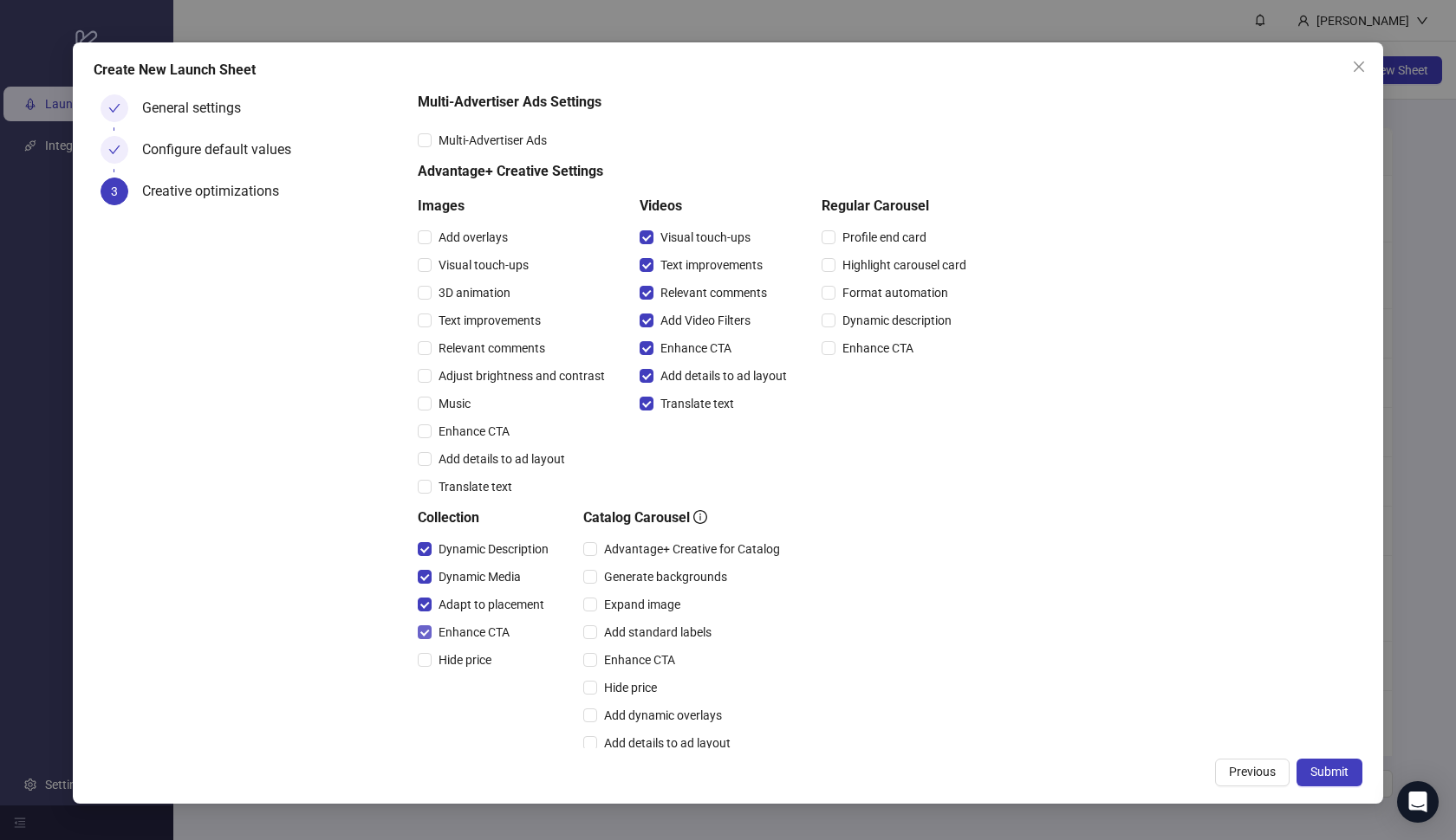
scroll to position [101, 0]
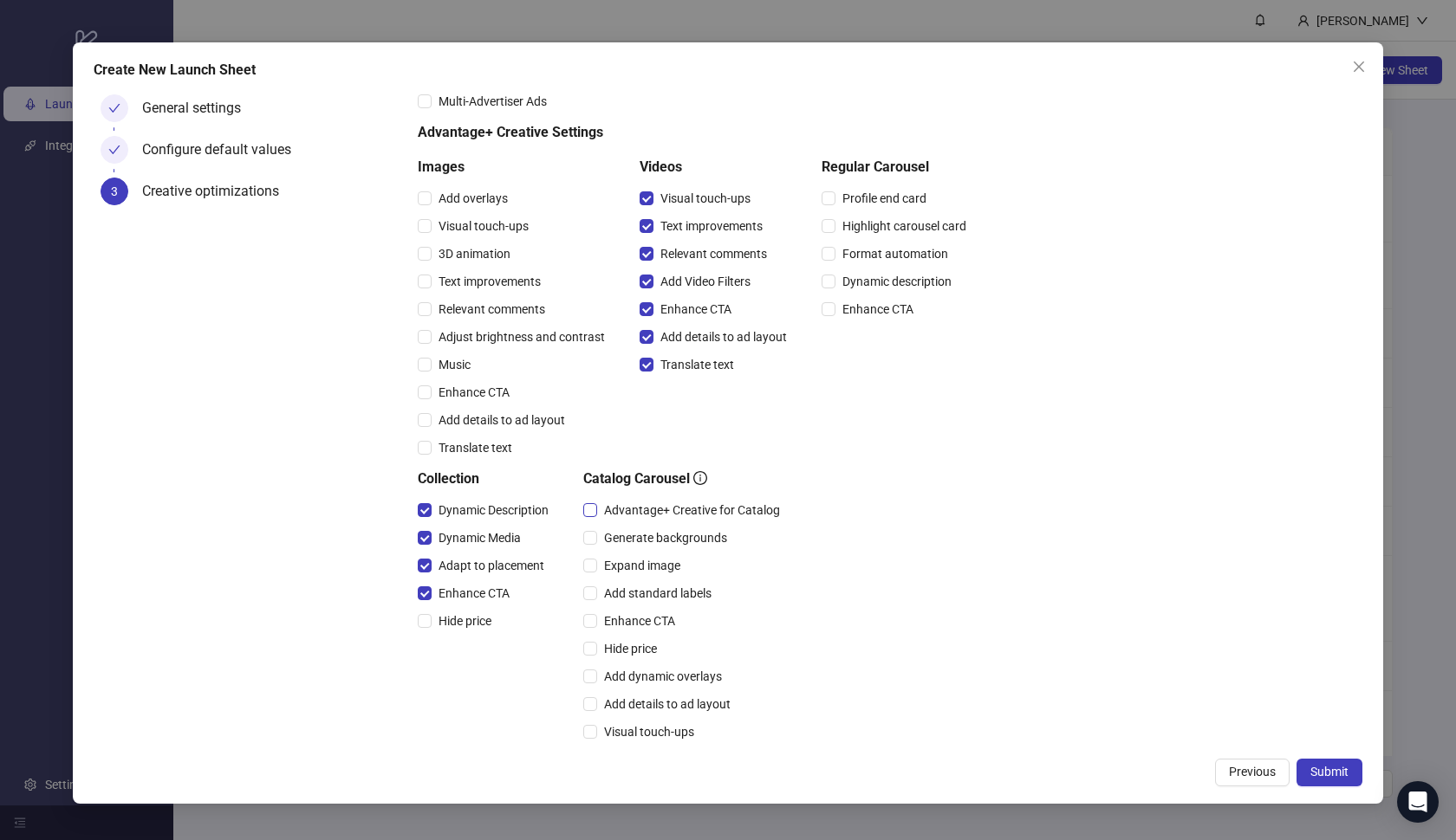
click at [620, 515] on span "Advantage+ Creative for Catalog" at bounding box center [692, 510] width 190 height 19
click at [619, 570] on span "Expand image" at bounding box center [642, 565] width 90 height 19
click at [619, 585] on span "Add standard labels" at bounding box center [657, 594] width 121 height 19
click at [639, 615] on span "Enhance CTA" at bounding box center [639, 621] width 85 height 19
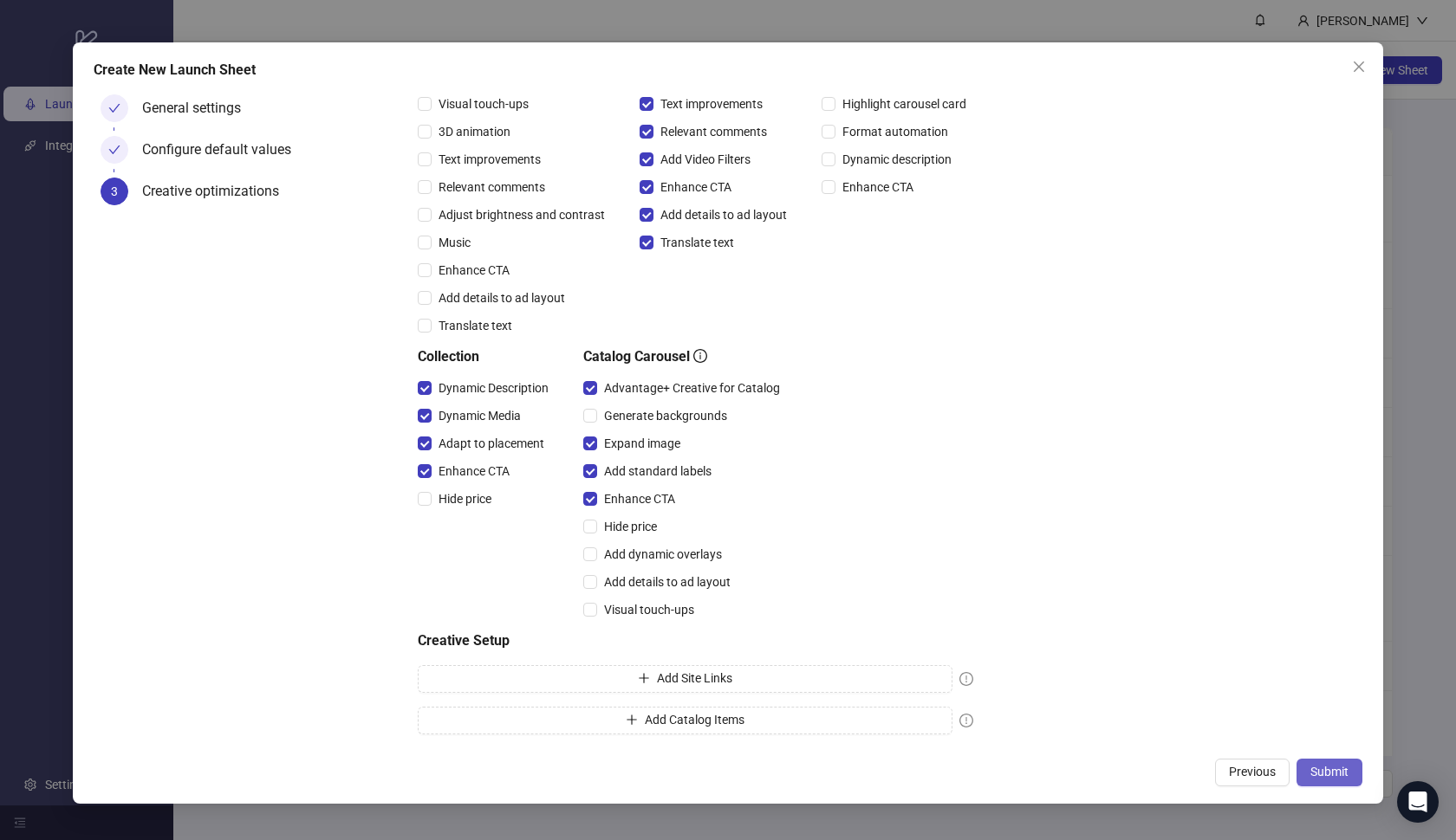
scroll to position [223, 0]
click at [1336, 769] on span "Submit" at bounding box center [1329, 771] width 39 height 14
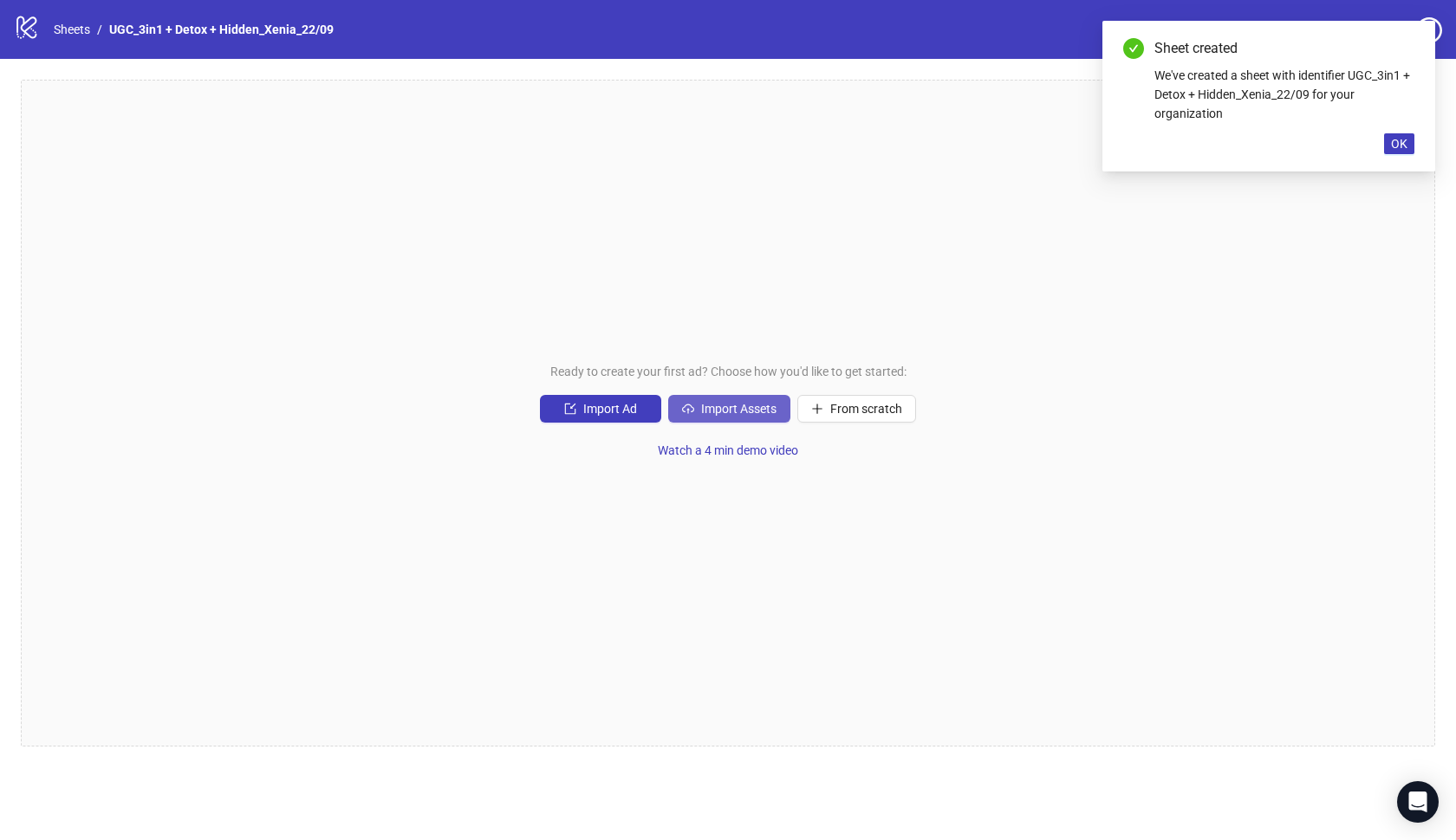
click at [776, 415] on span "Import Assets" at bounding box center [739, 408] width 75 height 14
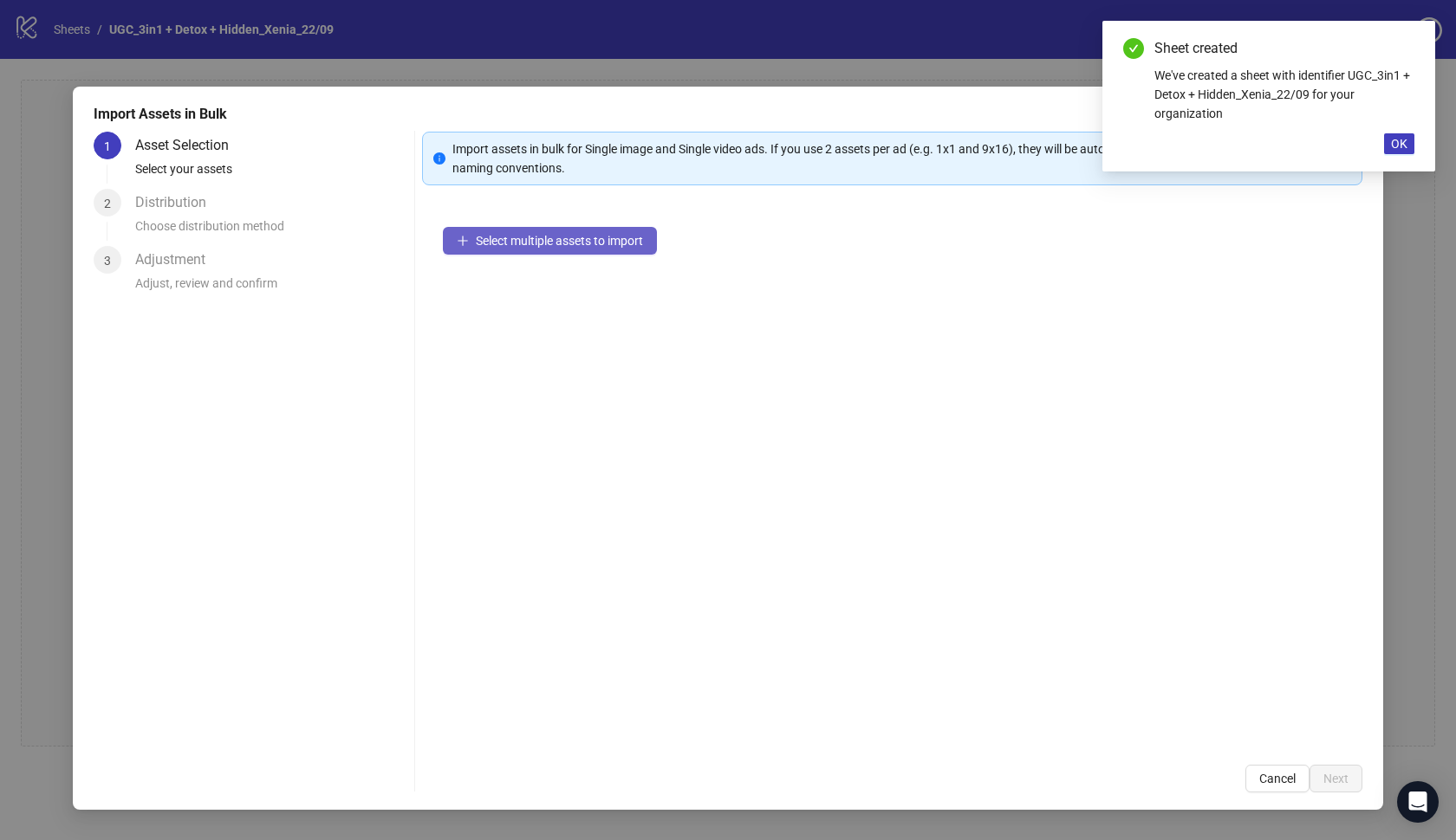
click at [636, 250] on button "Select multiple assets to import" at bounding box center [550, 240] width 214 height 27
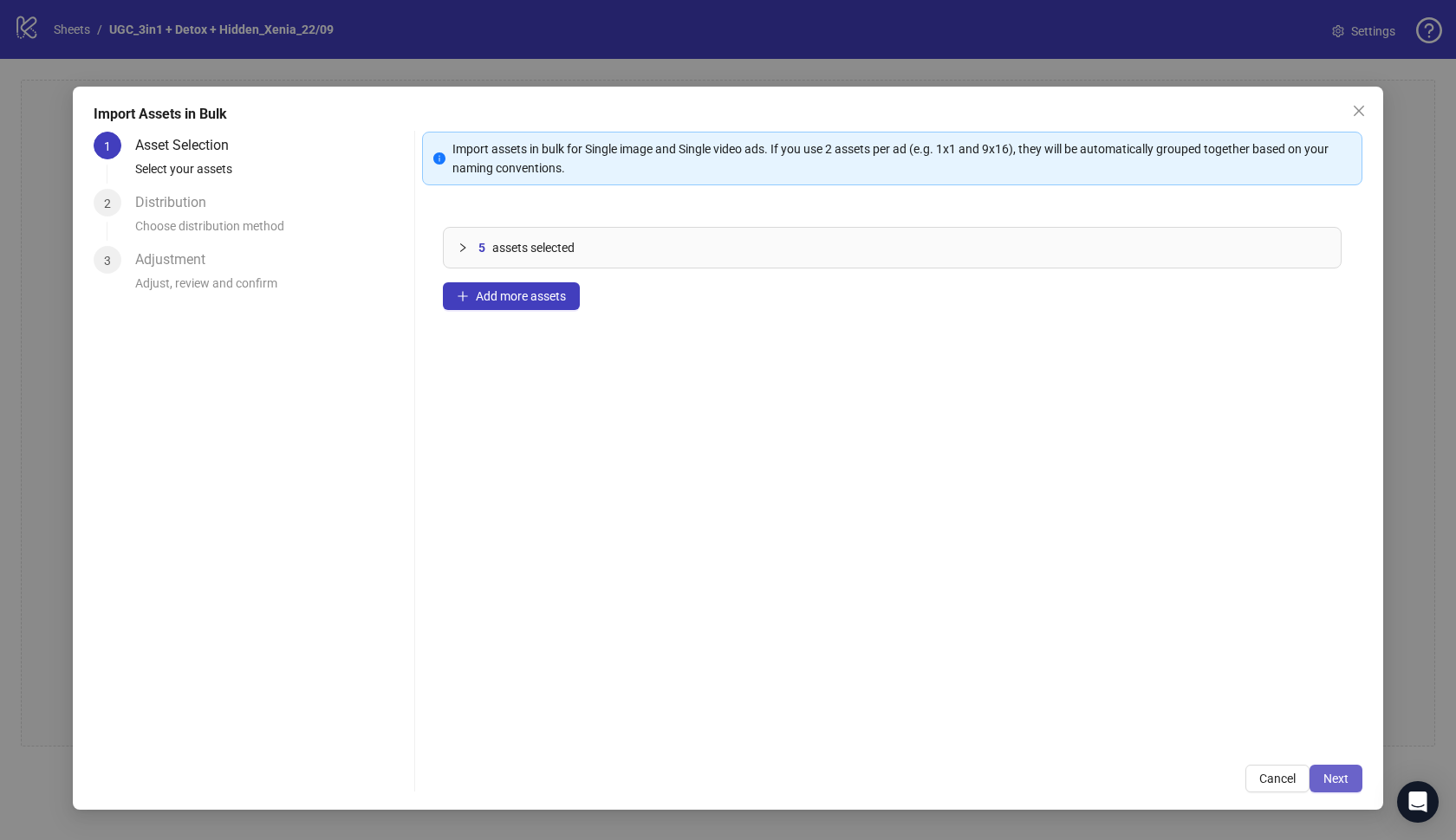
click at [1341, 777] on span "Next" at bounding box center [1336, 778] width 25 height 14
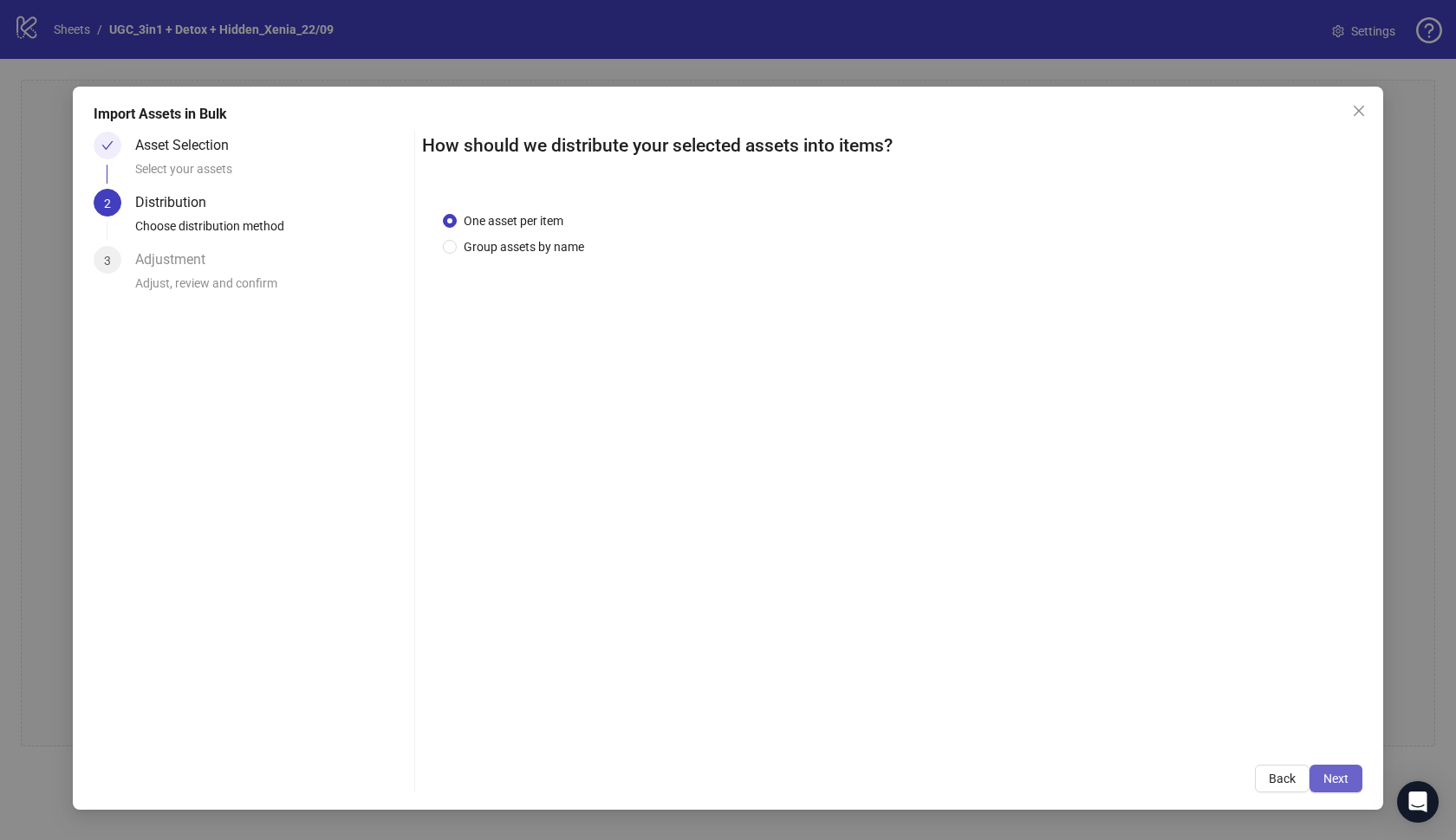
click at [1326, 777] on span "Next" at bounding box center [1336, 778] width 25 height 14
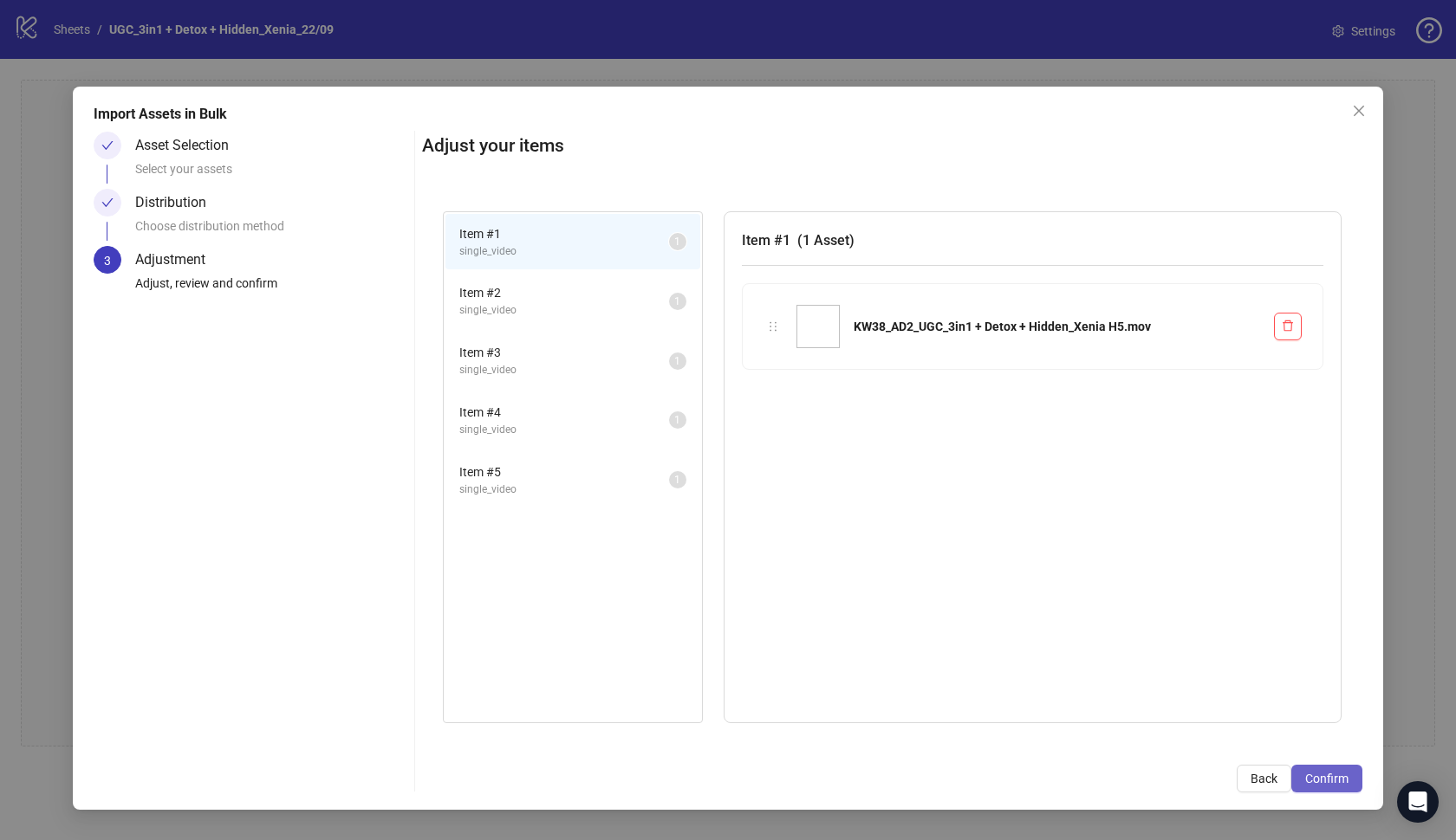
click at [1339, 782] on span "Confirm" at bounding box center [1327, 778] width 43 height 14
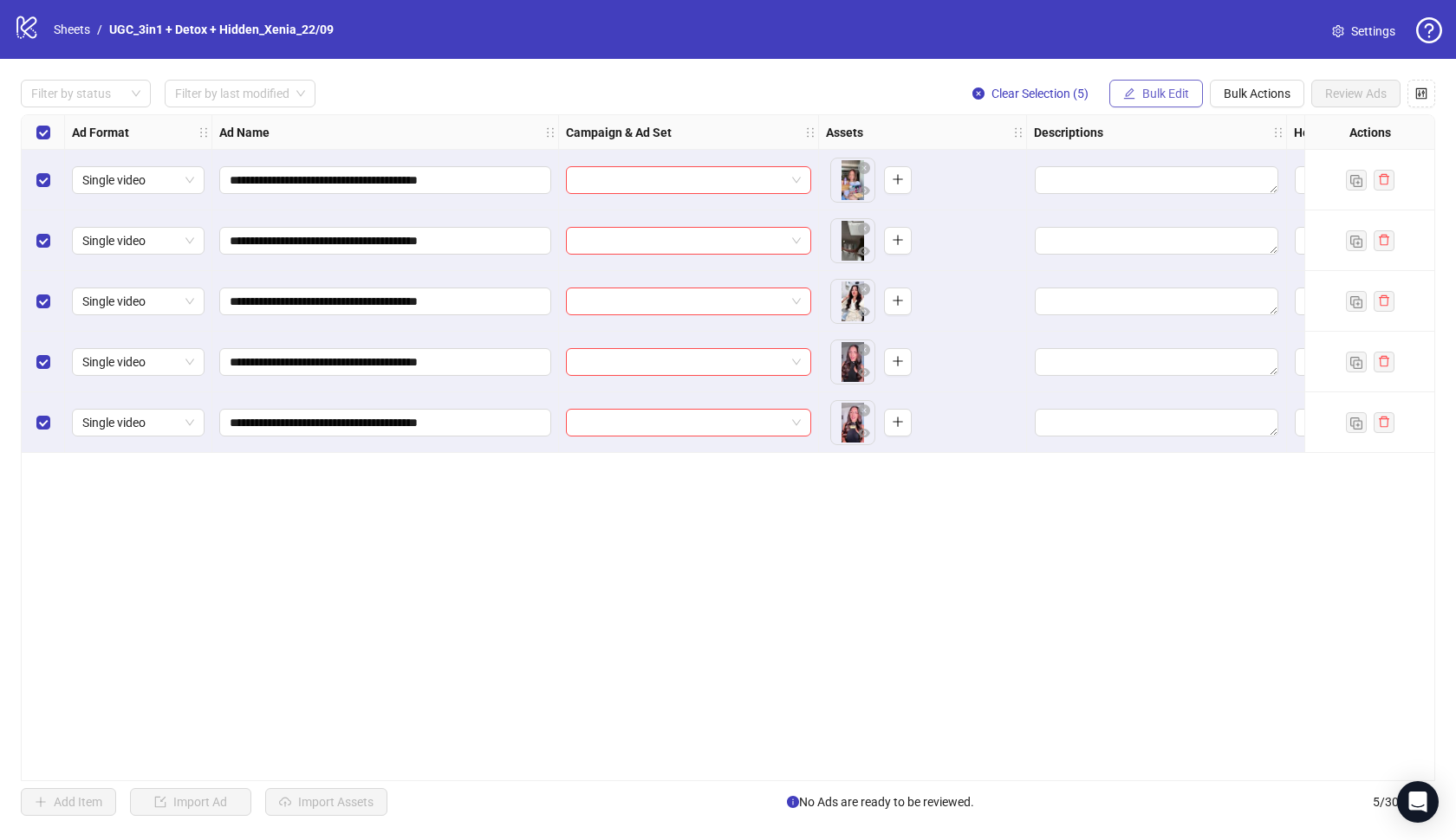
click at [1125, 96] on icon "edit" at bounding box center [1129, 93] width 11 height 11
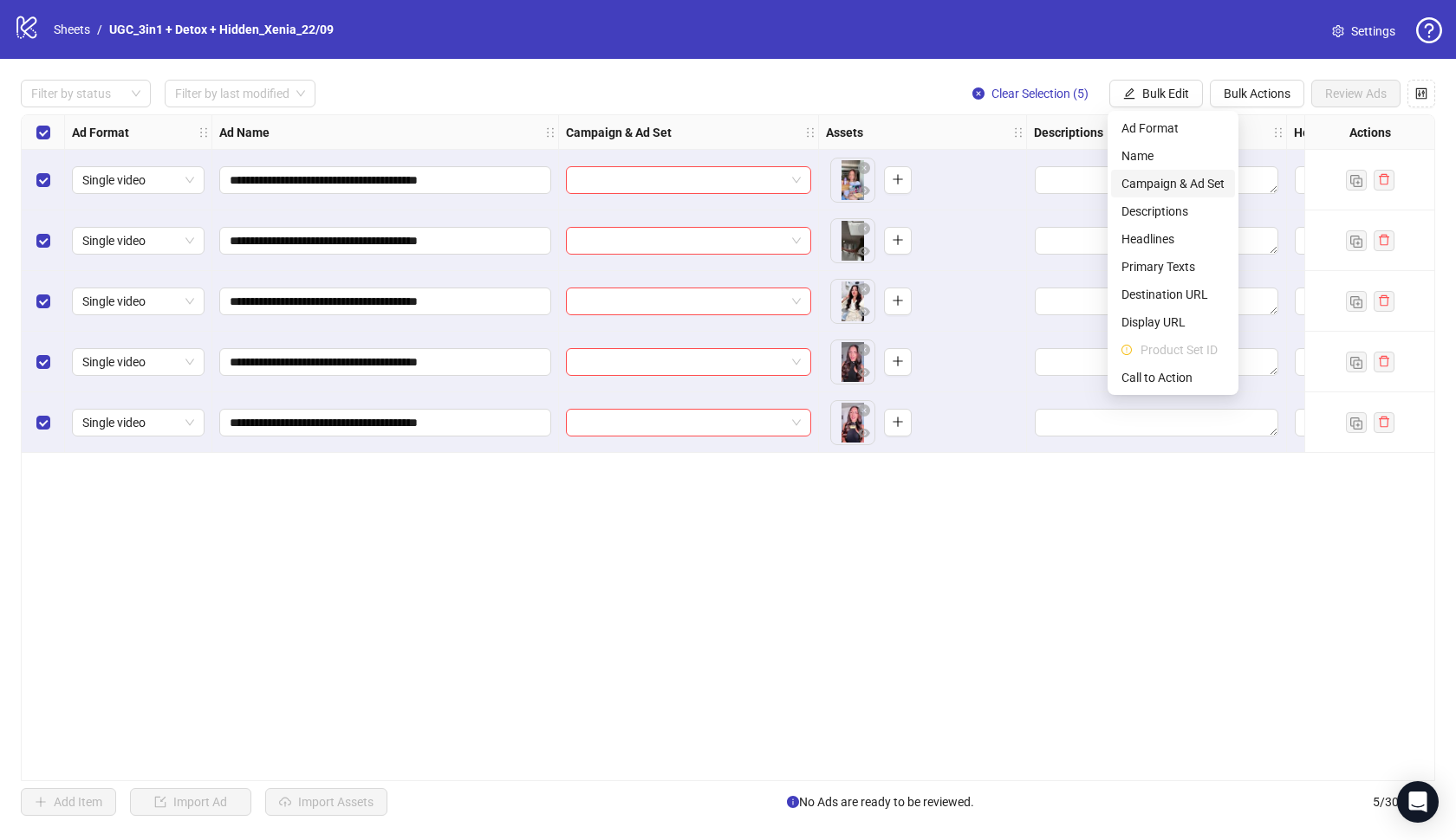
click at [1159, 181] on span "Campaign & Ad Set" at bounding box center [1173, 183] width 104 height 19
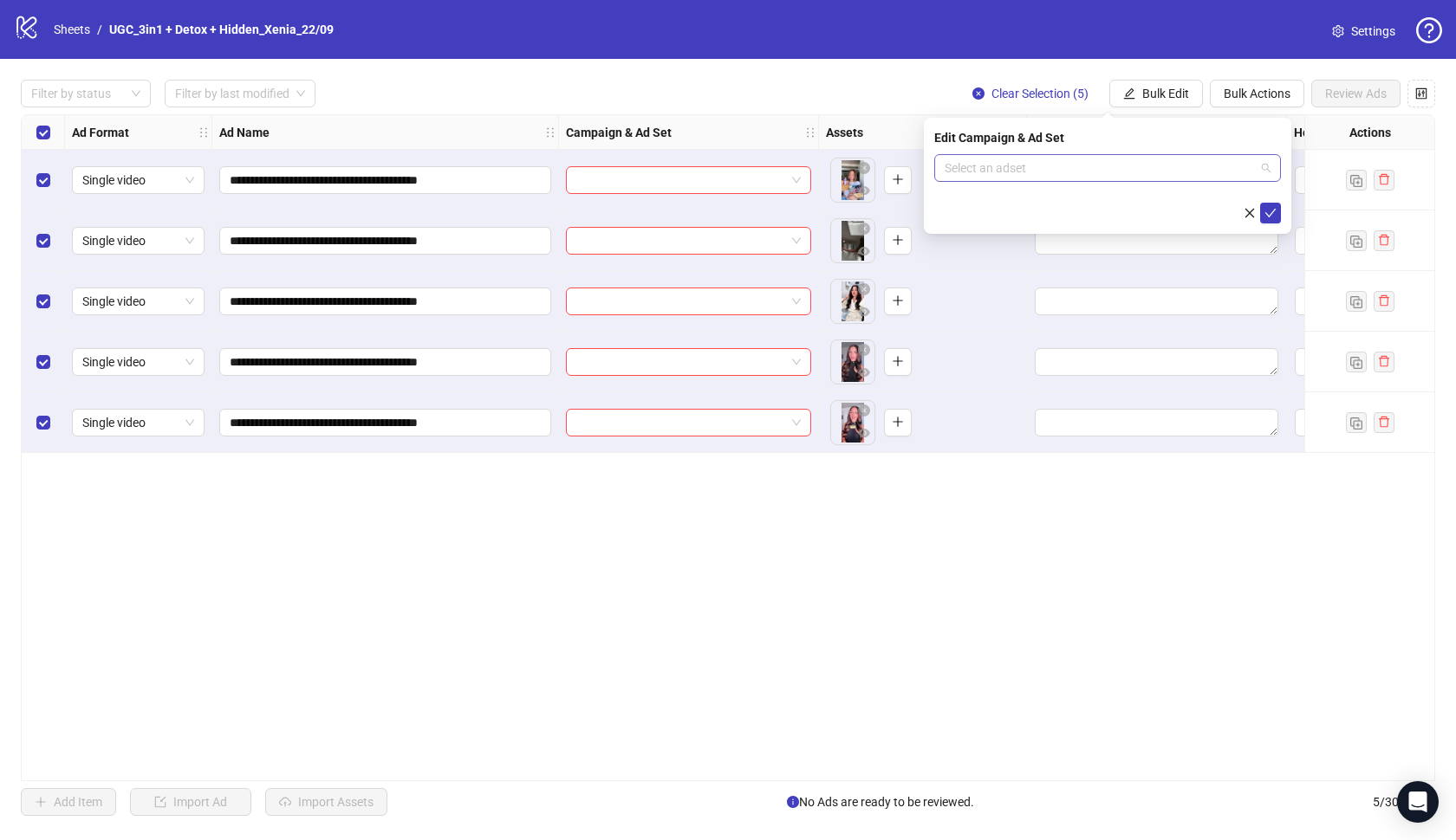
click at [1155, 166] on input "search" at bounding box center [1100, 168] width 311 height 26
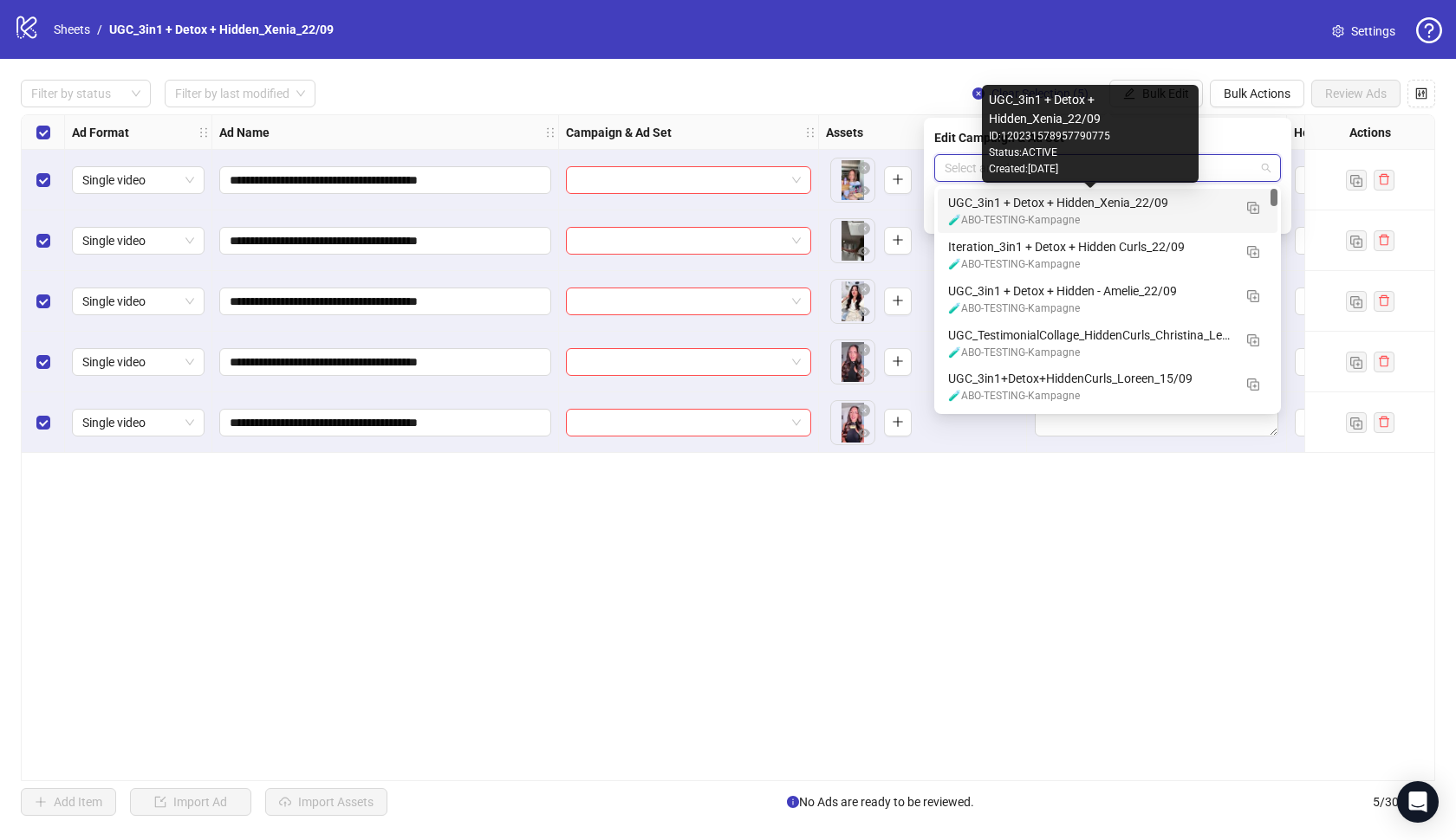
click at [1137, 207] on div "UGC_3in1 + Detox + Hidden_Xenia_22/09" at bounding box center [1090, 202] width 284 height 19
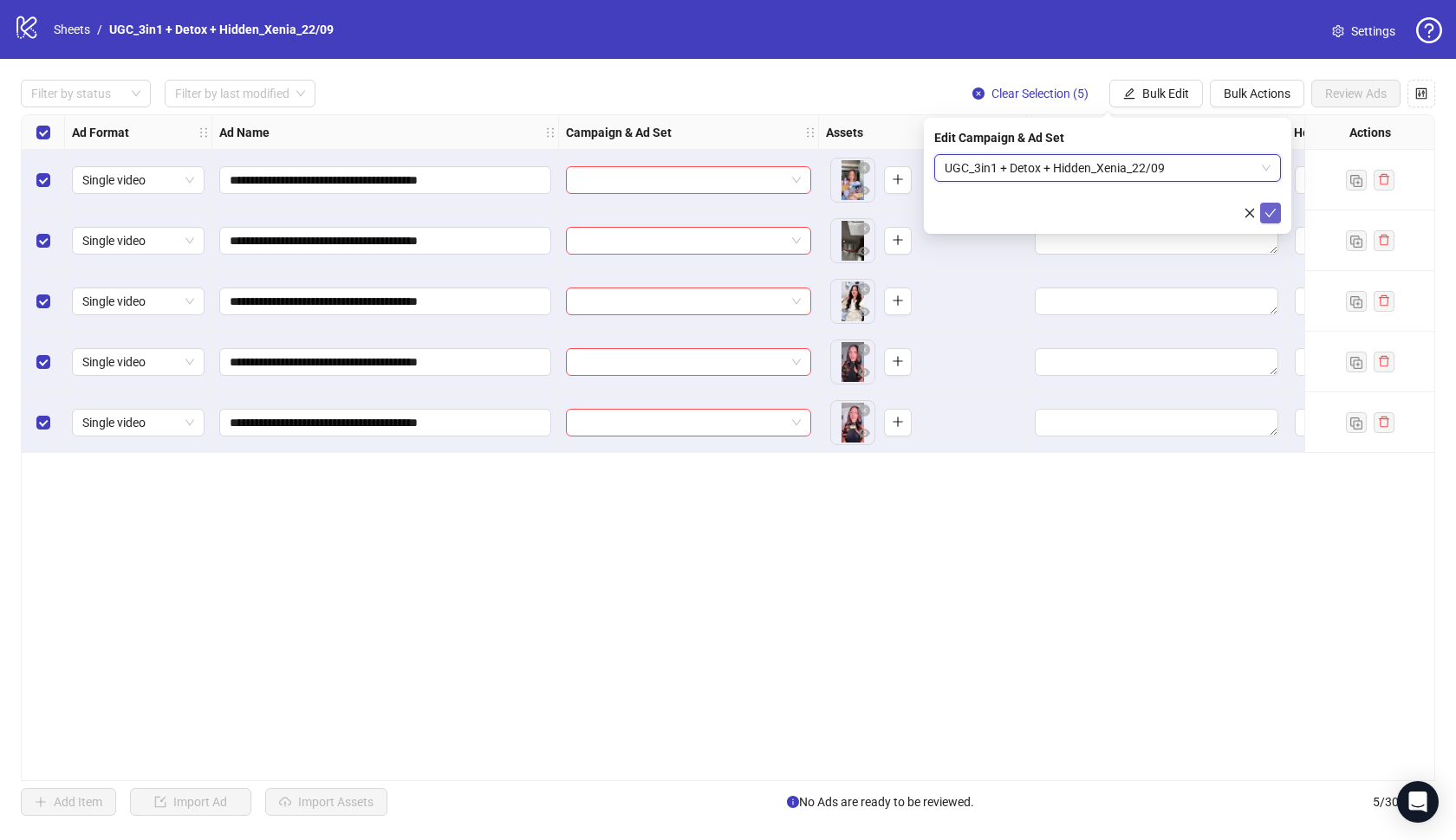
click at [1271, 214] on icon "check" at bounding box center [1270, 213] width 12 height 12
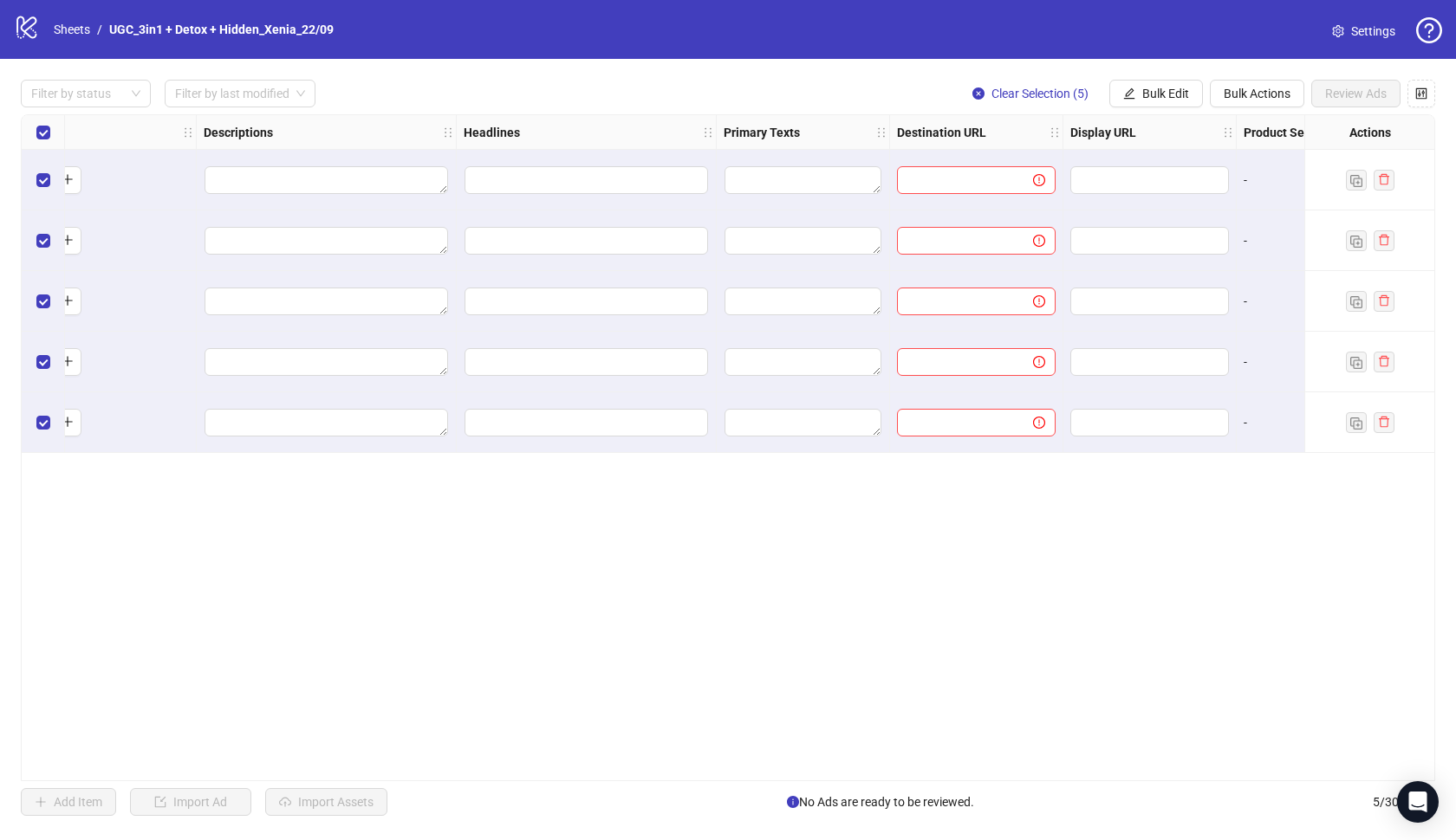
scroll to position [0, 840]
click at [1166, 99] on span "Bulk Edit" at bounding box center [1166, 93] width 47 height 14
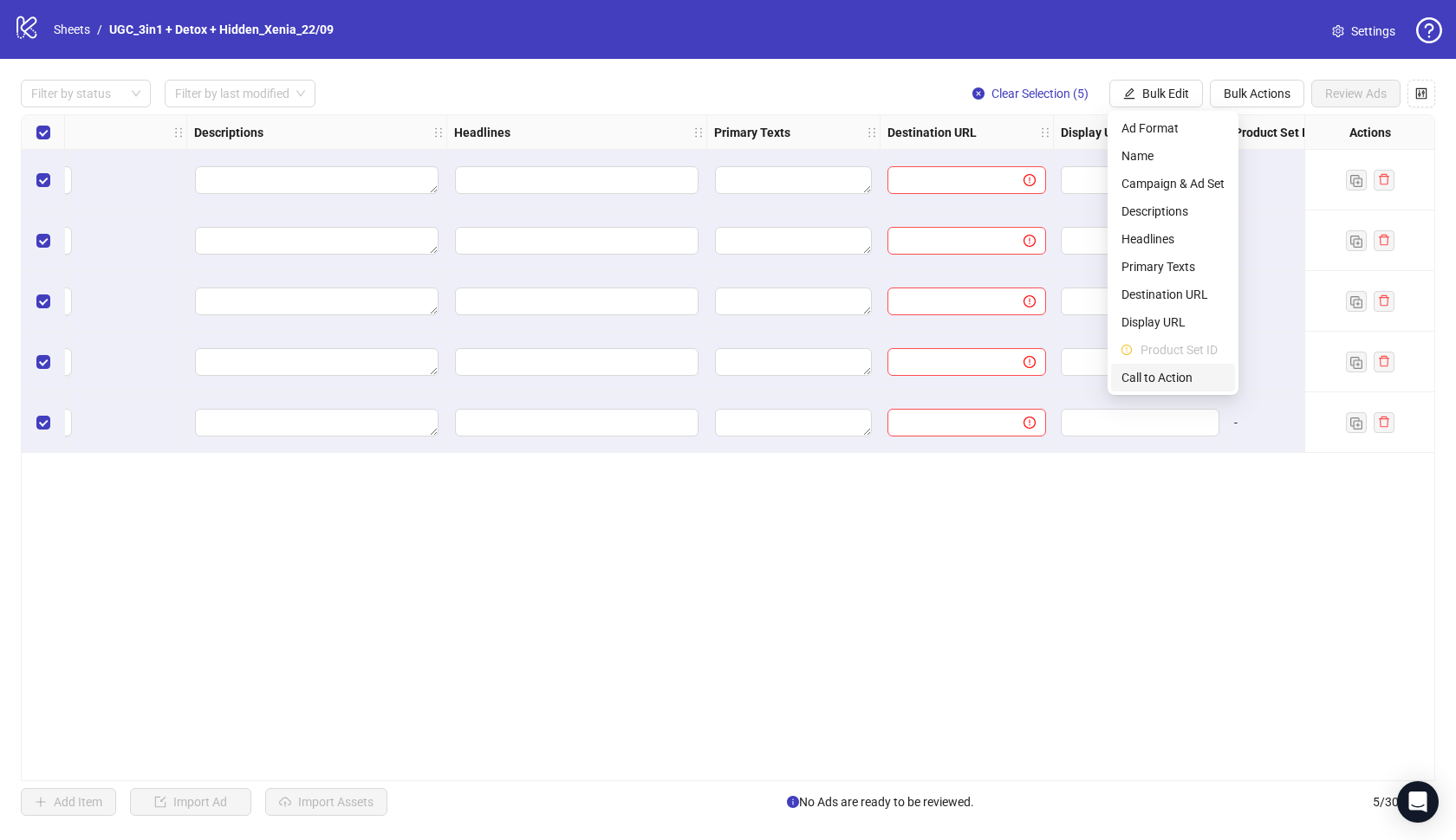
click at [1173, 373] on span "Call to Action" at bounding box center [1173, 377] width 104 height 19
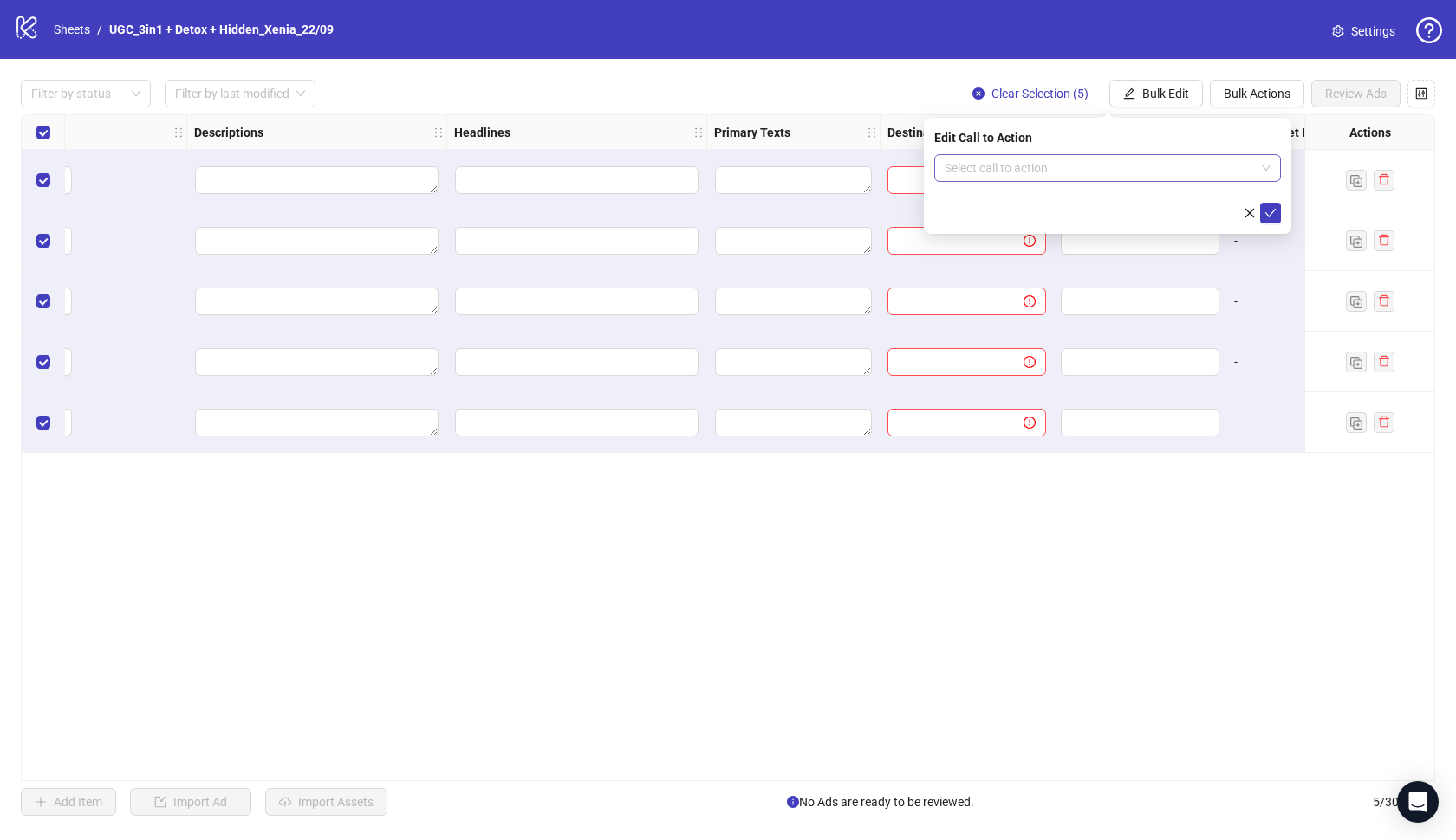
click at [1171, 162] on input "search" at bounding box center [1100, 168] width 311 height 26
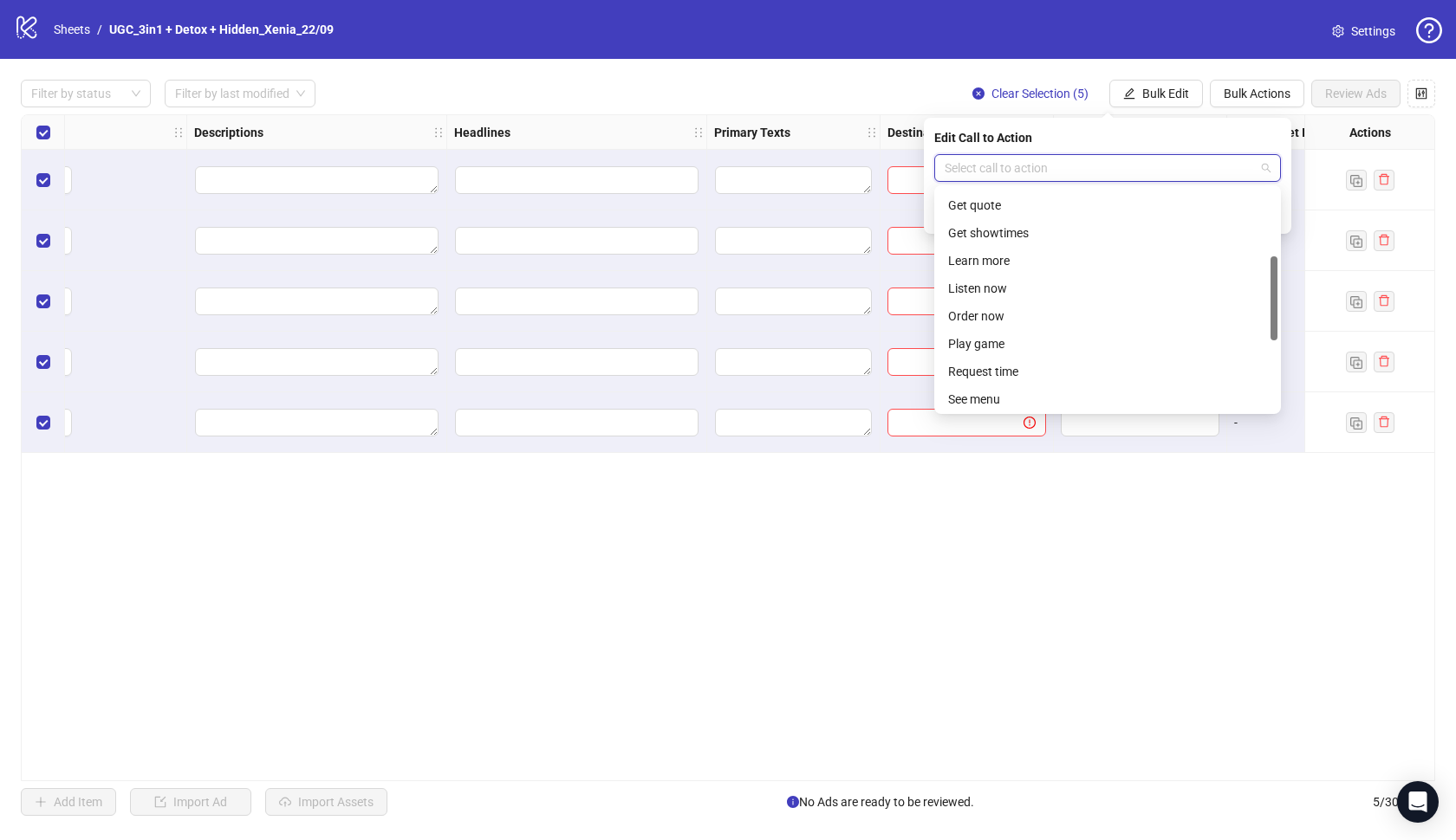
scroll to position [201, 0]
click at [1023, 259] on div "Learn more" at bounding box center [1107, 251] width 319 height 19
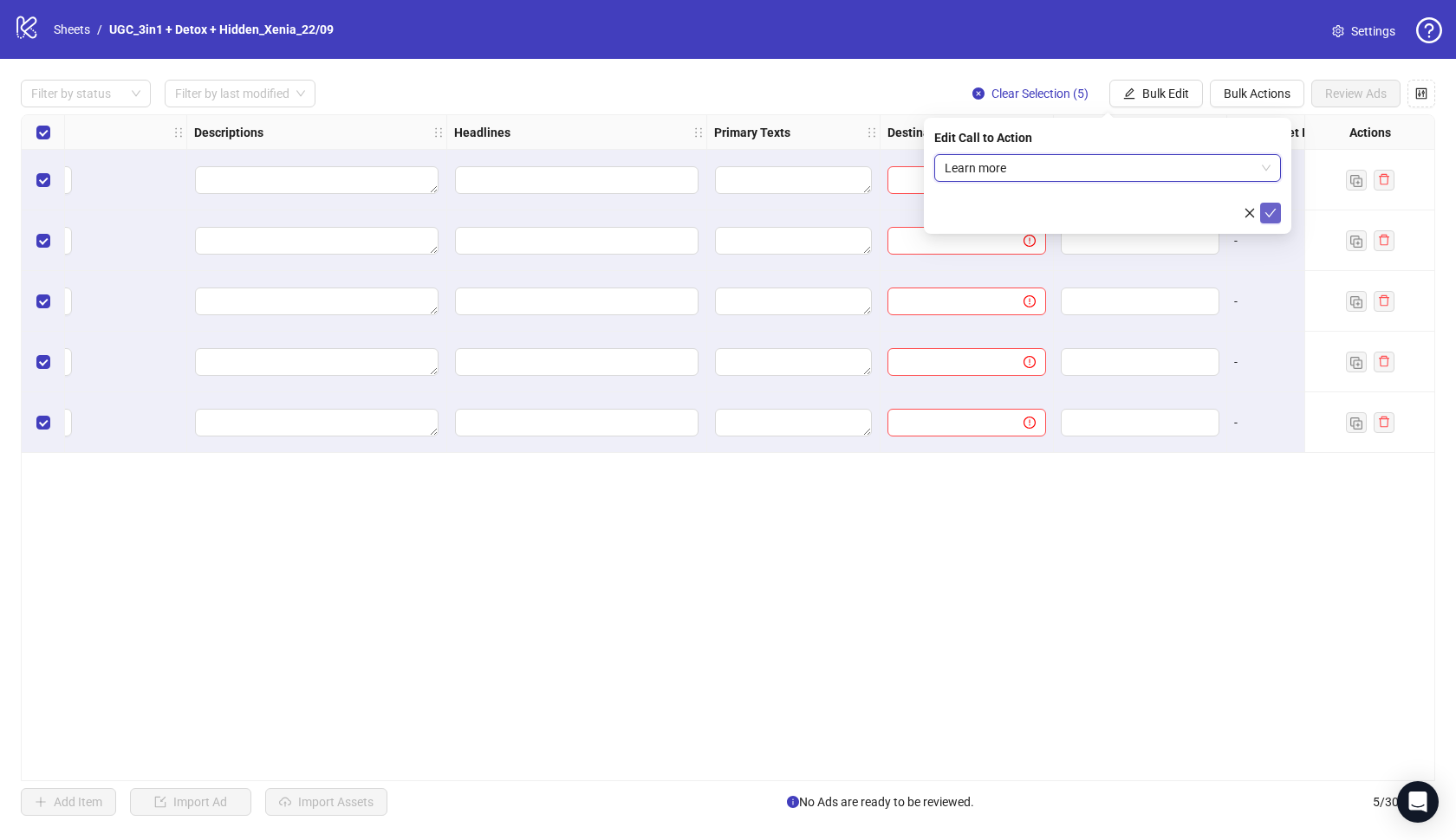
click at [1262, 220] on button "submit" at bounding box center [1271, 213] width 21 height 21
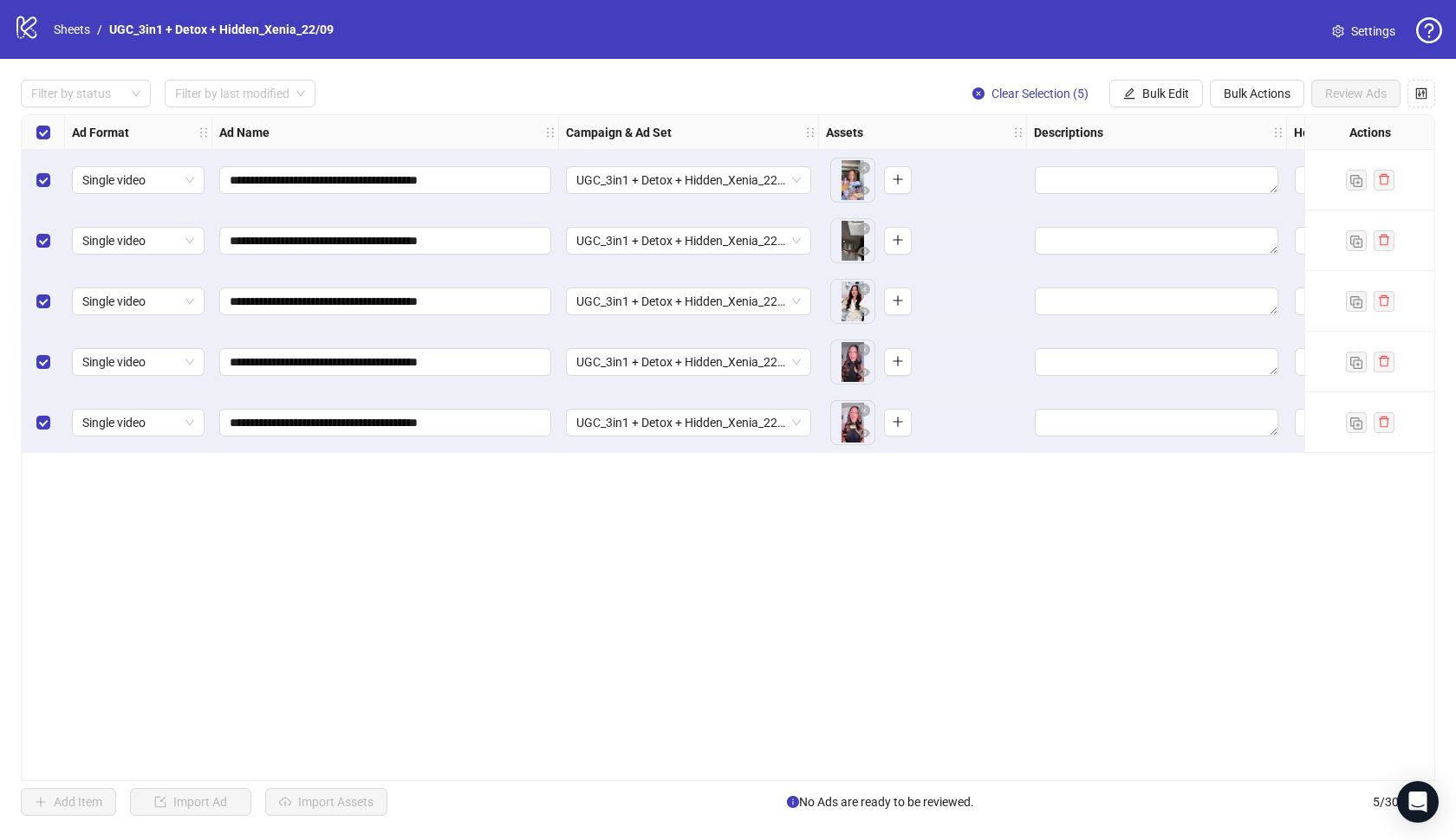
scroll to position [0, 0]
click at [1152, 87] on span "Bulk Edit" at bounding box center [1166, 93] width 47 height 14
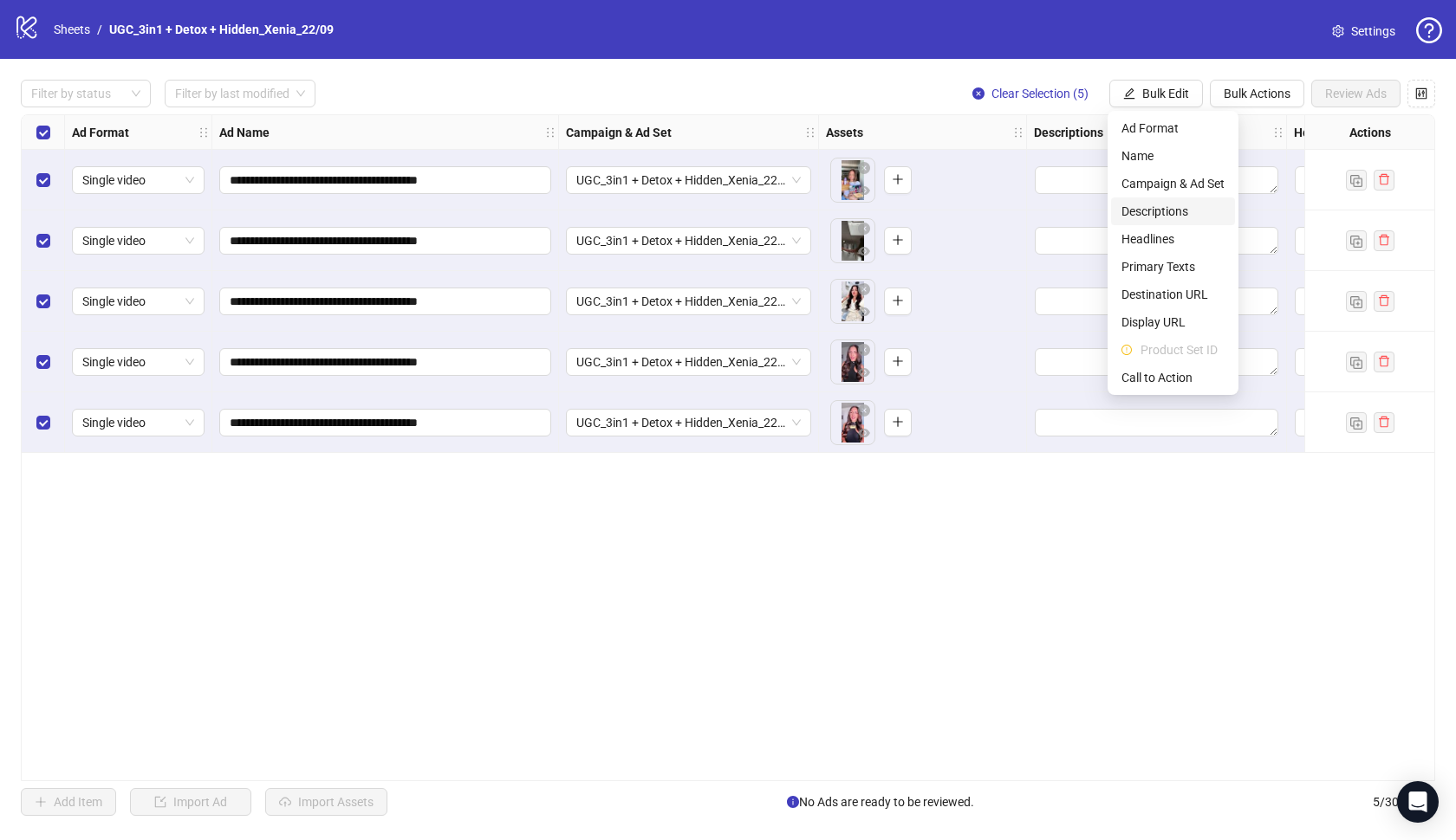
click at [1170, 214] on span "Descriptions" at bounding box center [1173, 212] width 104 height 19
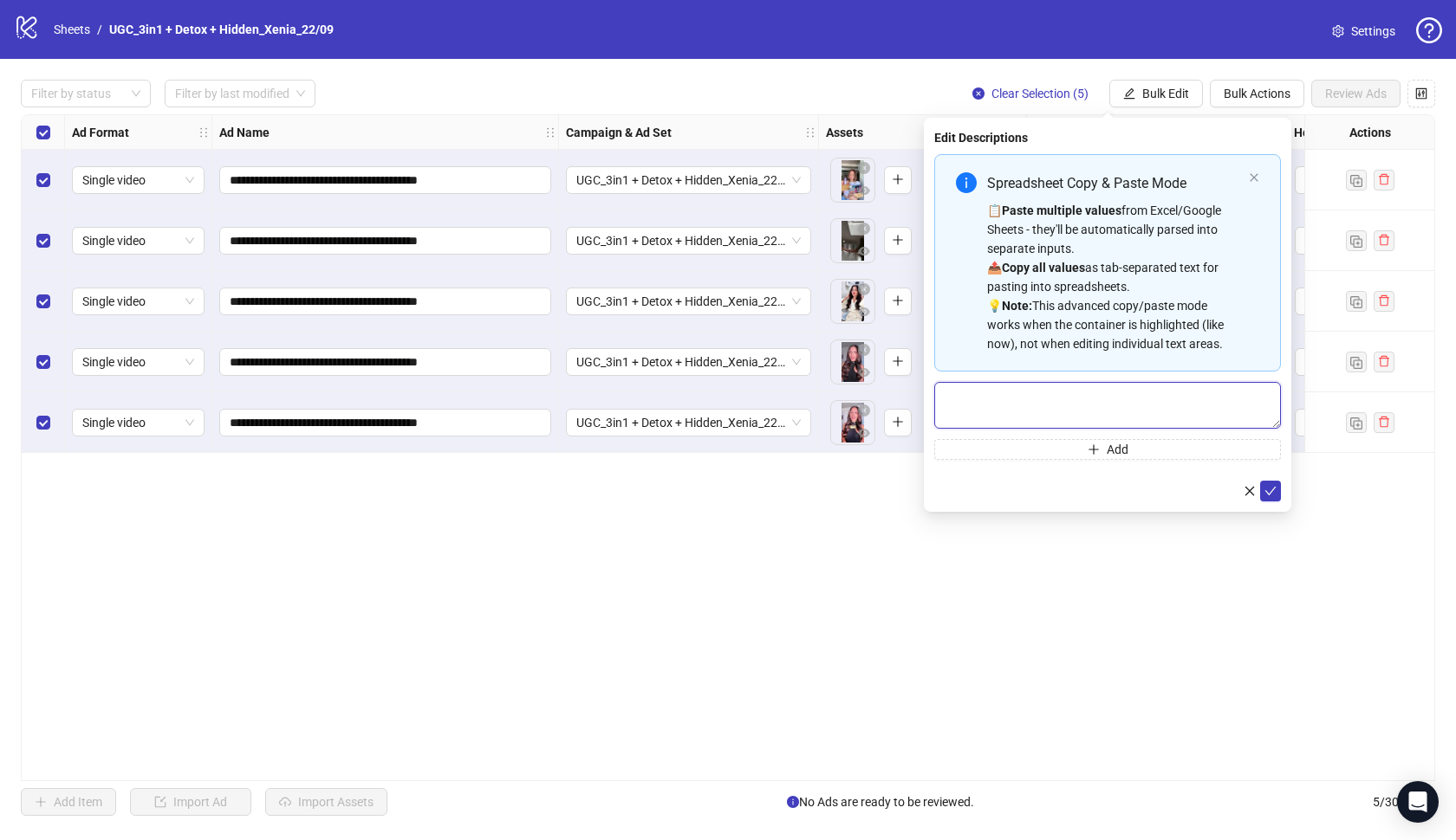
click at [1061, 384] on textarea "Multi-text input container - paste or copy values" at bounding box center [1108, 405] width 346 height 47
paste textarea "**********"
type textarea "**********"
click at [1273, 498] on button "submit" at bounding box center [1271, 491] width 21 height 21
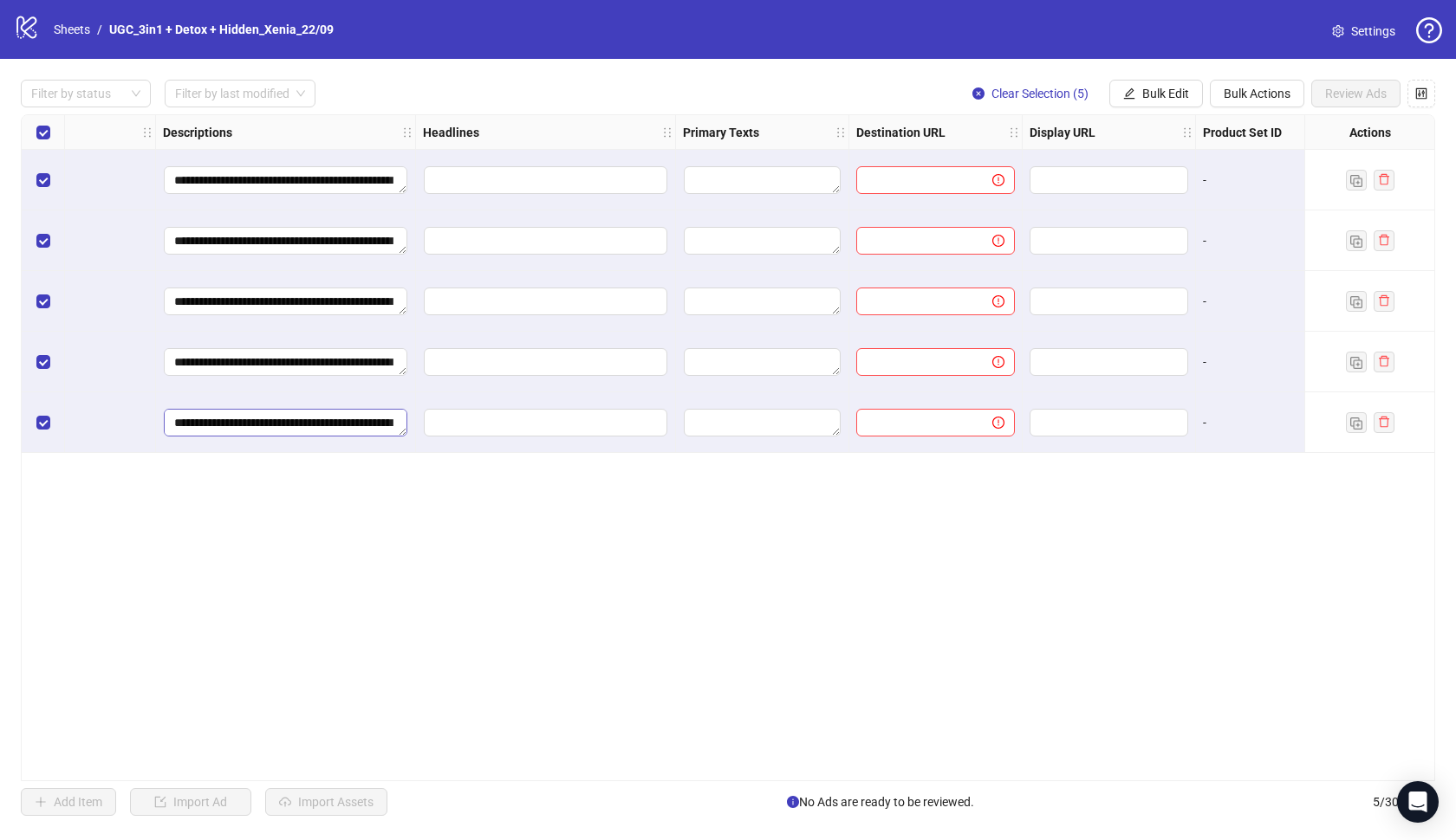
scroll to position [0, 896]
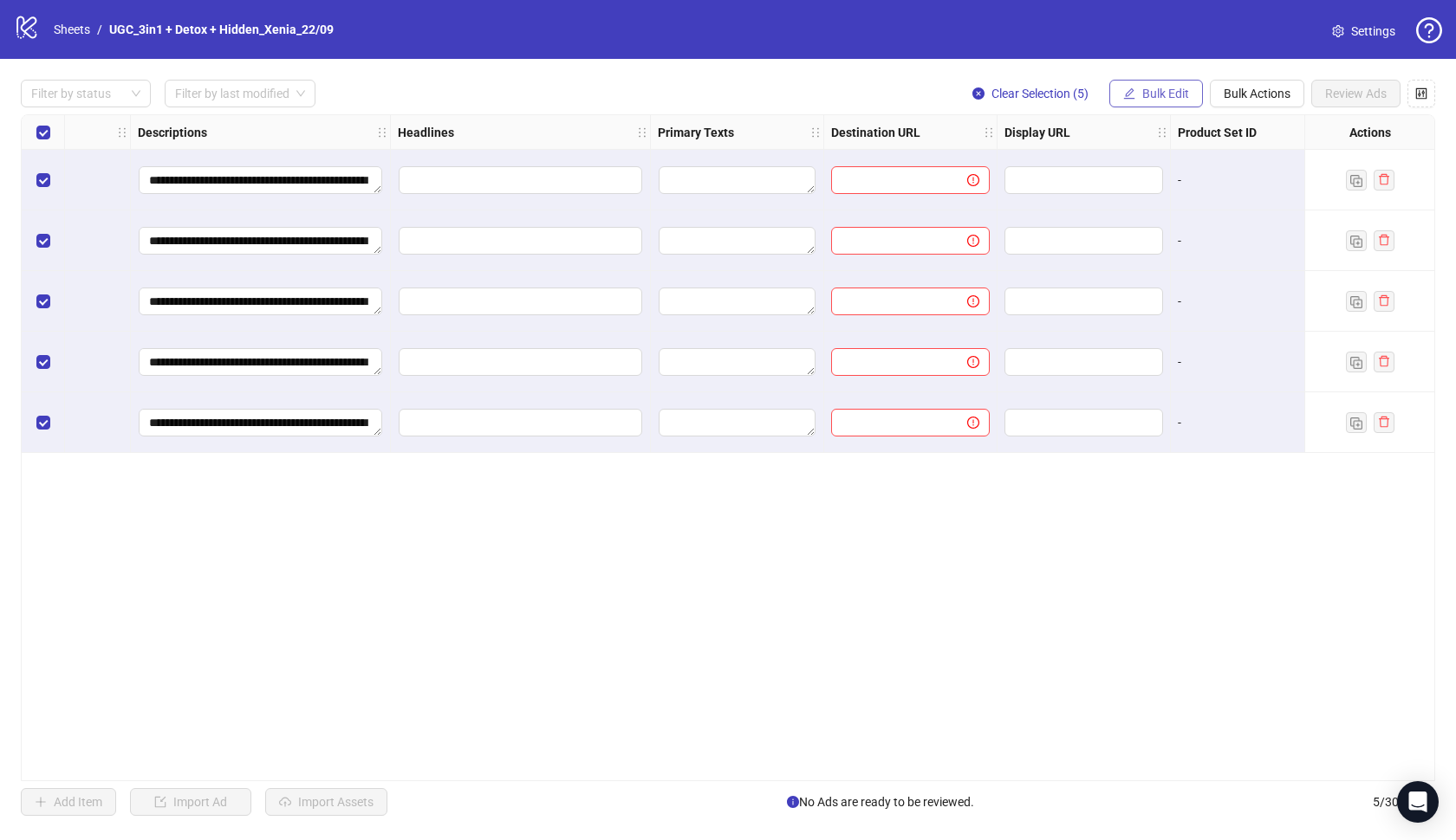
click at [1183, 88] on span "Bulk Edit" at bounding box center [1166, 93] width 47 height 14
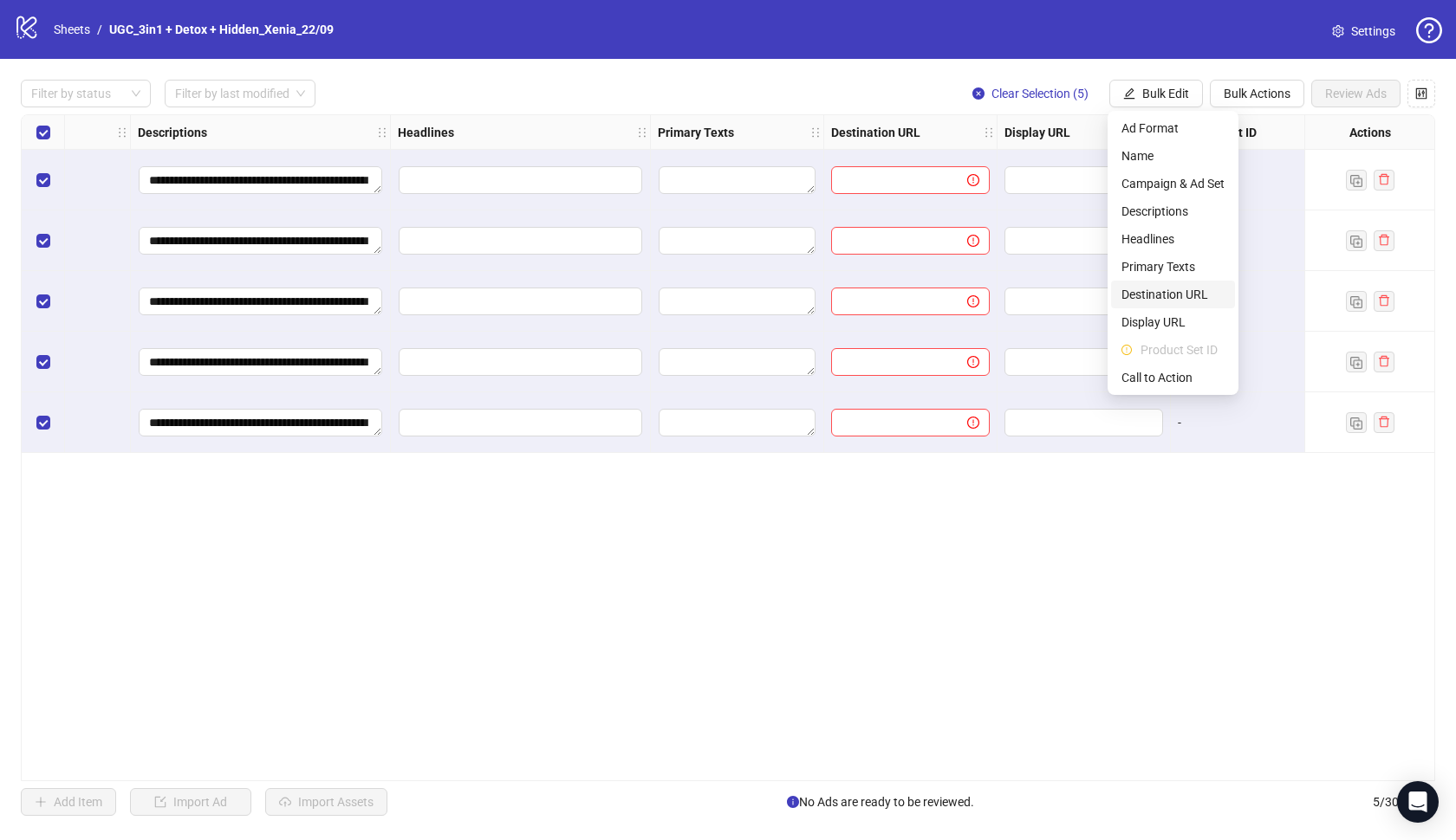
click at [1165, 294] on span "Destination URL" at bounding box center [1173, 294] width 104 height 19
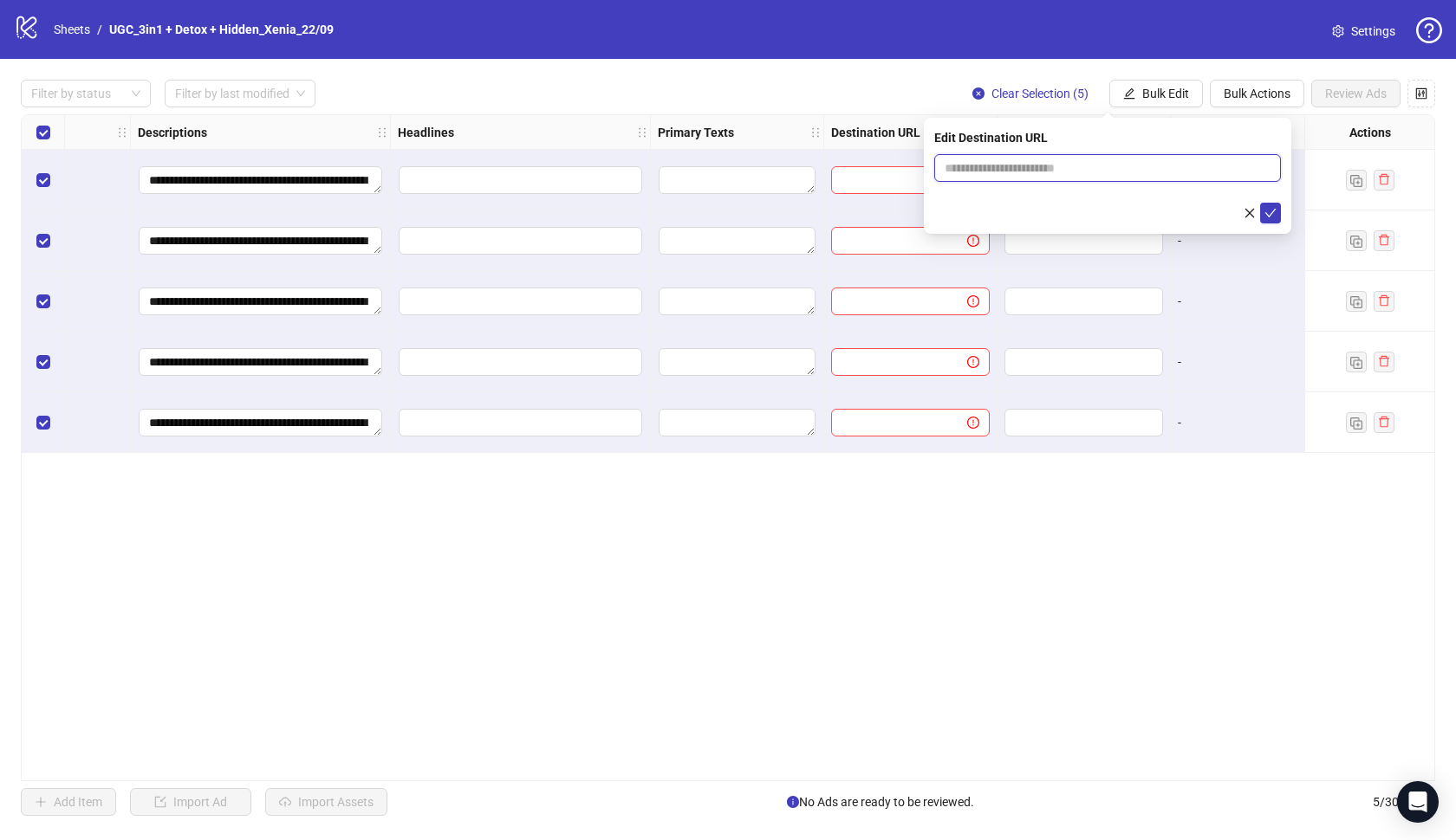
click at [1096, 177] on input "text" at bounding box center [1100, 168] width 312 height 19
paste input "**********"
type input "**********"
click at [1273, 214] on icon "check" at bounding box center [1270, 213] width 12 height 12
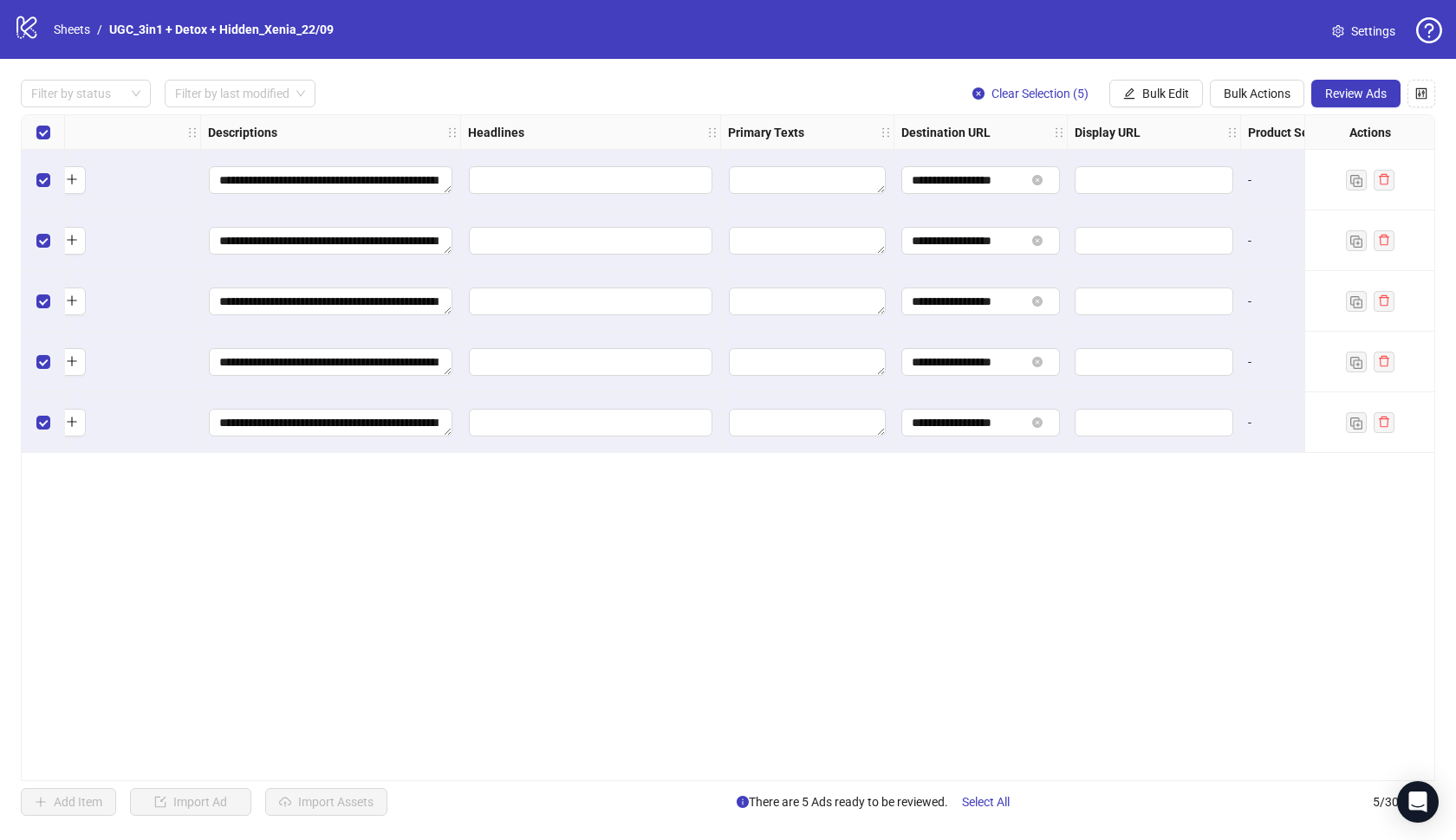
scroll to position [0, 738]
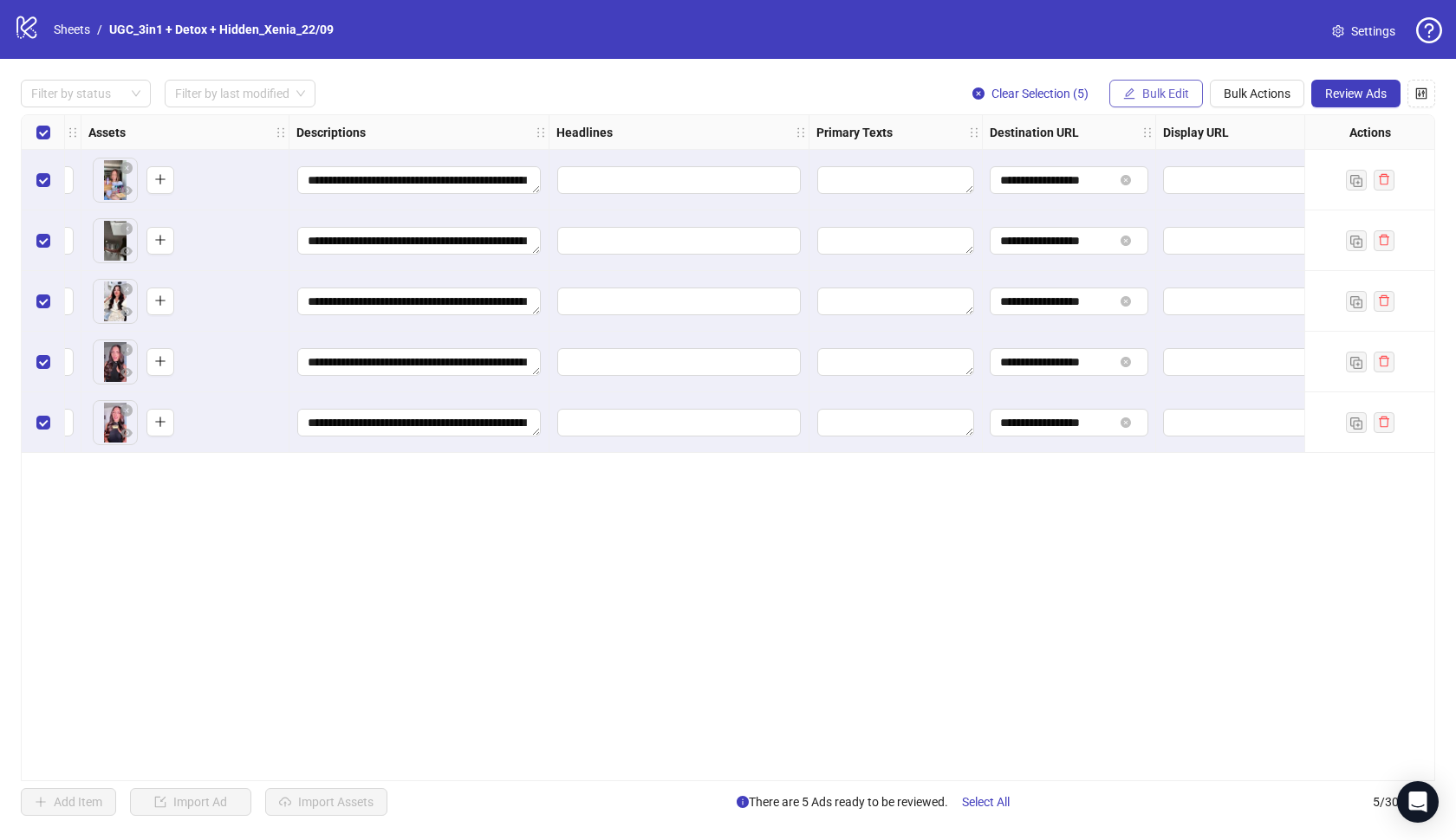
click at [1183, 94] on span "Bulk Edit" at bounding box center [1166, 93] width 47 height 14
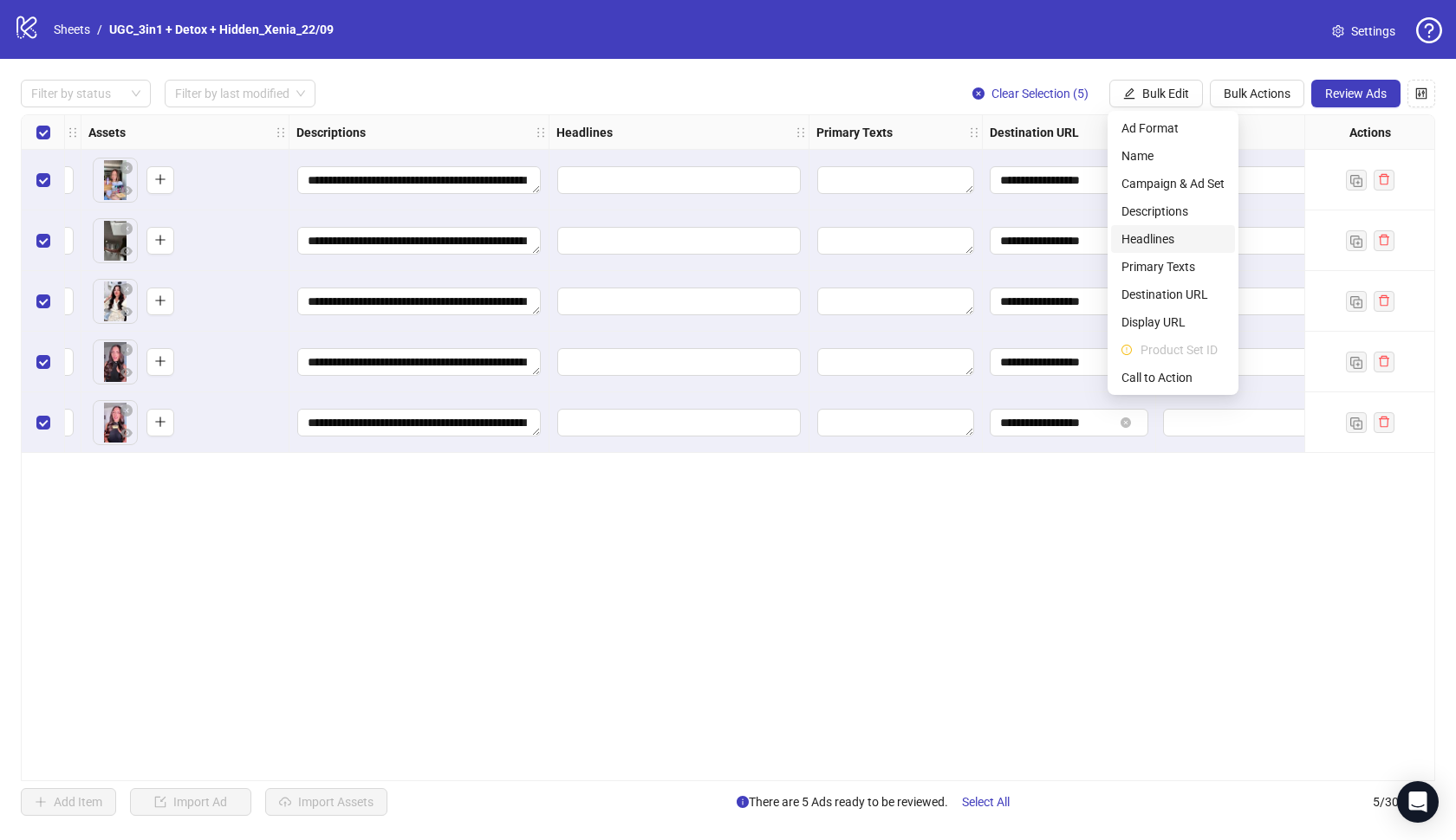
click at [1182, 238] on span "Headlines" at bounding box center [1173, 239] width 104 height 19
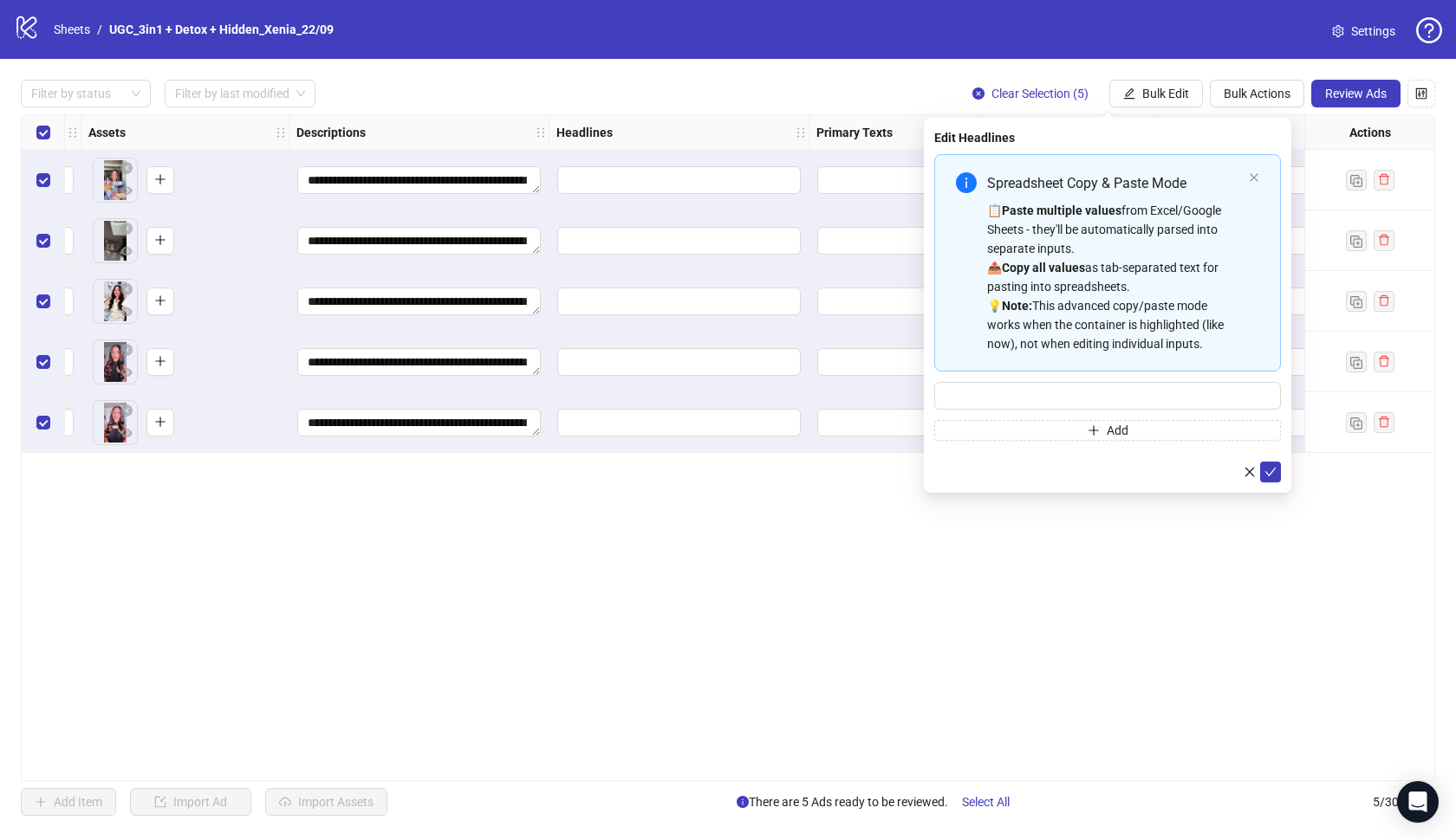
click at [1090, 415] on div "Spreadsheet Copy & Paste Mode 📋 Paste multiple values from Excel/Google Sheets …" at bounding box center [1108, 297] width 346 height 287
click at [1093, 397] on input "Multi-input container - paste or copy values" at bounding box center [1108, 395] width 346 height 27
paste input "**********"
type input "**********"
click at [1272, 468] on icon "check" at bounding box center [1270, 471] width 12 height 12
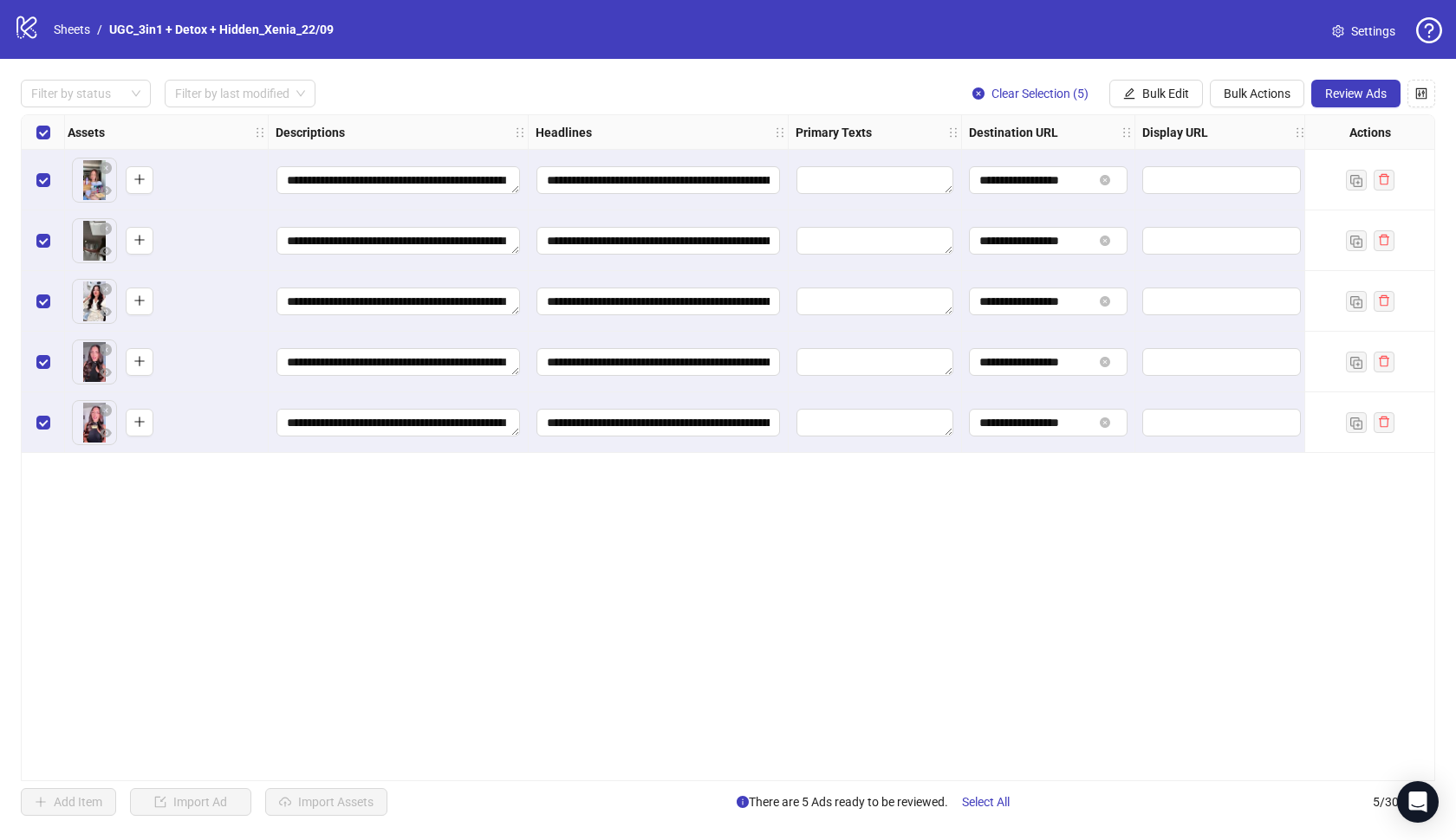
scroll to position [0, 769]
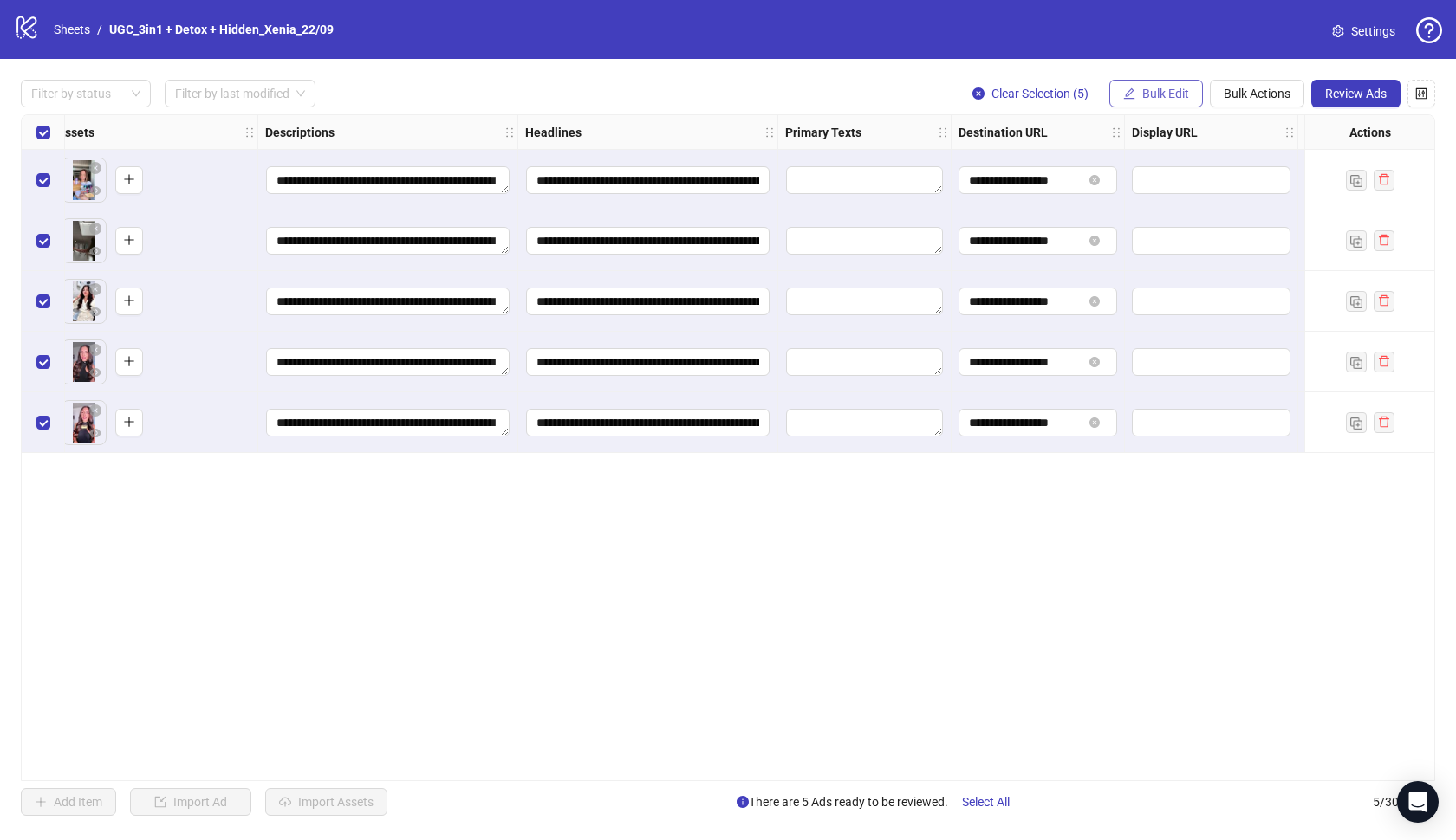
click at [1153, 99] on span "Bulk Edit" at bounding box center [1166, 93] width 47 height 14
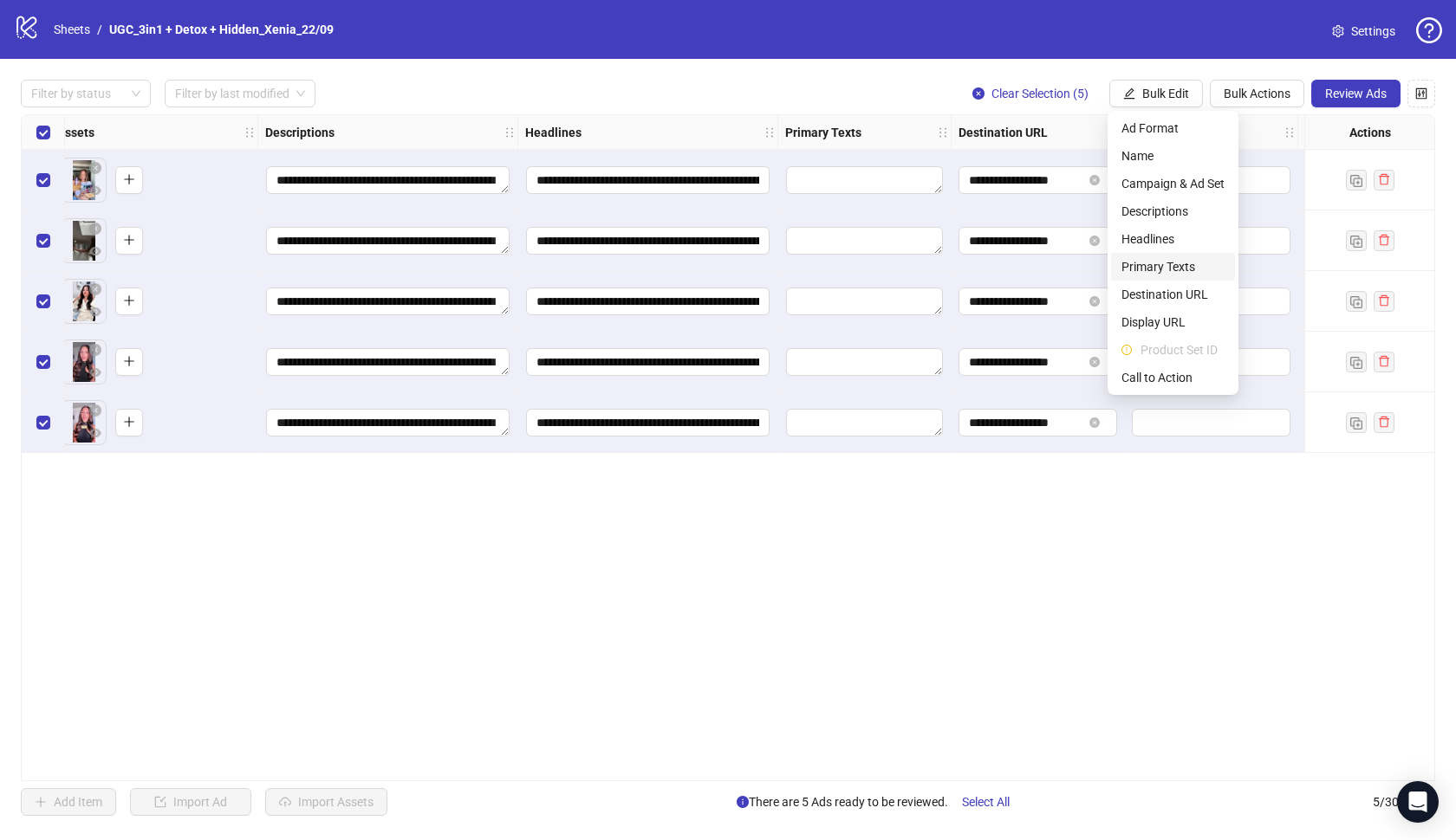
click at [1157, 267] on span "Primary Texts" at bounding box center [1173, 266] width 104 height 19
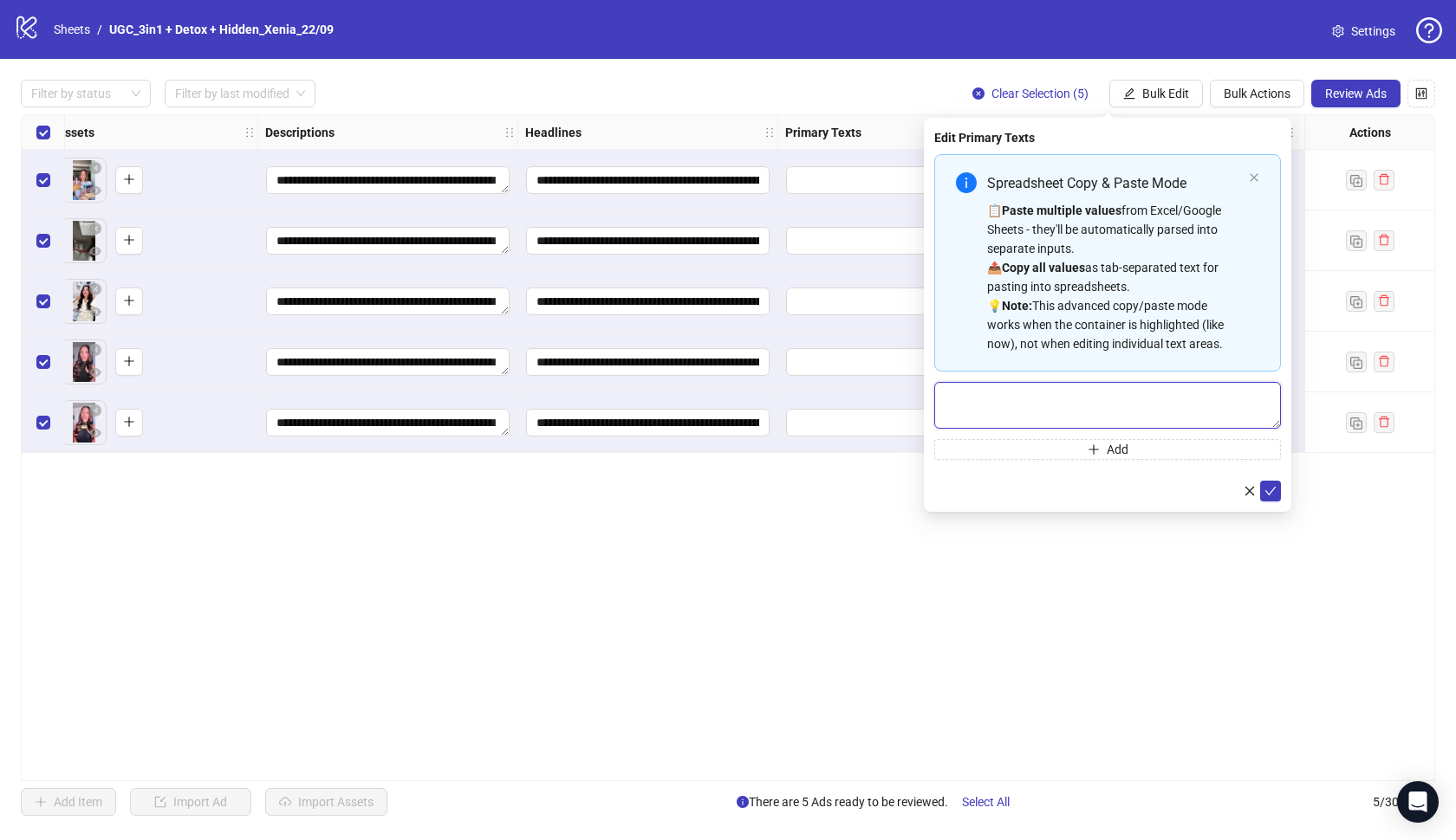
click at [1018, 425] on textarea "Multi-text input container - paste or copy values" at bounding box center [1108, 405] width 346 height 47
paste textarea "**********"
type textarea "**********"
click at [1278, 488] on button "submit" at bounding box center [1271, 491] width 21 height 21
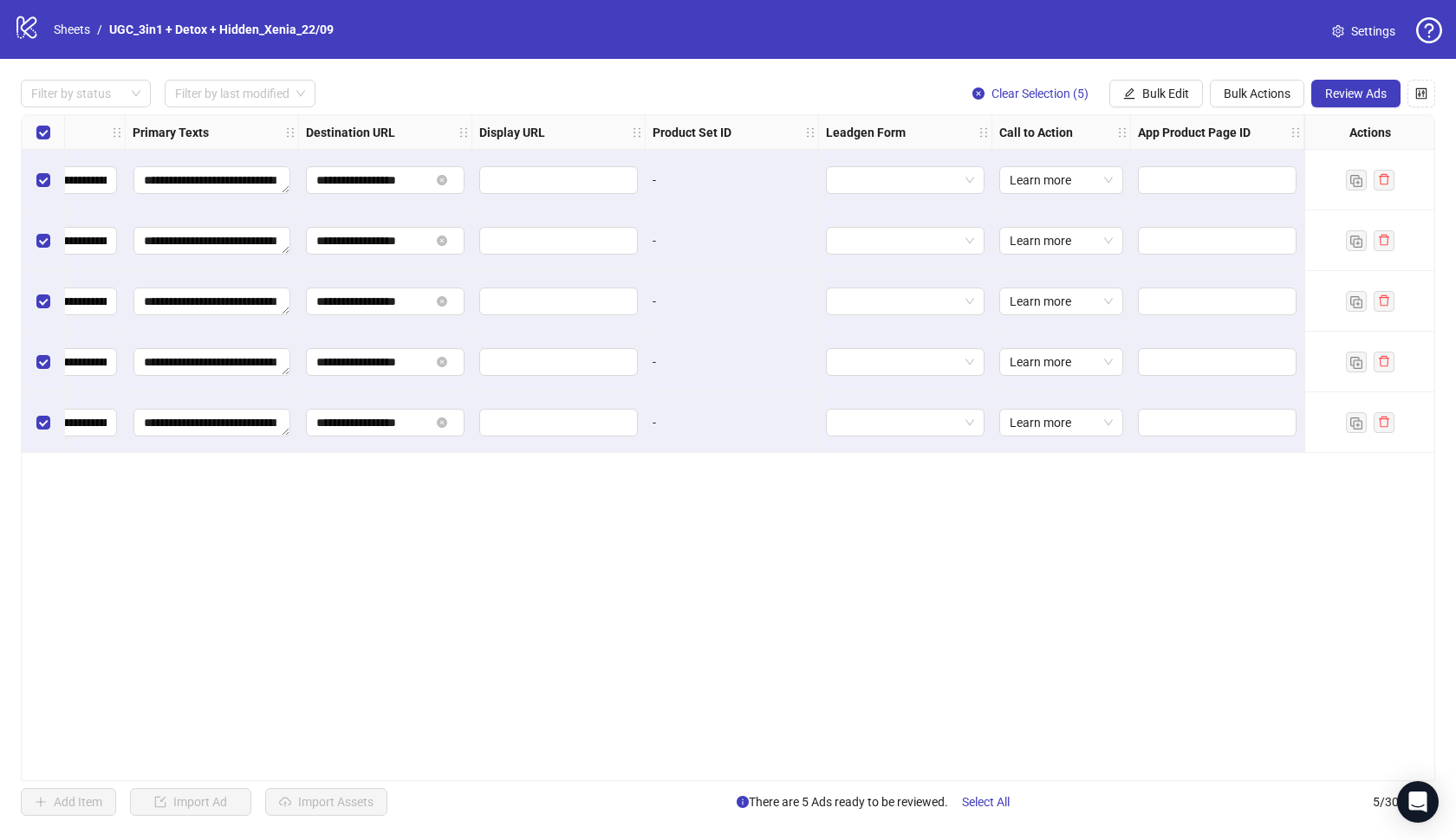
scroll to position [0, 1421]
click at [1341, 84] on button "Review Ads" at bounding box center [1355, 93] width 89 height 27
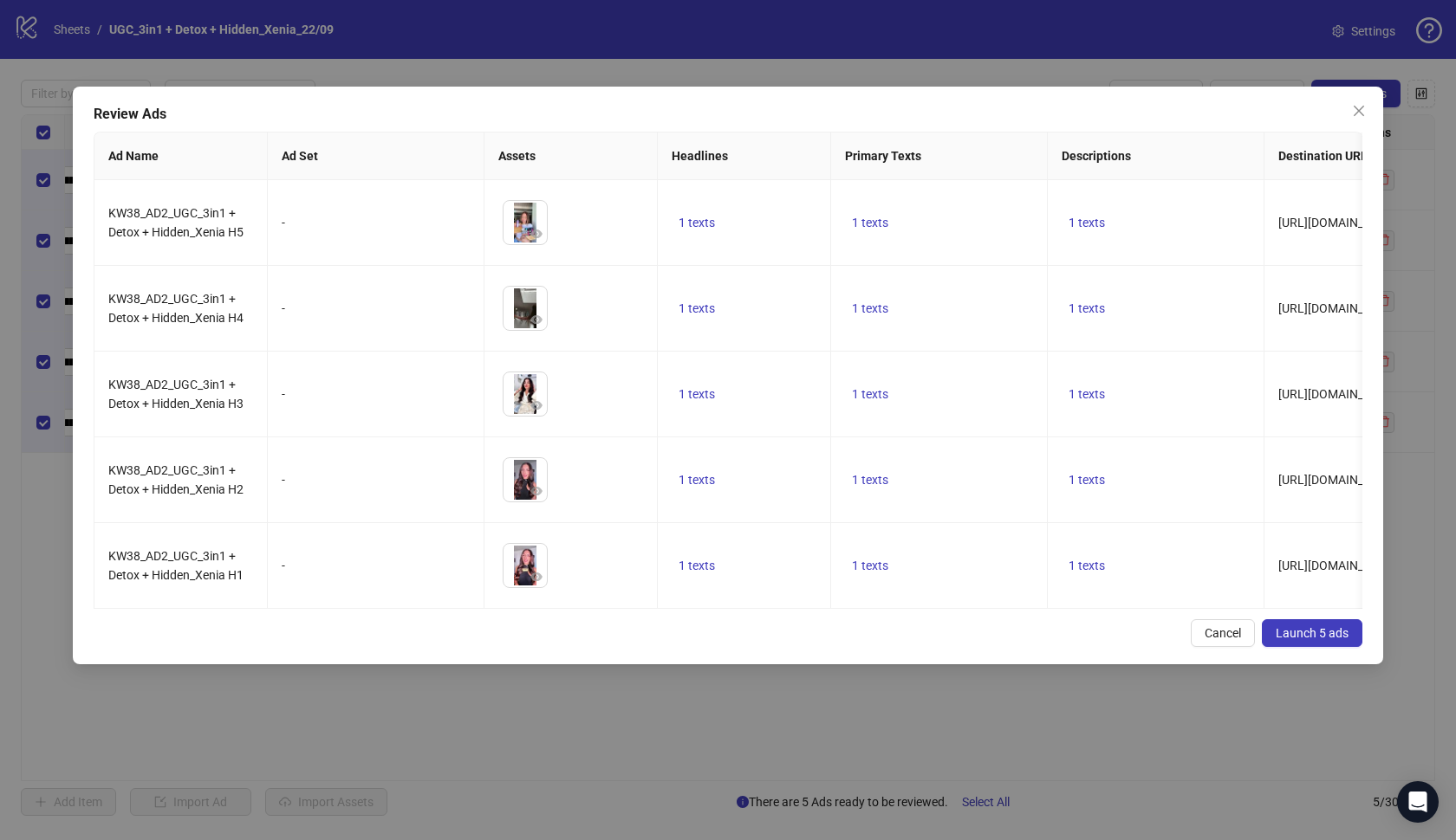
click at [1291, 638] on span "Launch 5 ads" at bounding box center [1311, 633] width 72 height 14
